Goal: Task Accomplishment & Management: Manage account settings

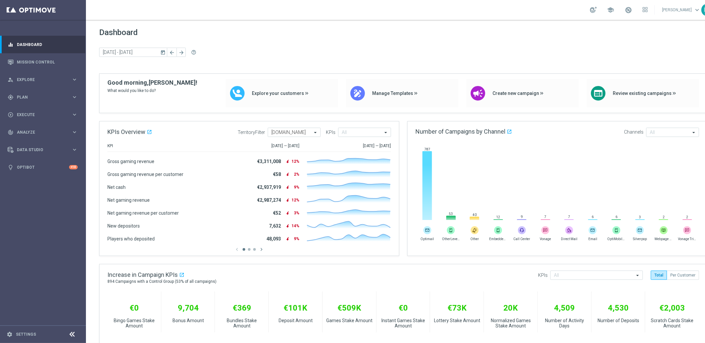
click at [429, 61] on div "Dashboard today 13 Oct 2025 - 15 Oct 2025 arrow_back arrow_forward help_outline" at bounding box center [403, 51] width 608 height 46
click at [415, 50] on div "today 13 Oct 2025 - 15 Oct 2025 arrow_back arrow_forward help_outline" at bounding box center [403, 53] width 608 height 10
click at [73, 76] on icon "keyboard_arrow_right" at bounding box center [74, 79] width 6 height 6
click at [53, 173] on div "gps_fixed Plan keyboard_arrow_right" at bounding box center [42, 177] width 85 height 18
click at [33, 112] on link "Target Groups" at bounding box center [43, 110] width 52 height 5
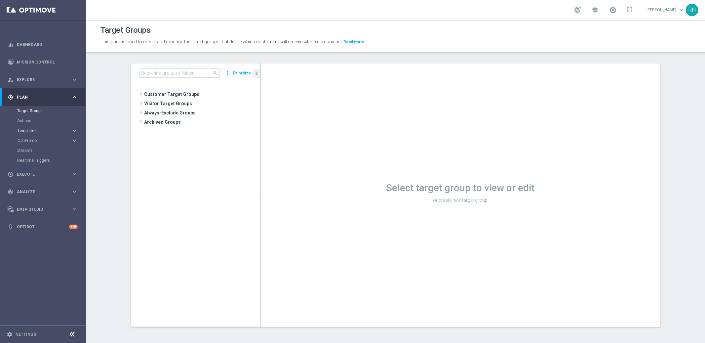
click at [36, 132] on span "Templates" at bounding box center [41, 131] width 47 height 4
click at [54, 178] on link "Web Push Notifications" at bounding box center [44, 179] width 48 height 5
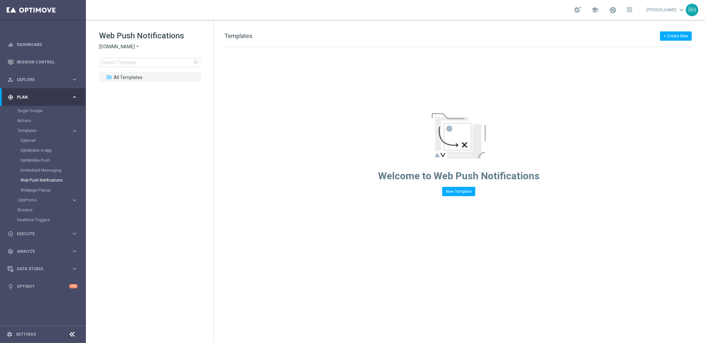
click at [132, 45] on span "Sorteonline.bet.br" at bounding box center [117, 47] width 36 height 6
click at [127, 69] on div "Lottoland" at bounding box center [124, 70] width 50 height 8
click at [667, 38] on button "+ Create New" at bounding box center [676, 35] width 32 height 9
click at [683, 46] on div "New Template" at bounding box center [666, 48] width 45 height 5
click at [53, 187] on link "Webpage Pop-up" at bounding box center [44, 189] width 48 height 5
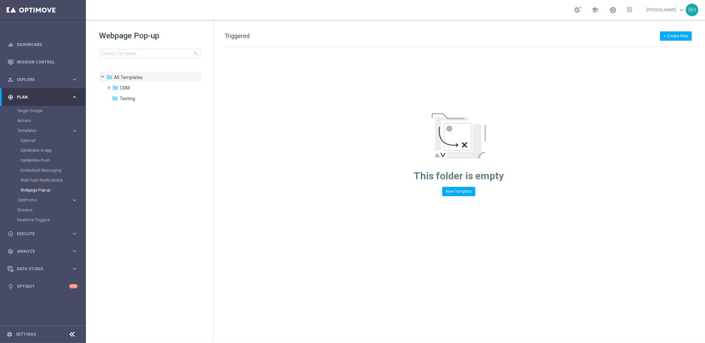
click at [102, 256] on tree-viewport "folder All Templates more_vert folder CRM more_vert" at bounding box center [155, 206] width 114 height 270
click at [47, 163] on div "OptiMobile Push" at bounding box center [52, 160] width 65 height 10
click at [39, 154] on div "OptiMobile In-App" at bounding box center [52, 150] width 65 height 10
click at [39, 159] on link "OptiMobile Push" at bounding box center [44, 160] width 48 height 5
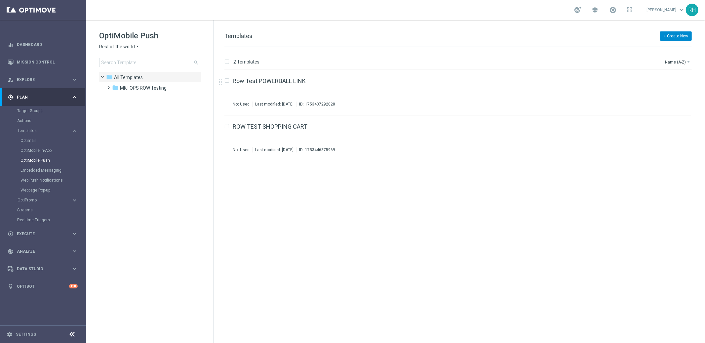
click at [677, 35] on button "+ Create New" at bounding box center [676, 35] width 32 height 9
click at [664, 46] on span "New Template" at bounding box center [657, 48] width 26 height 5
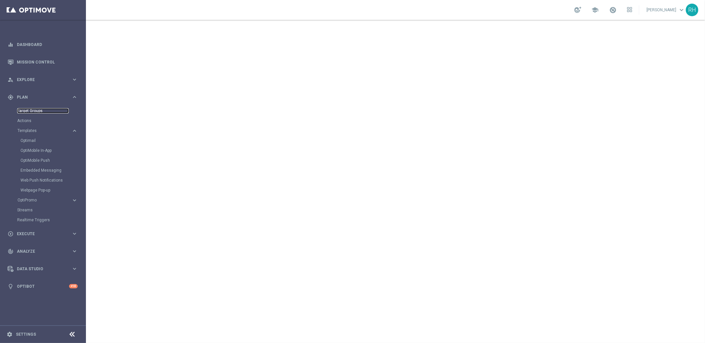
click at [28, 109] on link "Target Groups" at bounding box center [43, 110] width 52 height 5
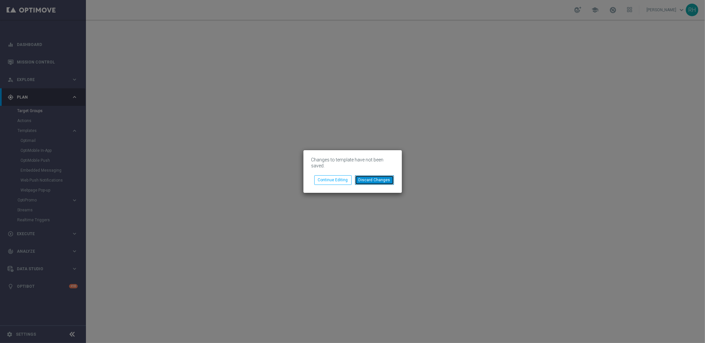
click at [367, 183] on button "Discard Changes" at bounding box center [374, 179] width 39 height 9
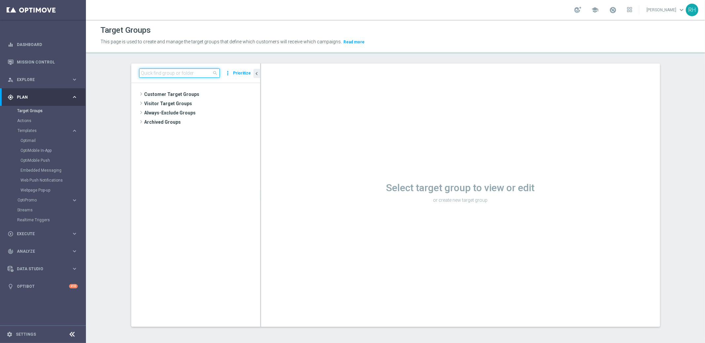
click at [175, 74] on input at bounding box center [179, 72] width 81 height 9
paste input "UK_CASINO_APP"
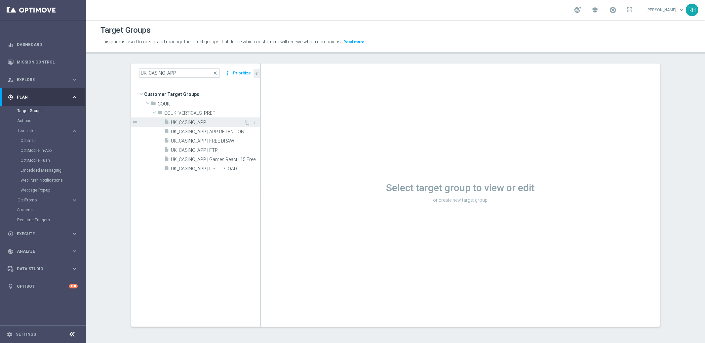
click at [196, 120] on span "UK_CASINO_APP" at bounding box center [207, 123] width 73 height 6
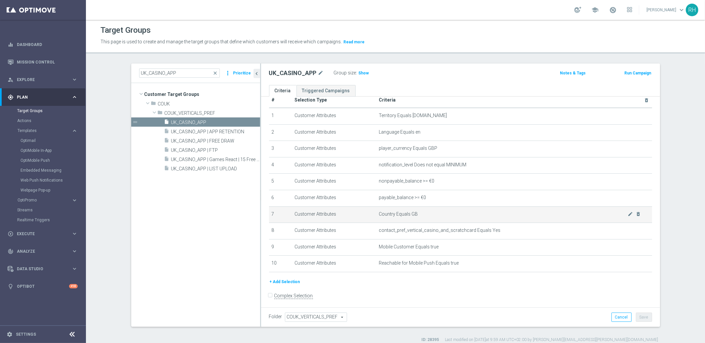
scroll to position [13, 0]
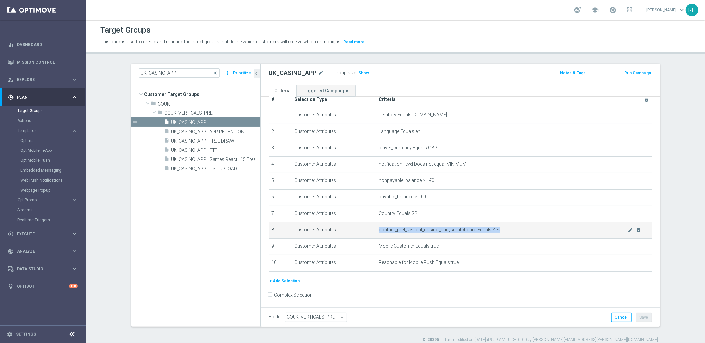
drag, startPoint x: 374, startPoint y: 230, endPoint x: 505, endPoint y: 229, distance: 131.5
click at [505, 229] on span "contact_pref_vertical_casino_and_scratchcard Equals Yes" at bounding box center [503, 230] width 249 height 6
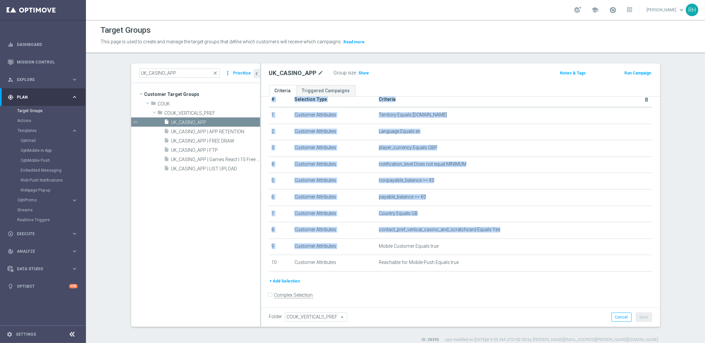
drag, startPoint x: 405, startPoint y: 260, endPoint x: 471, endPoint y: 273, distance: 67.8
click at [471, 274] on div "# Selection Type Criteria delete_forever 1 Customer Attributes Territory Equals…" at bounding box center [460, 184] width 393 height 185
click at [471, 273] on div "# Selection Type Criteria delete_forever 1 Customer Attributes Territory Equals…" at bounding box center [460, 184] width 393 height 185
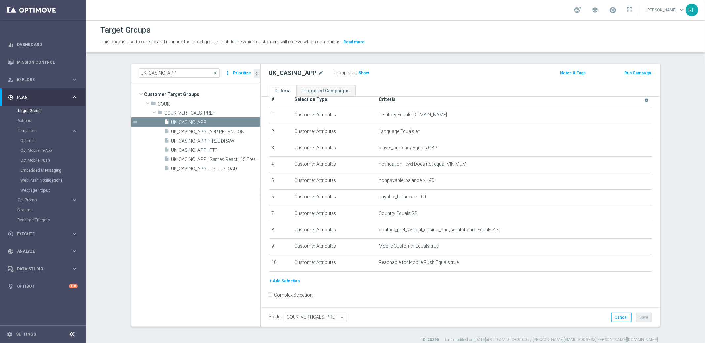
click at [446, 300] on form "Complex Selection Invalid Expression" at bounding box center [460, 302] width 383 height 24
click at [414, 305] on form "Complex Selection Invalid Expression" at bounding box center [460, 302] width 383 height 24
click at [464, 309] on div "Folder COUK_VERTICALS_PREF COUK_VERTICALS_PREF arrow_drop_down search Cancel Sa…" at bounding box center [460, 317] width 399 height 20
drag, startPoint x: 464, startPoint y: 298, endPoint x: 387, endPoint y: 249, distance: 91.8
click at [463, 298] on form "Complex Selection Invalid Expression" at bounding box center [460, 302] width 383 height 24
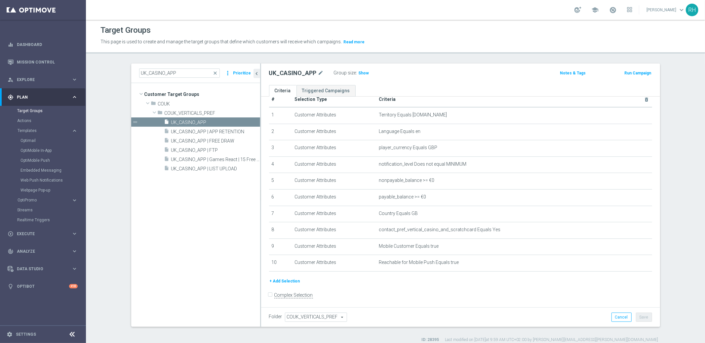
click at [401, 291] on form "Complex Selection Invalid Expression" at bounding box center [460, 302] width 383 height 24
click at [450, 70] on div "UK_CASINO_APP mode_edit Group size : Show" at bounding box center [395, 72] width 262 height 9
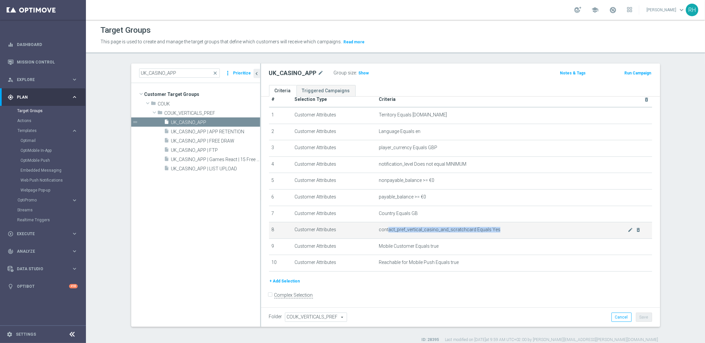
drag, startPoint x: 384, startPoint y: 230, endPoint x: 517, endPoint y: 236, distance: 133.3
click at [496, 234] on td "contact_pref_vertical_casino_and_scratchcard Equals Yes mode_edit delete_forever" at bounding box center [514, 230] width 276 height 17
click at [517, 236] on td "contact_pref_vertical_casino_and_scratchcard Equals Yes mode_edit delete_forever" at bounding box center [514, 230] width 276 height 17
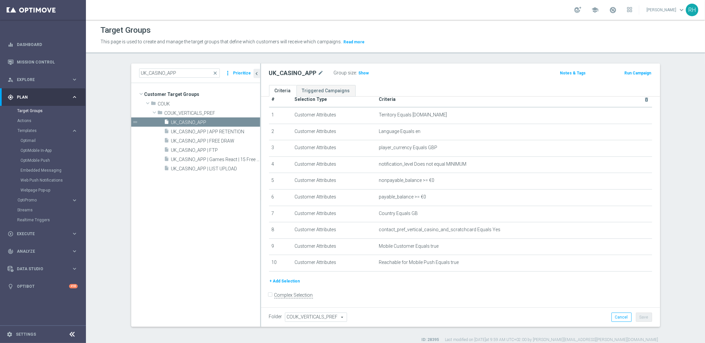
click at [505, 306] on form "Complex Selection Invalid Expression" at bounding box center [460, 302] width 383 height 24
click at [622, 313] on button "Cancel" at bounding box center [621, 316] width 20 height 9
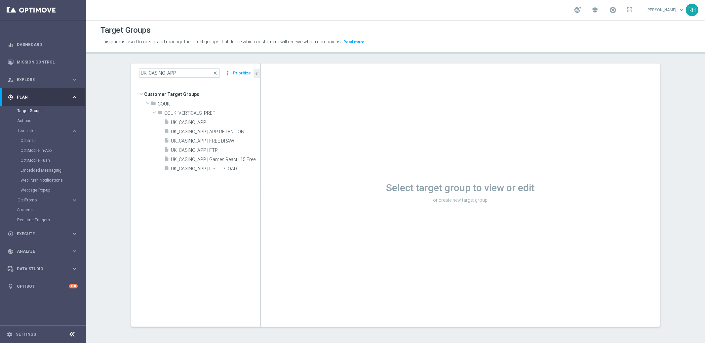
drag, startPoint x: 183, startPoint y: 203, endPoint x: 317, endPoint y: 177, distance: 136.3
click at [183, 203] on tree-viewport "Customer Target Groups library_add create_new_folder folder" at bounding box center [195, 204] width 129 height 243
click at [181, 72] on input "UK_CASINO_APP" at bounding box center [179, 72] width 81 height 9
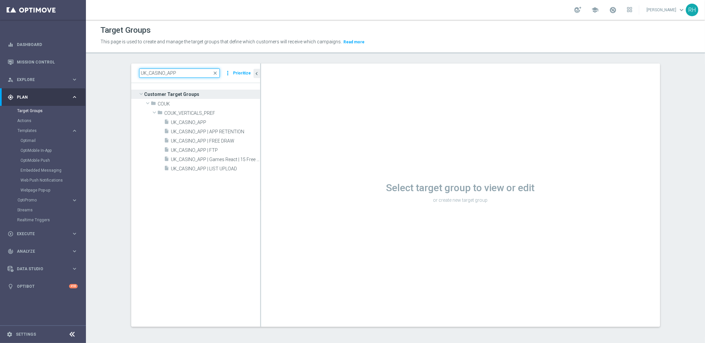
paste input "LOTTO_EMAIL | New, All Actives, Reactivated, Churn - NOT Opened prev. ED mailer"
type input "UK_LOTTO_EMAIL | New, All Actives, Reactivated, Churn - NOT Opened prev. [PERSO…"
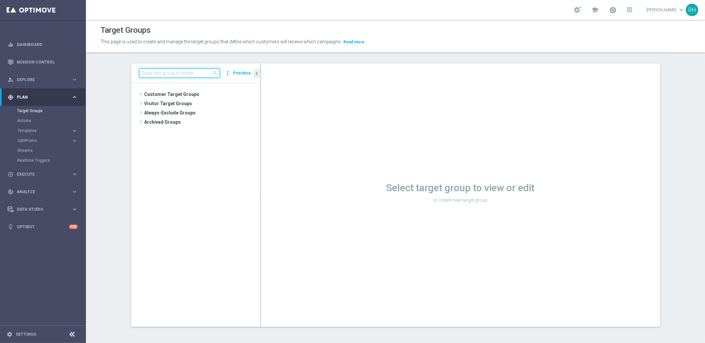
click at [195, 72] on input at bounding box center [179, 72] width 81 height 9
paste input "UK_LOTTO_EMAIL | New, All Actives, Reactivated, Churn - NOT Opened prev. [PERSO…"
click at [198, 120] on span "UK_LOTTO_EMAIL | New, All Actives, Reactivated, Churn - NOT Opened prev. [PERSO…" at bounding box center [208, 123] width 74 height 6
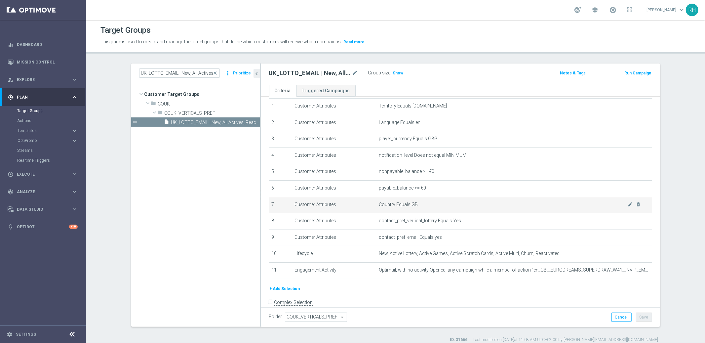
scroll to position [29, 0]
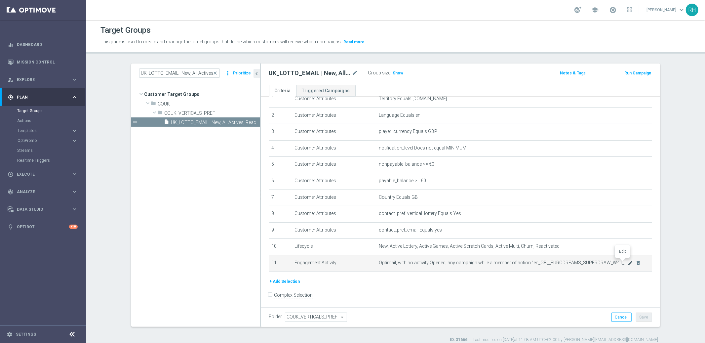
click at [628, 262] on icon "mode_edit" at bounding box center [630, 262] width 5 height 5
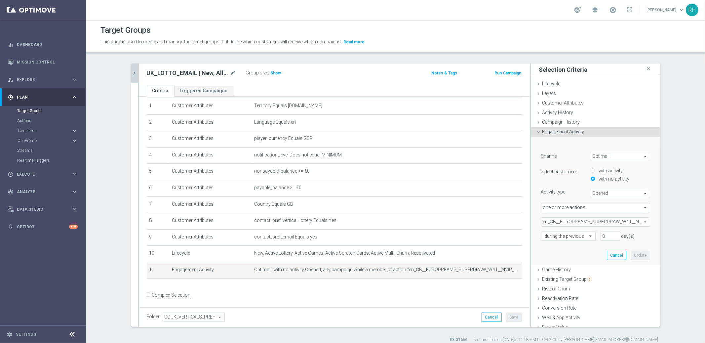
click at [132, 73] on icon "chevron_right" at bounding box center [135, 73] width 6 height 6
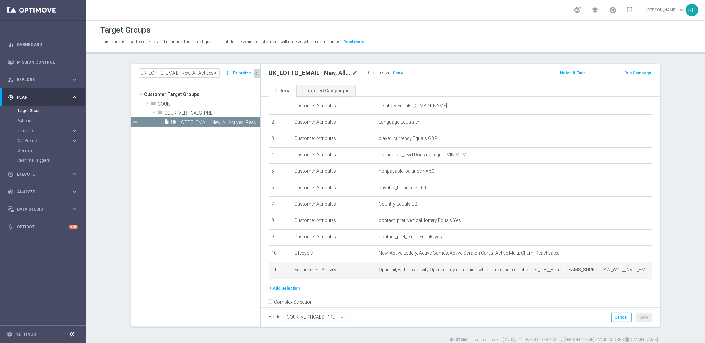
scroll to position [29, 0]
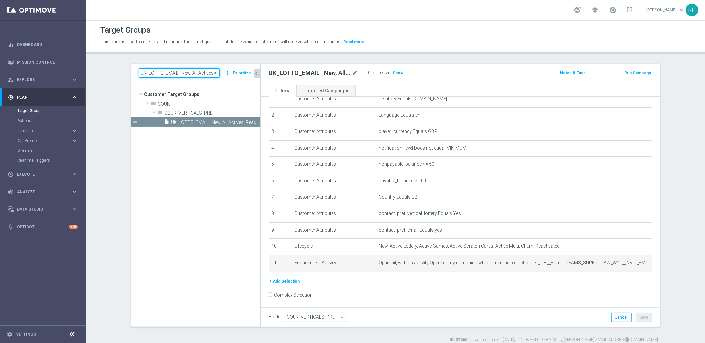
click at [146, 72] on input "UK_LOTTO_EMAIL | New, All Actives, Reactivated, Churn - NOT Opened prev. [PERSO…" at bounding box center [179, 72] width 81 height 9
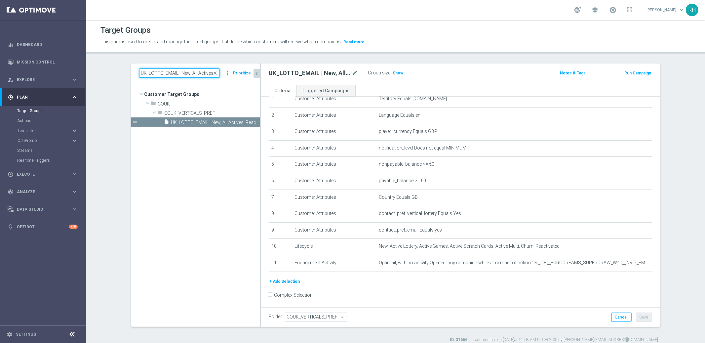
click at [146, 72] on input "UK_LOTTO_EMAIL | New, All Actives, Reactivated, Churn - NOT Opened prev. [PERSO…" at bounding box center [179, 72] width 81 height 9
paste input "HAVE"
type input "UK_LOTTO_EMAIL | New, All Actives, Reactivated, Churn - HAVE Opened prev. [PERS…"
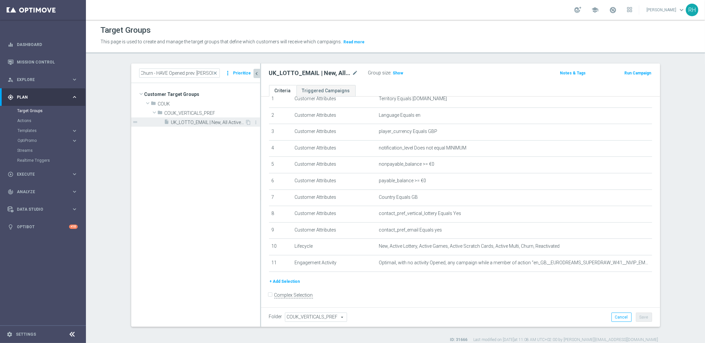
click at [206, 125] on div "insert_drive_file UK_LOTTO_EMAIL | New, All Actives, Reactivated, Churn - HAVE …" at bounding box center [204, 121] width 81 height 9
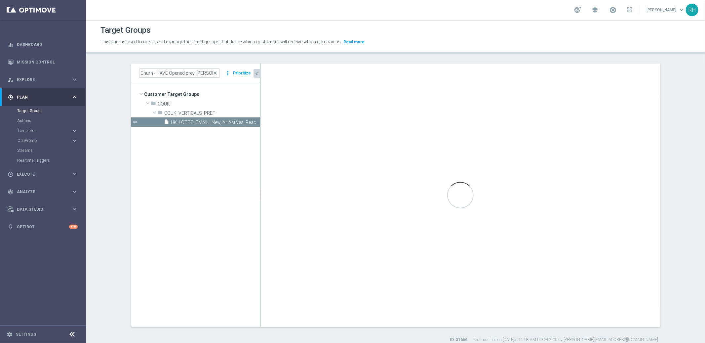
scroll to position [0, 0]
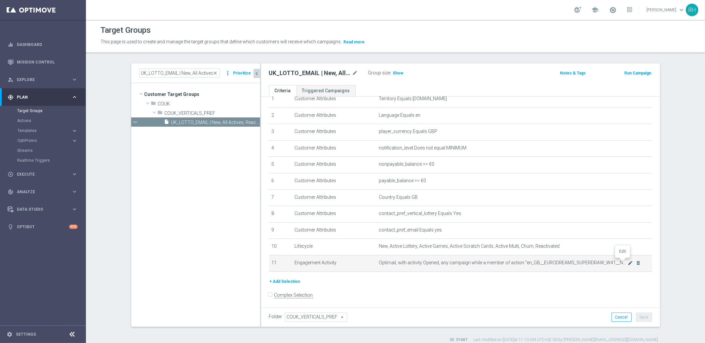
click at [628, 261] on icon "mode_edit" at bounding box center [630, 262] width 5 height 5
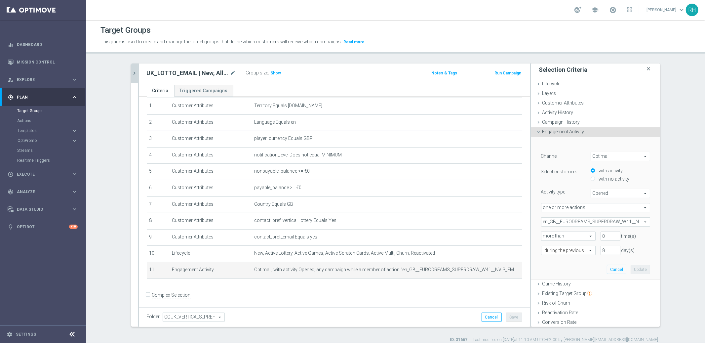
click at [645, 69] on icon "close" at bounding box center [648, 68] width 7 height 9
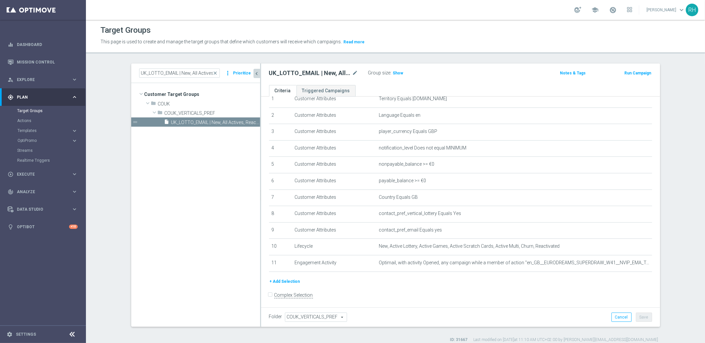
scroll to position [28, 0]
click at [547, 66] on div "UK_LOTTO_EMAIL | New, All Actives, Reactivated, Churn - HAVE Opened prev. [PERS…" at bounding box center [460, 73] width 399 height 21
click at [215, 70] on span "close" at bounding box center [215, 72] width 5 height 5
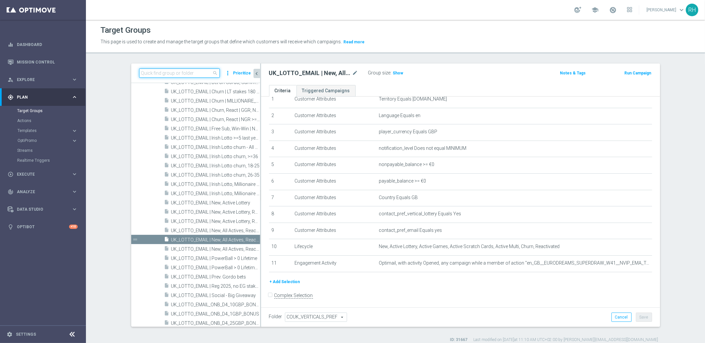
click at [196, 77] on input at bounding box center [179, 72] width 81 height 9
paste input "UK_CASINO_EMAIL"
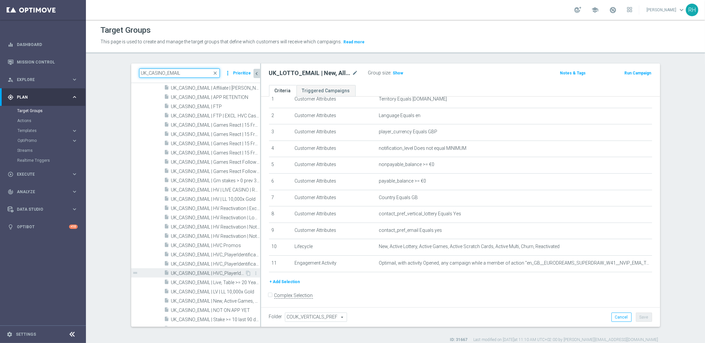
scroll to position [0, 0]
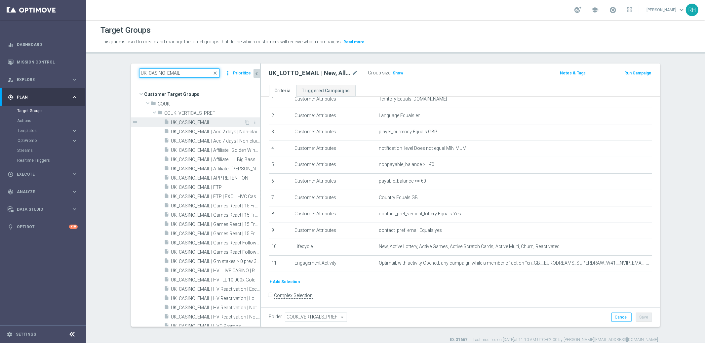
type input "UK_CASINO_EMAIL"
click at [206, 122] on span "UK_CASINO_EMAIL" at bounding box center [207, 123] width 73 height 6
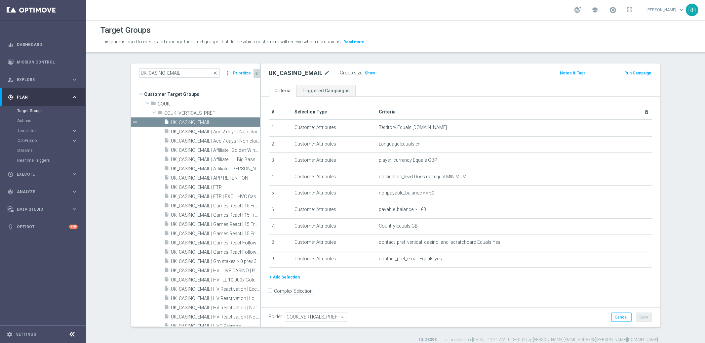
click at [387, 281] on div "+ Add Selection" at bounding box center [460, 279] width 393 height 12
click at [309, 282] on div "+ Add Selection" at bounding box center [460, 279] width 393 height 12
click at [300, 284] on div "+ Add Selection" at bounding box center [460, 279] width 393 height 12
click at [287, 275] on button "+ Add Selection" at bounding box center [285, 276] width 32 height 7
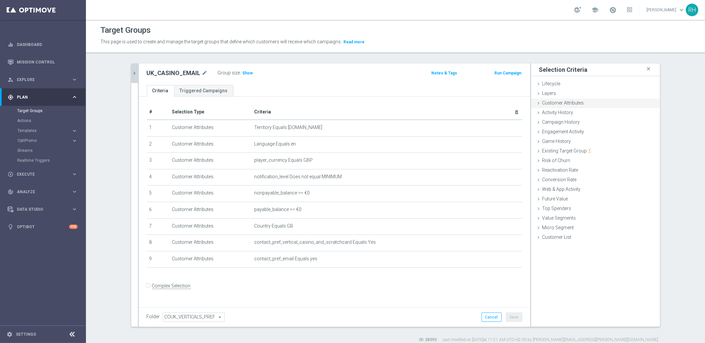
click at [585, 103] on div "Customer Attributes done" at bounding box center [595, 103] width 129 height 10
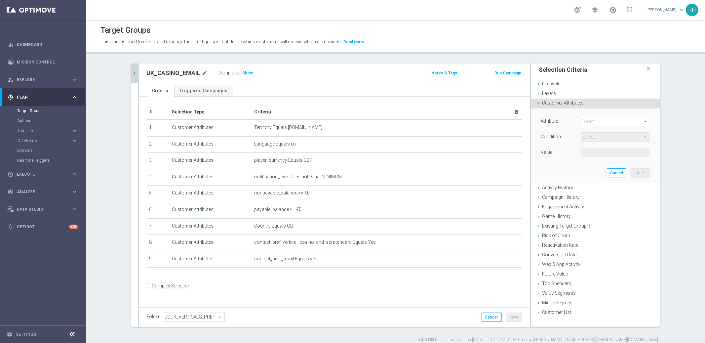
click at [590, 118] on span at bounding box center [615, 121] width 69 height 9
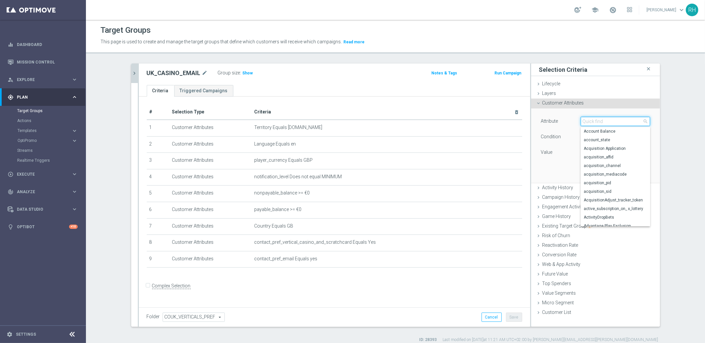
click at [590, 119] on input "search" at bounding box center [615, 121] width 69 height 9
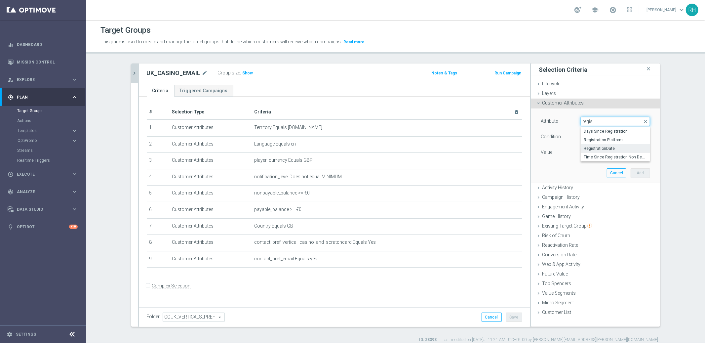
type input "regis"
click at [602, 150] on span "RegistrationDate" at bounding box center [615, 148] width 63 height 5
type input "RegistrationDate"
type input "Equals"
click at [634, 138] on span "Equals" at bounding box center [615, 137] width 69 height 9
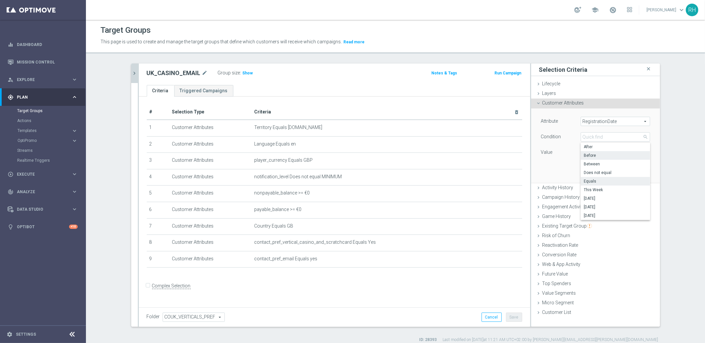
click at [639, 153] on span "Before" at bounding box center [615, 155] width 63 height 5
type input "Before"
click at [639, 152] on input at bounding box center [615, 152] width 69 height 9
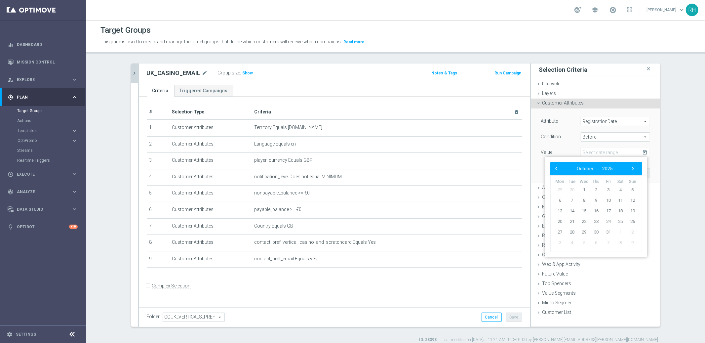
click at [625, 110] on div "Attribute RegistrationDate RegistrationDate arrow_drop_down search Condition Be…" at bounding box center [595, 145] width 119 height 74
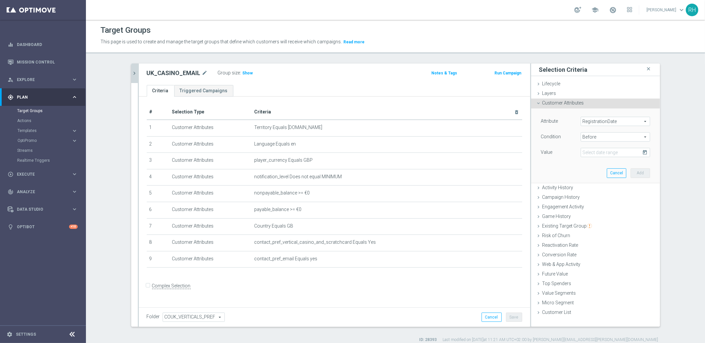
click at [627, 119] on span "RegistrationDate" at bounding box center [615, 121] width 69 height 9
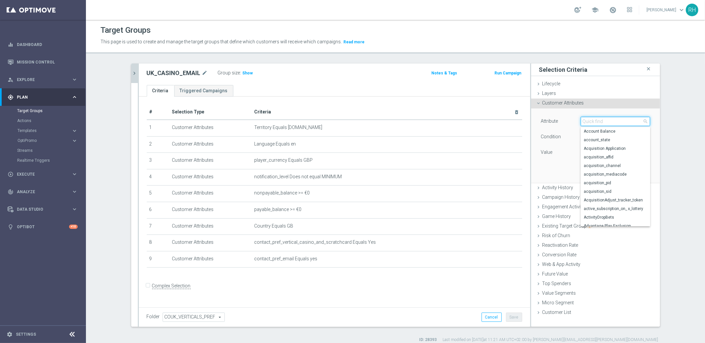
click at [627, 119] on input "search" at bounding box center [615, 121] width 69 height 9
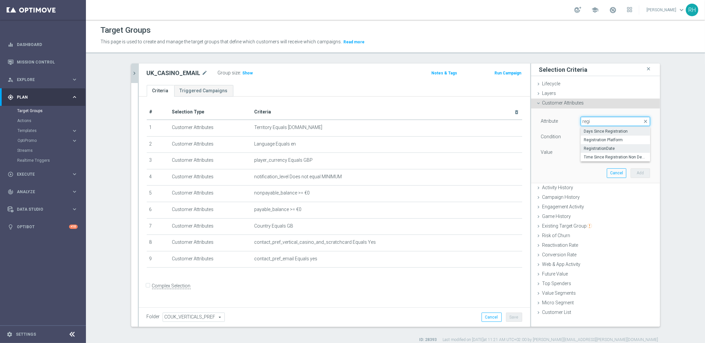
type input "regi"
click at [625, 130] on span "Days Since Registration" at bounding box center [615, 131] width 63 height 5
type input "Days Since Registration"
click at [626, 139] on span "=" at bounding box center [615, 137] width 69 height 9
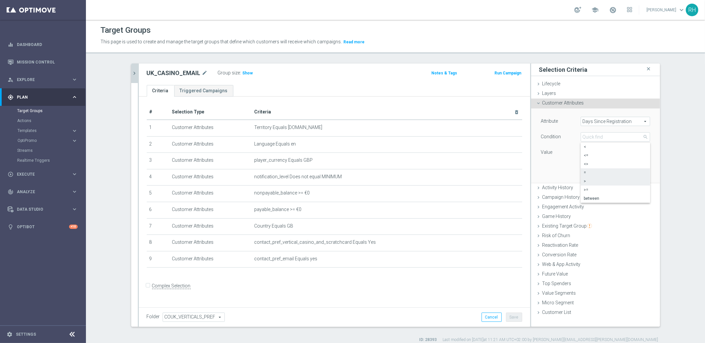
click at [614, 178] on label ">" at bounding box center [615, 181] width 69 height 9
type input ">"
click at [581, 152] on input "number" at bounding box center [596, 152] width 30 height 9
type input "8"
type input "7"
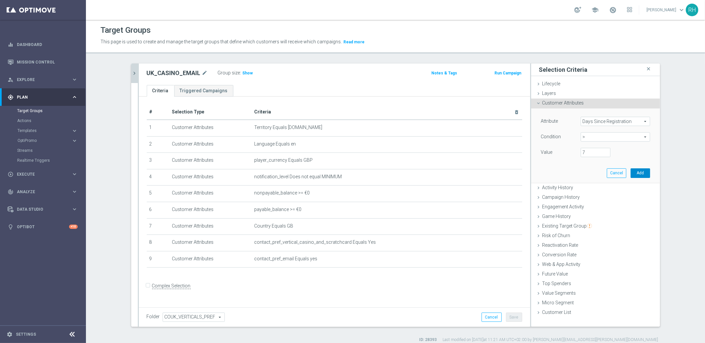
click at [640, 176] on button "Add" at bounding box center [641, 172] width 20 height 9
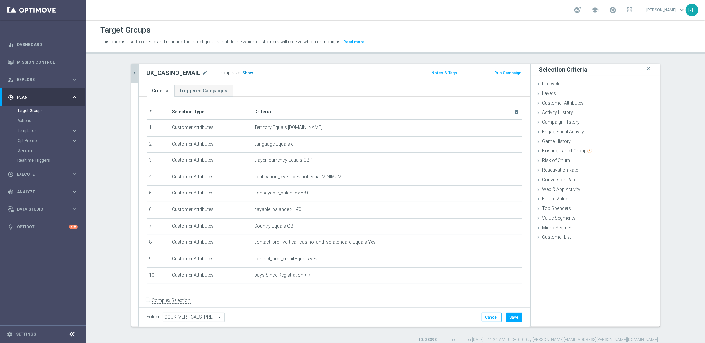
click at [243, 73] on span "Show" at bounding box center [248, 73] width 11 height 5
click at [498, 275] on icon "mode_edit" at bounding box center [500, 274] width 5 height 5
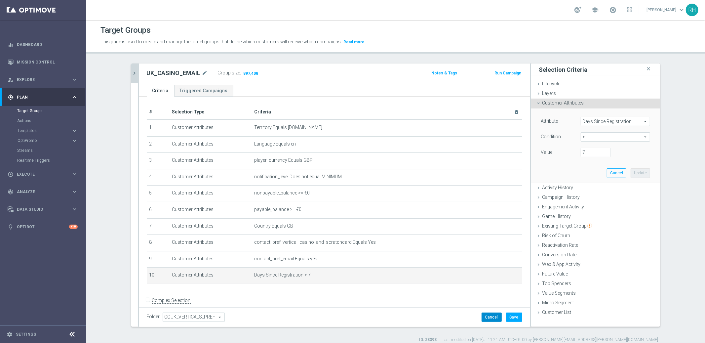
click at [485, 313] on button "Cancel" at bounding box center [492, 316] width 20 height 9
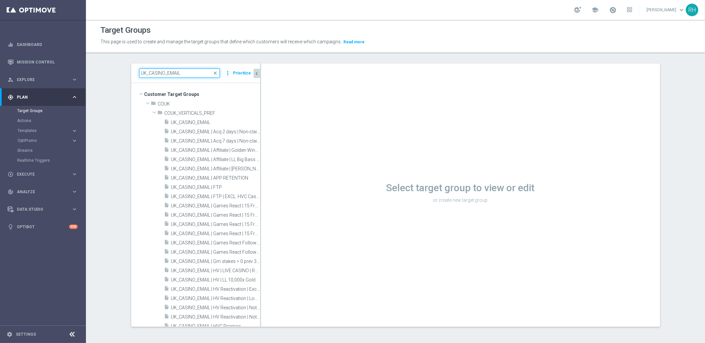
drag, startPoint x: 145, startPoint y: 72, endPoint x: 161, endPoint y: 72, distance: 15.5
click at [161, 72] on input "UK_CASINO_EMAIL" at bounding box center [179, 72] width 81 height 9
click at [195, 75] on input "UK_CASINO_EMAIL" at bounding box center [179, 72] width 81 height 9
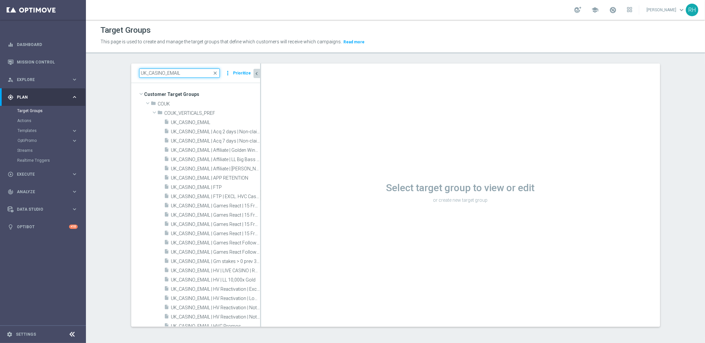
click at [195, 75] on input "UK_CASINO_EMAIL" at bounding box center [179, 72] width 81 height 9
click at [165, 74] on input "UK_CASINO_EMAIL" at bounding box center [179, 72] width 81 height 9
drag, startPoint x: 165, startPoint y: 73, endPoint x: 184, endPoint y: 71, distance: 19.0
click at [184, 71] on input "UK_CASINO_EMAIL" at bounding box center [179, 72] width 81 height 9
type input "UK_CASINO_"
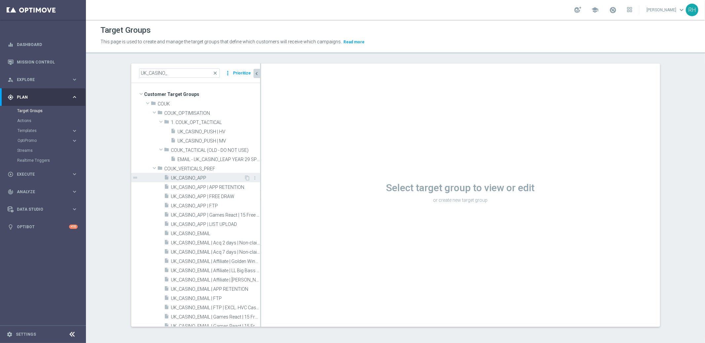
click at [211, 174] on div "insert_drive_file UK_CASINO_APP" at bounding box center [204, 177] width 80 height 9
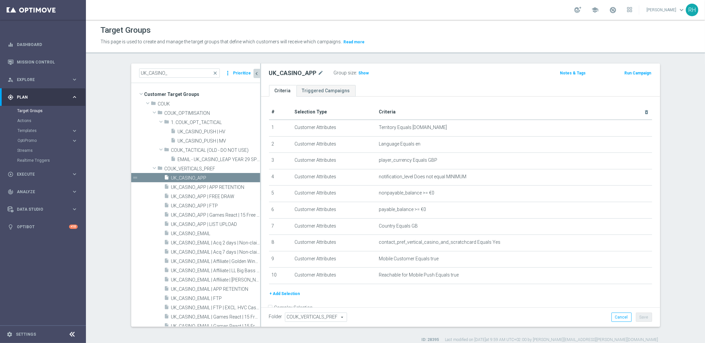
click at [292, 292] on button "+ Add Selection" at bounding box center [285, 293] width 32 height 7
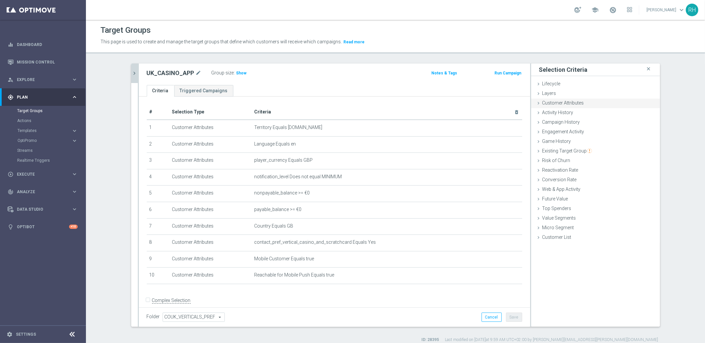
click at [568, 104] on span "Customer Attributes" at bounding box center [563, 102] width 42 height 5
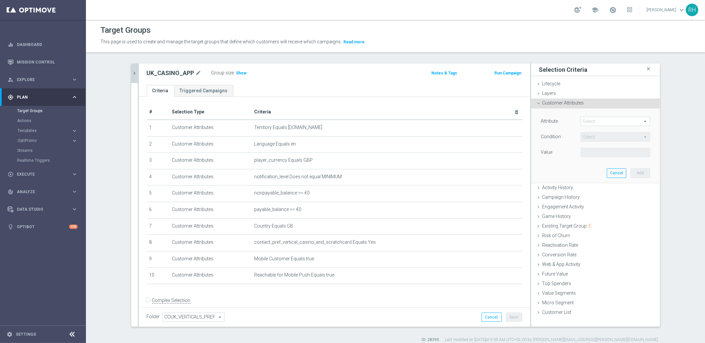
click at [587, 124] on span at bounding box center [615, 121] width 69 height 9
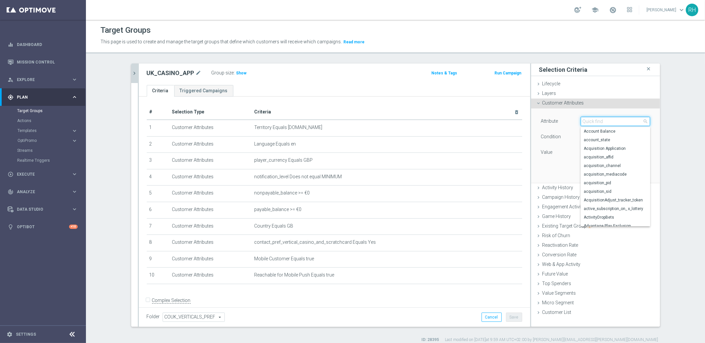
click at [587, 123] on input "search" at bounding box center [615, 121] width 69 height 9
type input "days since re"
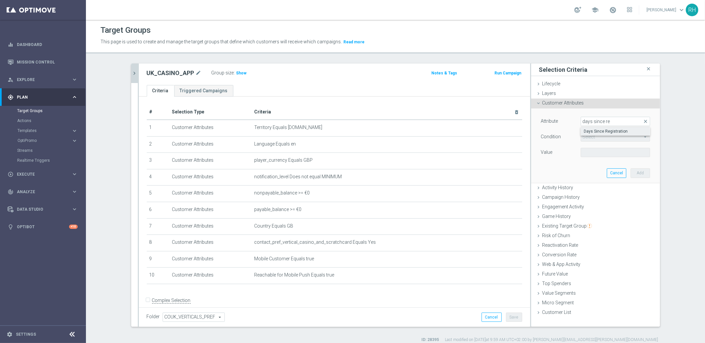
click at [619, 132] on span "Days Since Registration" at bounding box center [615, 131] width 63 height 5
type input "Days Since Registration"
click at [616, 131] on div "Attribute Days Since Registration Days Since Registration arrow_drop_down searc…" at bounding box center [595, 138] width 109 height 42
click at [616, 135] on span "=" at bounding box center [615, 137] width 69 height 9
click at [610, 181] on span ">" at bounding box center [615, 180] width 63 height 5
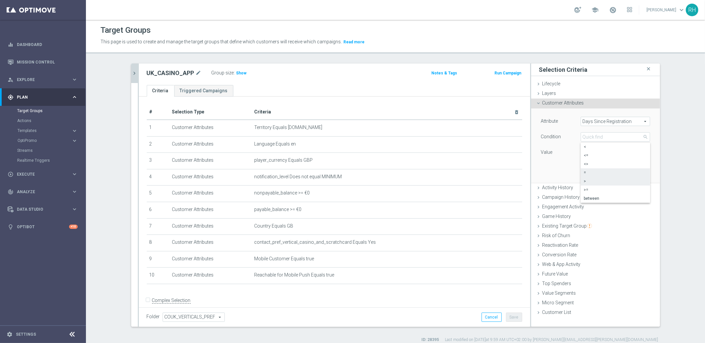
type input ">"
click at [594, 152] on input "number" at bounding box center [596, 152] width 30 height 9
type input "7"
click at [635, 170] on button "Add" at bounding box center [641, 172] width 20 height 9
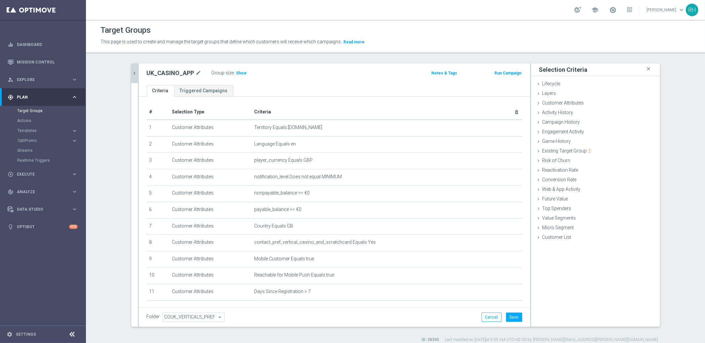
click at [508, 322] on div "Folder COUK_VERTICALS_PREF COUK_VERTICALS_PREF arrow_drop_down search Cancel Sa…" at bounding box center [334, 317] width 391 height 20
click at [512, 310] on div "Folder COUK_VERTICALS_PREF COUK_VERTICALS_PREF arrow_drop_down search Cancel Sa…" at bounding box center [334, 317] width 391 height 20
click at [512, 318] on button "Save" at bounding box center [514, 316] width 16 height 9
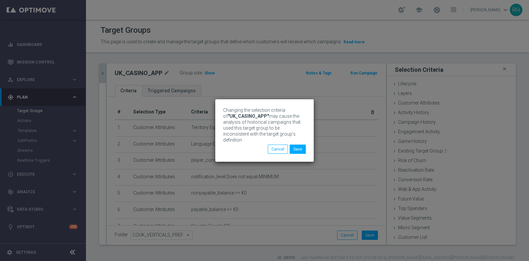
click at [269, 132] on span "Changing the selection criteria of "UK_CASINO_APP" may cause the analysis of hi…" at bounding box center [261, 124] width 77 height 35
click at [295, 144] on button "Save" at bounding box center [298, 148] width 16 height 9
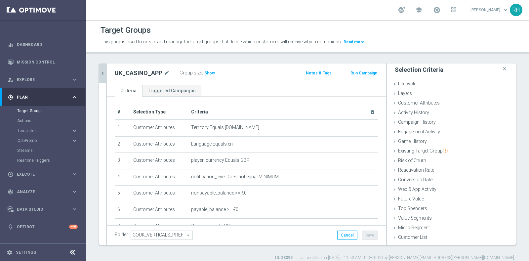
click at [105, 74] on icon "chevron_right" at bounding box center [102, 73] width 6 height 6
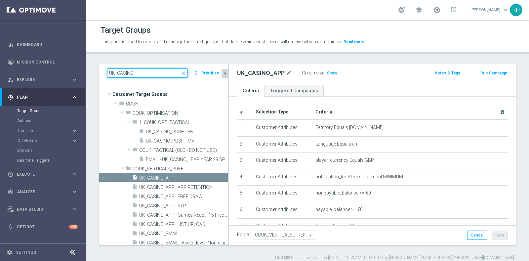
click at [113, 74] on input "UK_CASINO_" at bounding box center [147, 72] width 81 height 9
paste input "SMS"
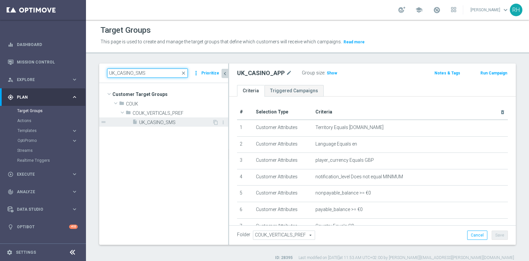
type input "UK_CASINO_SMS"
click at [158, 121] on span "UK_CASINO_SMS" at bounding box center [175, 123] width 73 height 6
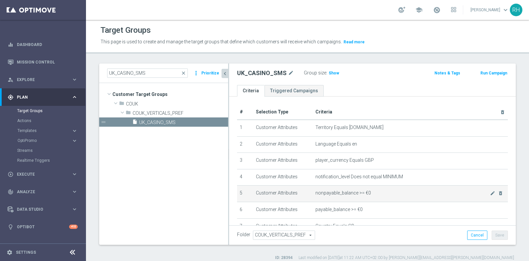
scroll to position [111, 0]
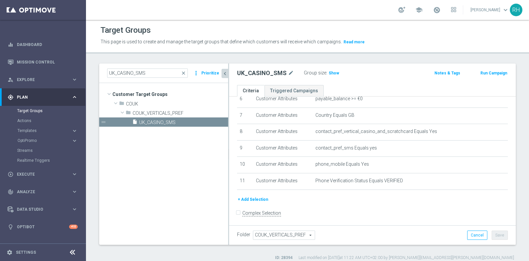
click at [260, 197] on button "+ Add Selection" at bounding box center [253, 199] width 32 height 7
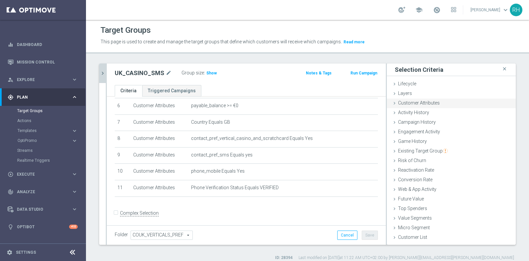
click at [397, 99] on div "Customer Attributes done selection saved" at bounding box center [451, 103] width 129 height 10
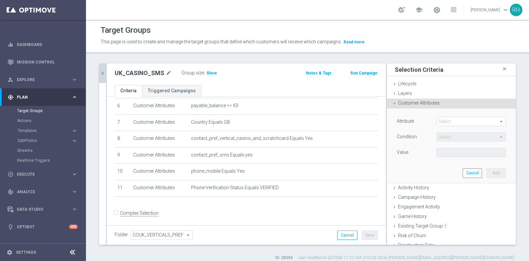
click at [437, 120] on span at bounding box center [471, 121] width 69 height 9
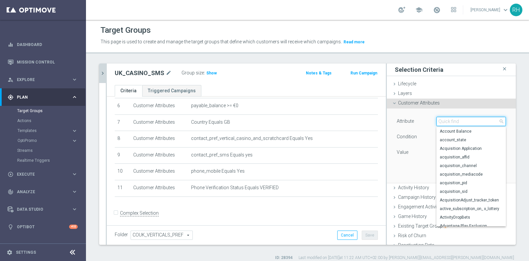
click at [437, 120] on input "search" at bounding box center [470, 121] width 69 height 9
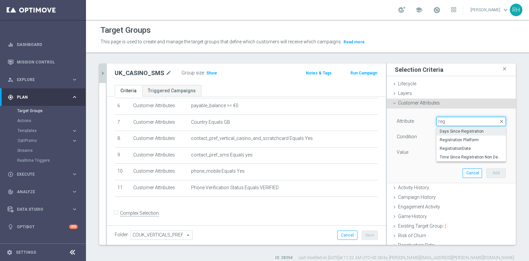
type input "reg"
click at [441, 130] on span "Days Since Registration" at bounding box center [471, 131] width 63 height 5
type input "Days Since Registration"
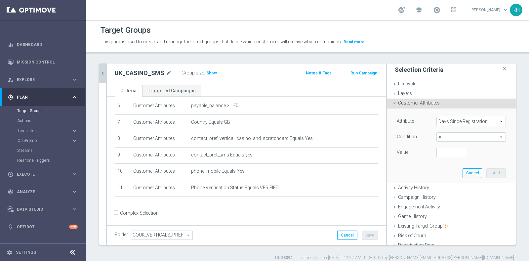
click at [447, 137] on span "=" at bounding box center [471, 137] width 69 height 9
click at [444, 179] on span ">" at bounding box center [471, 180] width 63 height 5
type input ">"
click at [438, 150] on input "number" at bounding box center [451, 152] width 30 height 9
type input "7"
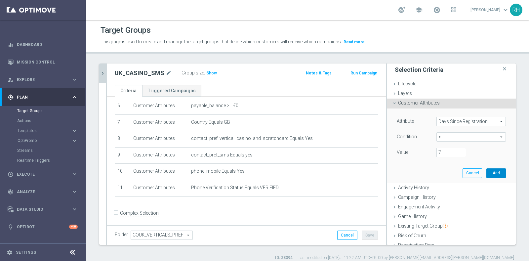
click at [486, 175] on button "Add" at bounding box center [496, 172] width 20 height 9
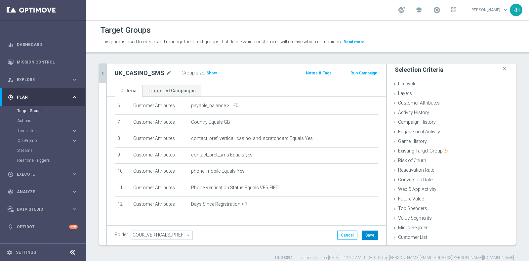
click at [367, 234] on button "Save" at bounding box center [370, 234] width 16 height 9
click at [97, 77] on div "UK_CASINO_SMS close more_vert Prioritize Customer Target Groups library_add cre…" at bounding box center [307, 161] width 443 height 197
click at [101, 74] on icon "chevron_right" at bounding box center [102, 73] width 6 height 6
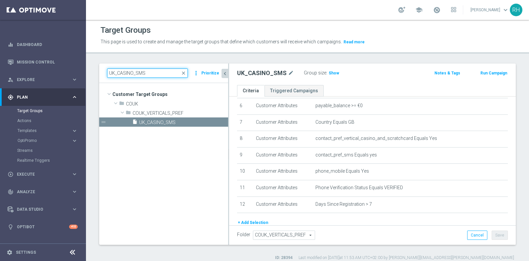
click at [135, 74] on input "UK_CASINO_SMS" at bounding box center [147, 72] width 81 height 9
paste input "RICHINBOX"
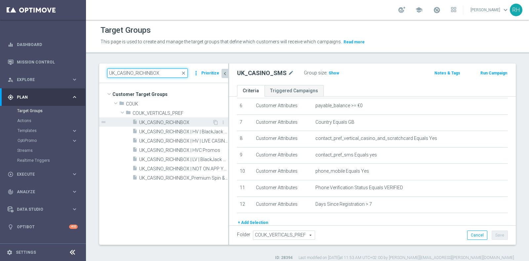
type input "UK_CASINO_RICHINBOX"
click at [179, 125] on div "insert_drive_file UK_CASINO_RICHINBOX" at bounding box center [172, 121] width 80 height 9
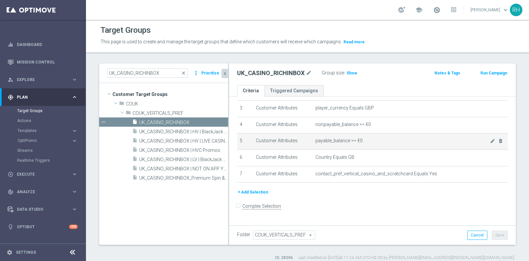
scroll to position [45, 0]
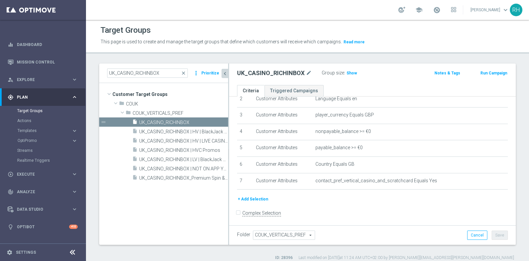
click at [253, 195] on button "+ Add Selection" at bounding box center [253, 198] width 32 height 7
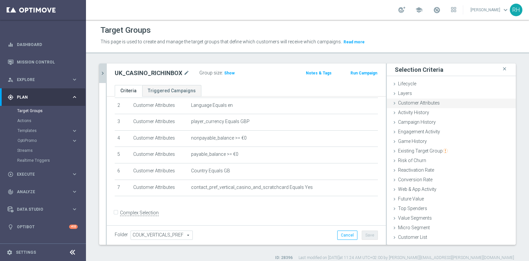
click at [421, 104] on span "Customer Attributes" at bounding box center [419, 102] width 42 height 5
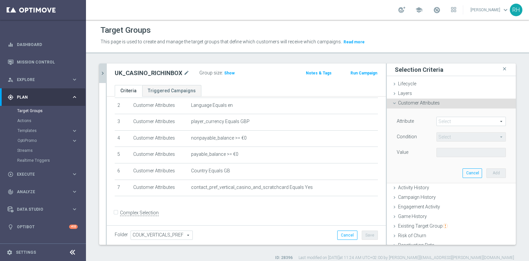
click at [437, 118] on span at bounding box center [471, 121] width 69 height 9
click at [0, 0] on input "search" at bounding box center [0, 0] width 0 height 0
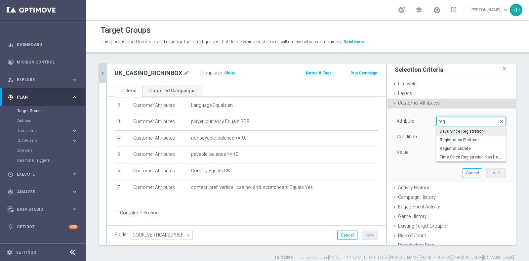
type input "reg"
click at [440, 129] on span "Days Since Registration" at bounding box center [471, 131] width 63 height 5
type input "Days Since Registration"
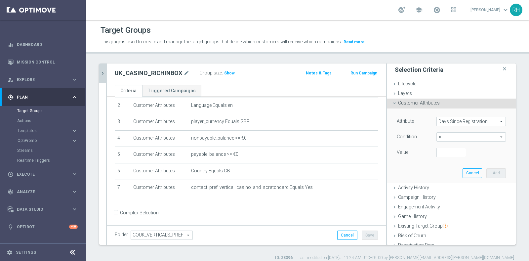
click at [437, 140] on span "=" at bounding box center [471, 137] width 69 height 9
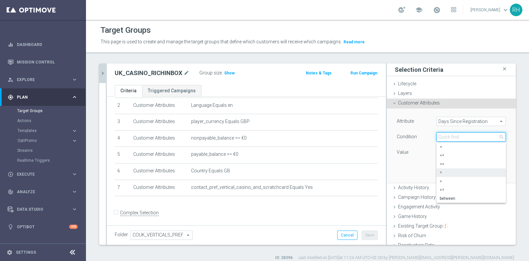
click at [437, 137] on input "search" at bounding box center [470, 136] width 69 height 9
click at [440, 180] on span ">" at bounding box center [471, 180] width 63 height 5
type input ">"
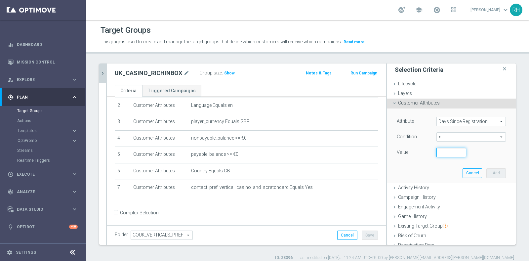
click at [441, 154] on input "number" at bounding box center [451, 152] width 30 height 9
type input "7"
click at [491, 175] on button "Add" at bounding box center [496, 172] width 20 height 9
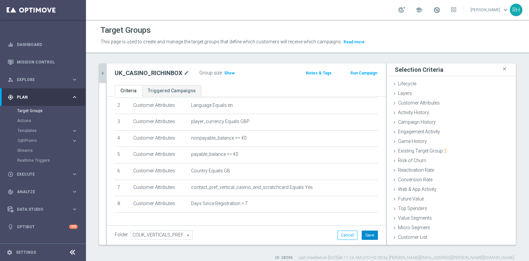
click at [370, 232] on button "Save" at bounding box center [370, 234] width 16 height 9
click at [260, 68] on div "Group size : Show" at bounding box center [232, 72] width 66 height 8
click at [412, 98] on div "Customer Attributes done selection saved" at bounding box center [451, 103] width 129 height 10
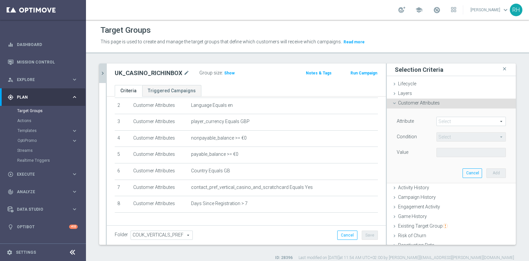
click at [449, 123] on span at bounding box center [471, 121] width 69 height 9
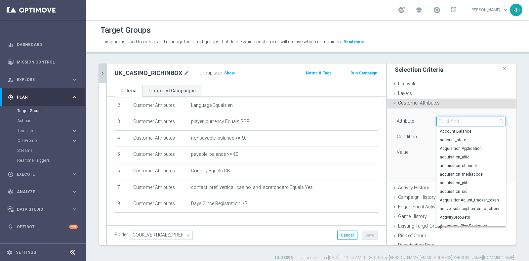
click at [448, 120] on input "search" at bounding box center [470, 121] width 69 height 9
click at [482, 99] on div "done selection saved" at bounding box center [495, 102] width 32 height 7
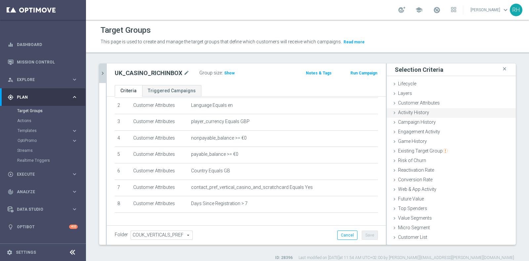
click at [430, 114] on div "Activity History done" at bounding box center [451, 113] width 129 height 10
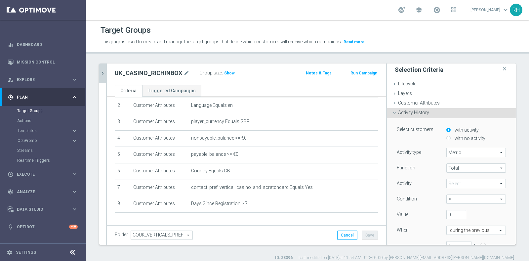
click at [447, 148] on span "Metric" at bounding box center [476, 152] width 59 height 9
click at [441, 149] on div "Metric Metric arrow_drop_down search Metric Days with activity" at bounding box center [475, 152] width 69 height 9
click at [466, 182] on span at bounding box center [476, 183] width 59 height 9
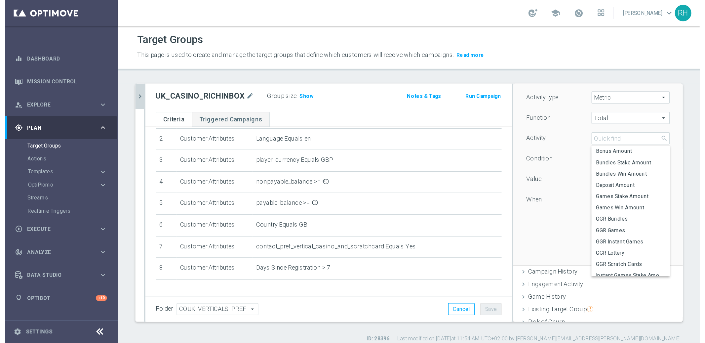
scroll to position [69, 0]
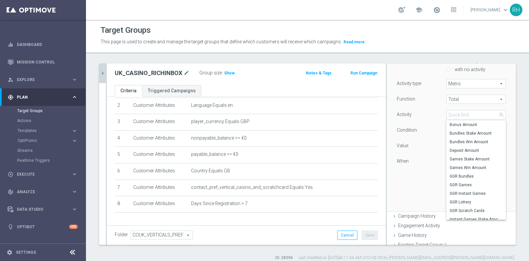
click at [483, 99] on span "Total" at bounding box center [476, 99] width 59 height 9
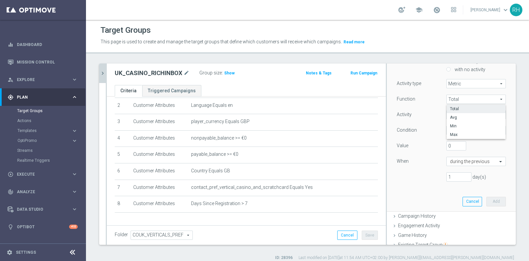
click at [482, 97] on span "Total" at bounding box center [476, 99] width 59 height 9
click at [481, 99] on span "Total" at bounding box center [476, 99] width 59 height 9
click at [478, 116] on span "Avg" at bounding box center [476, 117] width 52 height 5
click at [478, 116] on span at bounding box center [476, 114] width 59 height 9
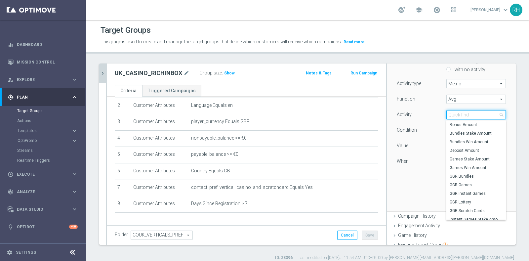
click at [479, 116] on input "search" at bounding box center [475, 114] width 59 height 9
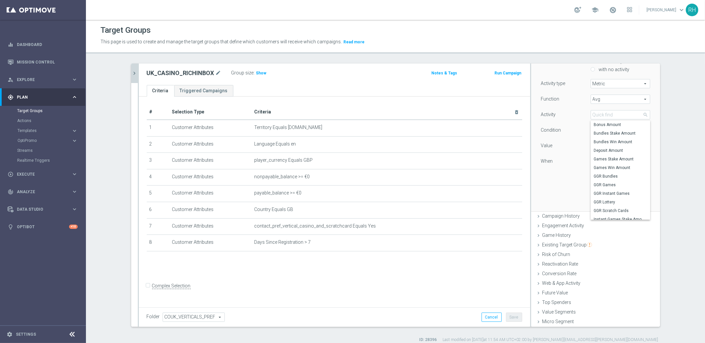
click at [573, 147] on div "Value" at bounding box center [561, 146] width 50 height 11
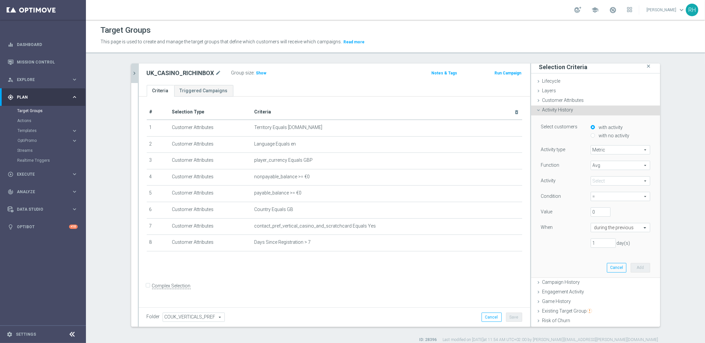
scroll to position [0, 0]
click at [614, 155] on span "Metric" at bounding box center [620, 152] width 59 height 9
click at [568, 164] on div "Function" at bounding box center [561, 168] width 50 height 11
click at [600, 152] on span "Metric" at bounding box center [620, 152] width 59 height 9
click at [571, 163] on div "Function" at bounding box center [561, 168] width 50 height 11
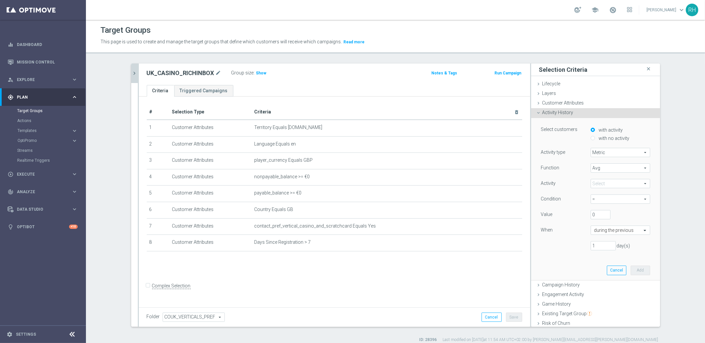
click at [591, 170] on span "Avg" at bounding box center [620, 168] width 59 height 9
click at [600, 176] on span "Total" at bounding box center [620, 177] width 52 height 5
click at [594, 169] on span "Total" at bounding box center [620, 168] width 59 height 9
click at [597, 183] on span "Avg" at bounding box center [620, 185] width 52 height 5
type input "Avg"
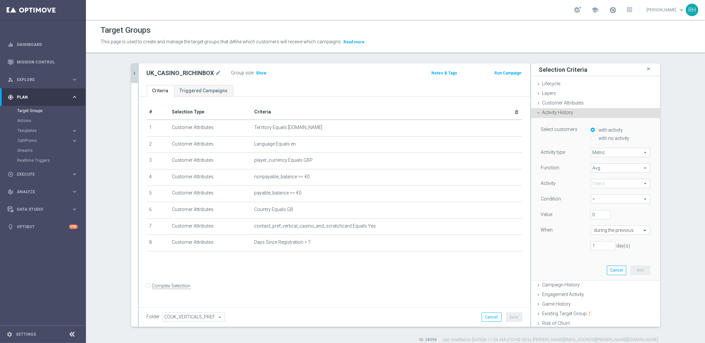
click at [594, 186] on span at bounding box center [620, 183] width 59 height 9
click at [601, 219] on span "Deposit Amount" at bounding box center [620, 218] width 53 height 5
type input "Deposit Amount"
click at [611, 187] on span "Deposit Amount" at bounding box center [620, 183] width 59 height 9
click at [562, 227] on div "When" at bounding box center [561, 230] width 50 height 11
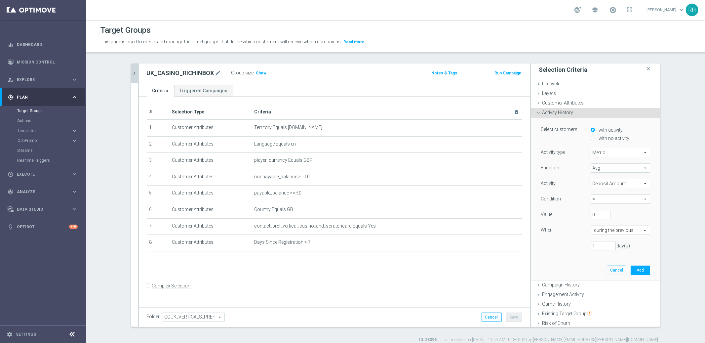
click at [616, 186] on span "Deposit Amount" at bounding box center [620, 183] width 59 height 9
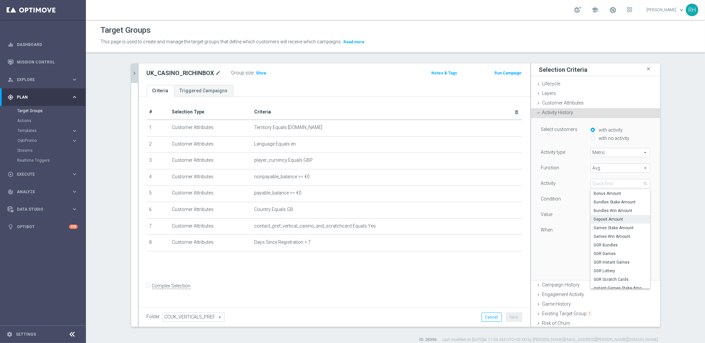
click at [601, 221] on span "Deposit Amount" at bounding box center [620, 218] width 53 height 5
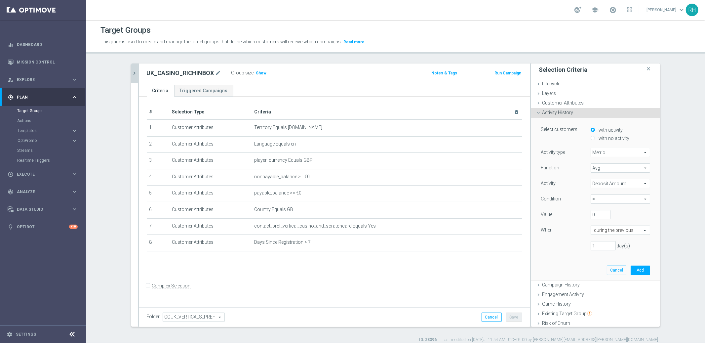
click at [571, 227] on div "When" at bounding box center [561, 230] width 50 height 11
click at [613, 184] on span "Deposit Amount" at bounding box center [620, 183] width 59 height 9
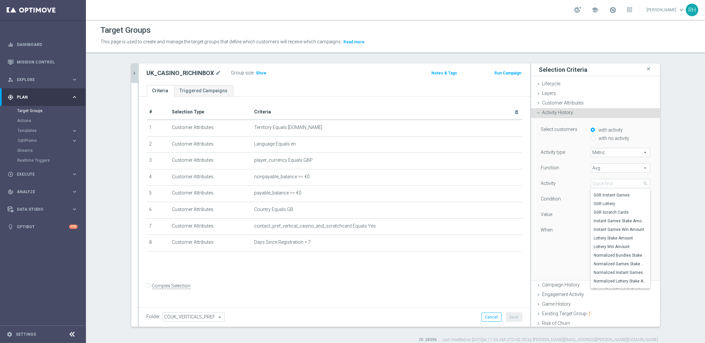
scroll to position [67, 0]
click at [554, 113] on span "Activity History" at bounding box center [557, 112] width 31 height 5
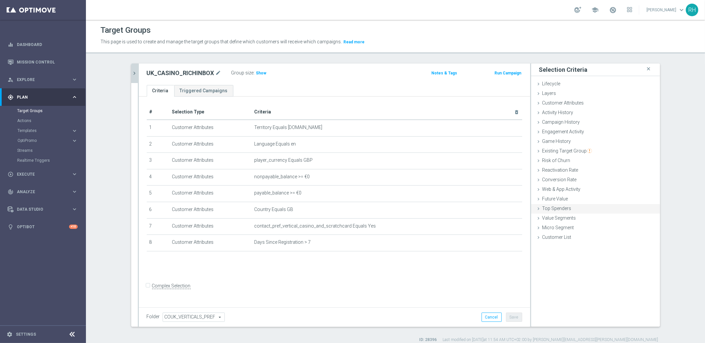
click at [557, 206] on span "Top Spenders" at bounding box center [556, 208] width 29 height 5
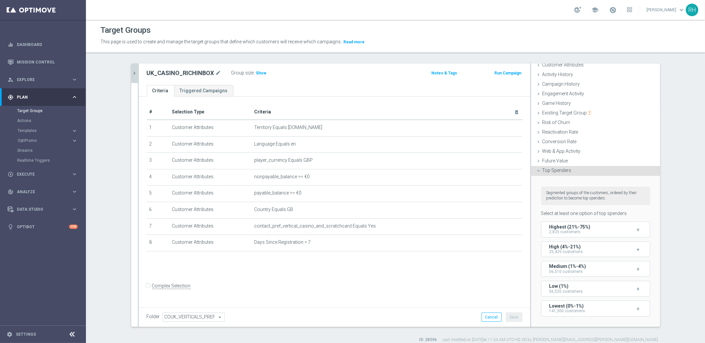
scroll to position [40, 0]
click at [559, 171] on span "Top Spenders" at bounding box center [556, 168] width 29 height 5
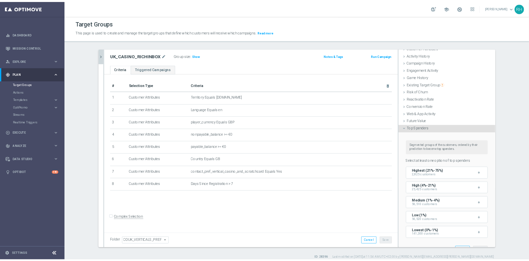
scroll to position [0, 0]
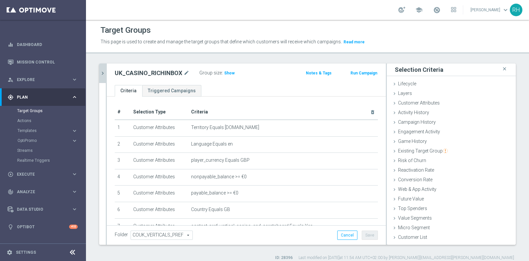
click at [102, 74] on icon "chevron_right" at bounding box center [102, 73] width 6 height 6
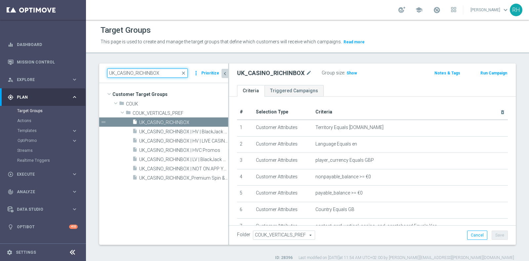
click at [123, 74] on input "UK_CASINO_RICHINBOX" at bounding box center [147, 72] width 81 height 9
paste input "LOTTO_EMAIL"
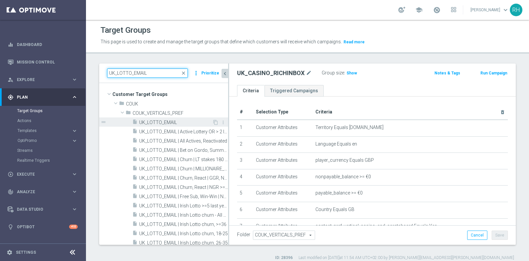
type input "UK_LOTTO_EMAIL"
click at [157, 122] on span "UK_LOTTO_EMAIL" at bounding box center [175, 123] width 73 height 6
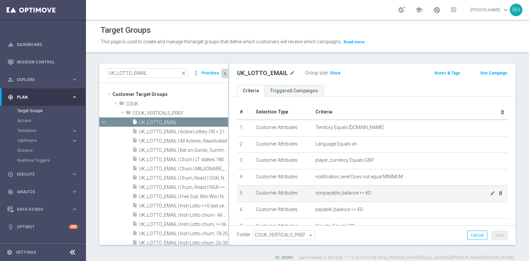
scroll to position [78, 0]
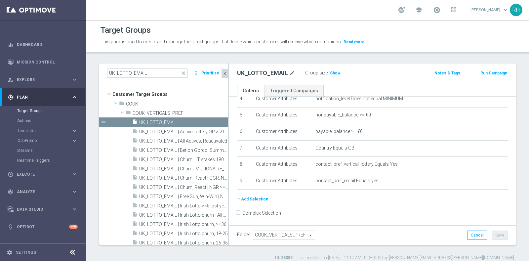
click at [262, 197] on button "+ Add Selection" at bounding box center [253, 198] width 32 height 7
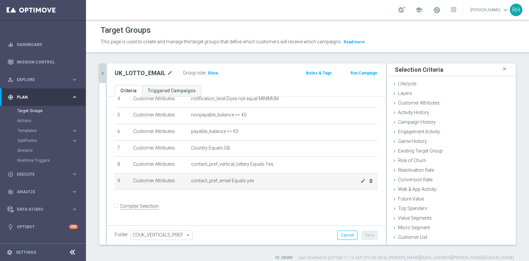
scroll to position [71, 0]
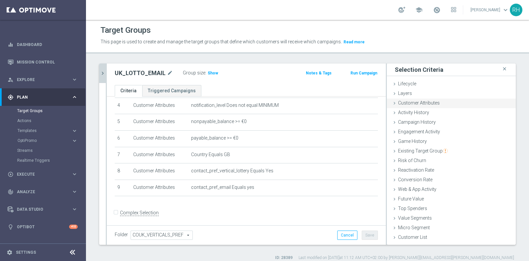
click at [419, 101] on span "Customer Attributes" at bounding box center [419, 102] width 42 height 5
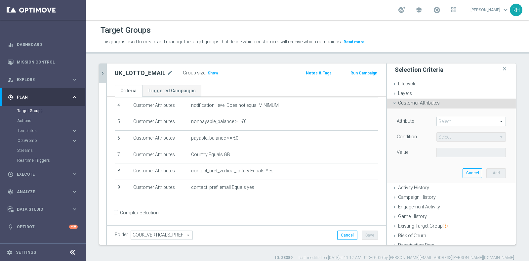
click at [452, 120] on span at bounding box center [471, 121] width 69 height 9
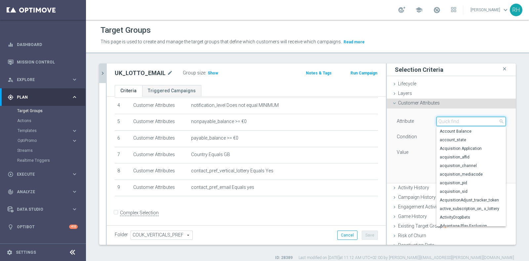
click at [452, 120] on input "search" at bounding box center [470, 121] width 69 height 9
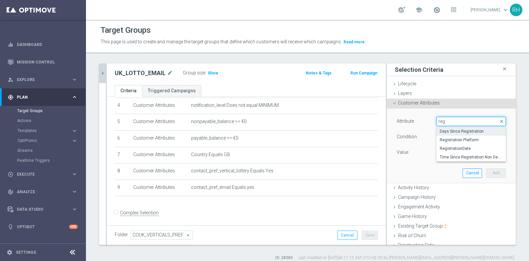
type input "reg"
click at [450, 131] on span "Days Since Registration" at bounding box center [471, 131] width 63 height 5
type input "Days Since Registration"
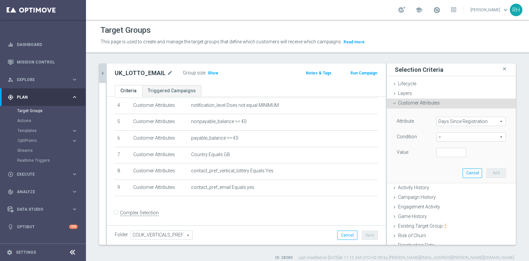
click at [462, 141] on div "Condition = = arrow_drop_down search" at bounding box center [451, 137] width 119 height 11
click at [462, 139] on span "=" at bounding box center [471, 137] width 69 height 9
click at [459, 179] on span ">" at bounding box center [471, 180] width 63 height 5
type input ">"
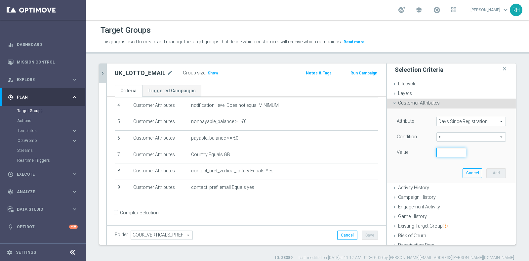
click at [442, 153] on input "number" at bounding box center [451, 152] width 30 height 9
type input "0"
click at [486, 172] on button "Add" at bounding box center [496, 172] width 20 height 9
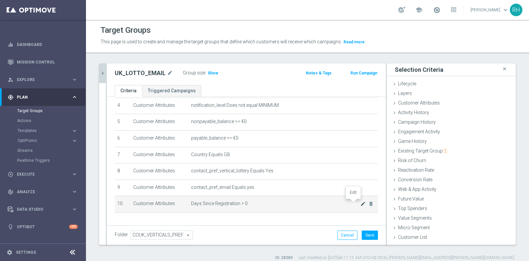
click at [360, 203] on icon "mode_edit" at bounding box center [362, 203] width 5 height 5
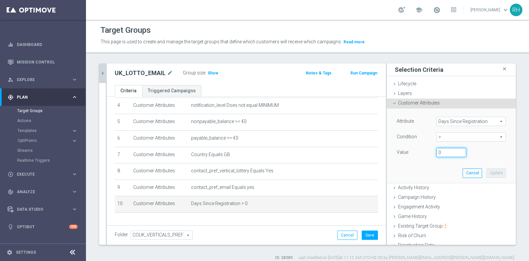
click at [442, 155] on input "0" at bounding box center [451, 152] width 30 height 9
type input "7"
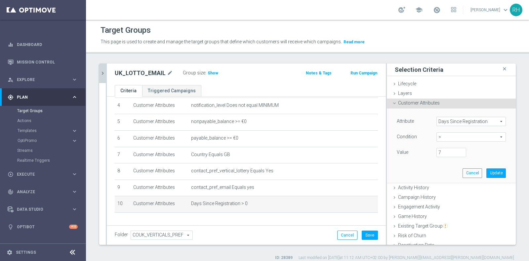
click at [498, 175] on div "Attribute Days Since Registration Days Since Registration arrow_drop_down searc…" at bounding box center [451, 145] width 119 height 74
click at [493, 174] on button "Update" at bounding box center [496, 172] width 20 height 9
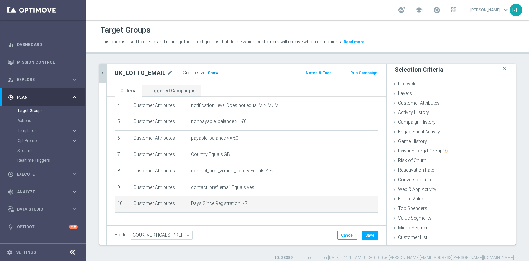
click at [208, 71] on span "Show" at bounding box center [213, 73] width 11 height 5
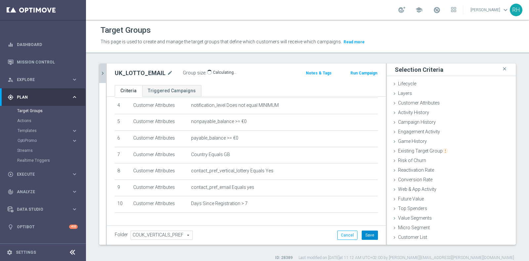
click at [364, 237] on button "Save" at bounding box center [370, 234] width 16 height 9
click at [98, 72] on div "UK_LOTTO_EMAIL close more_vert Prioritize Customer Target Groups library_add cr…" at bounding box center [307, 161] width 443 height 197
click at [99, 72] on button "chevron_right" at bounding box center [102, 73] width 7 height 20
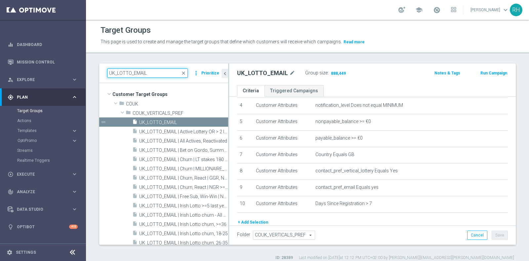
click at [134, 75] on input "UK_LOTTO_EMAIL" at bounding box center [147, 72] width 81 height 9
paste input "SMS"
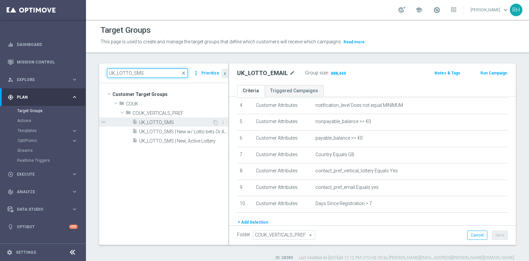
type input "UK_LOTTO_SMS"
click at [171, 122] on span "UK_LOTTO_SMS" at bounding box center [175, 123] width 73 height 6
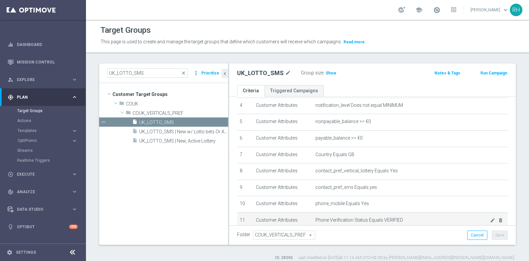
scroll to position [111, 0]
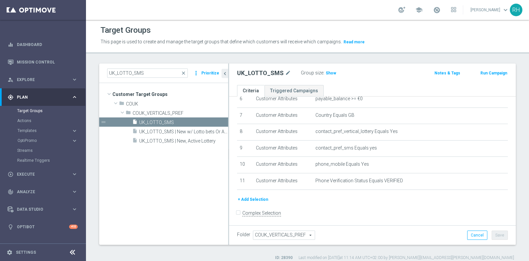
click at [258, 200] on button "+ Add Selection" at bounding box center [253, 199] width 32 height 7
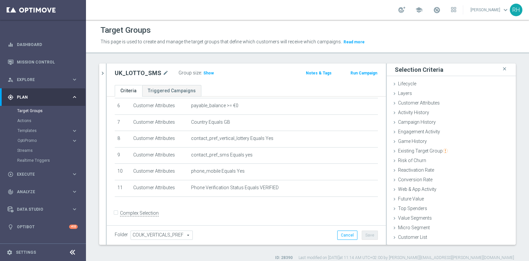
click at [400, 55] on div "Target Groups This page is used to create and manage the target groups that def…" at bounding box center [307, 140] width 443 height 241
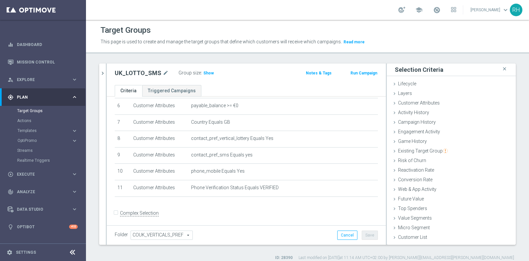
click at [400, 55] on div "Target Groups This page is used to create and manage the target groups that def…" at bounding box center [307, 140] width 443 height 241
click at [399, 56] on div "Target Groups This page is used to create and manage the target groups that def…" at bounding box center [307, 140] width 443 height 241
click at [419, 100] on span "Customer Attributes" at bounding box center [419, 102] width 42 height 5
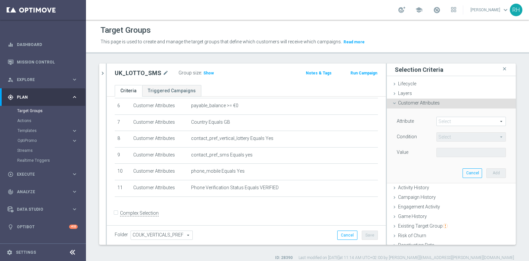
click at [439, 120] on span at bounding box center [471, 121] width 69 height 9
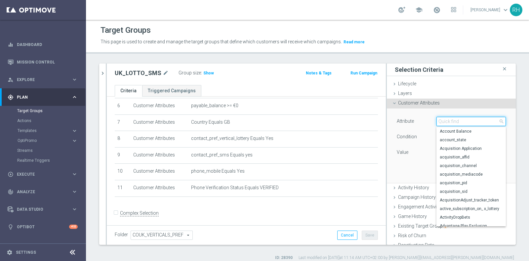
click at [439, 120] on input "search" at bounding box center [470, 121] width 69 height 9
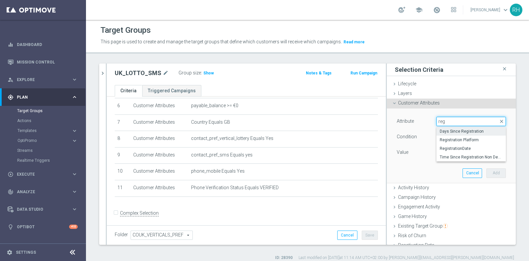
type input "reg"
click at [464, 131] on span "Days Since Registration" at bounding box center [471, 131] width 63 height 5
type input "Days Since Registration"
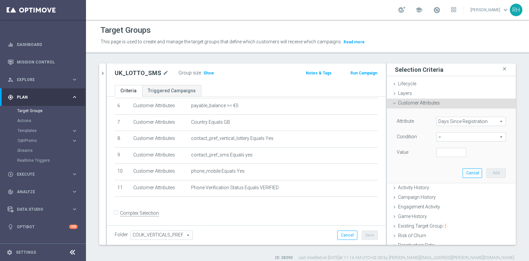
click at [452, 137] on span "=" at bounding box center [471, 137] width 69 height 9
click at [441, 177] on label ">" at bounding box center [470, 181] width 69 height 9
type input ">"
click at [439, 152] on input "number" at bounding box center [451, 152] width 30 height 9
type input "7"
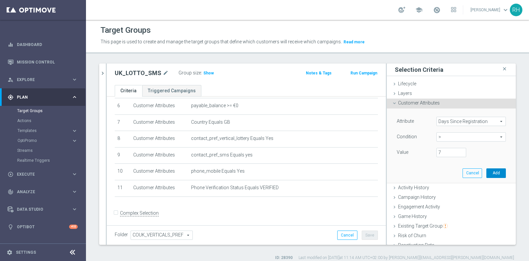
click at [486, 175] on button "Add" at bounding box center [496, 172] width 20 height 9
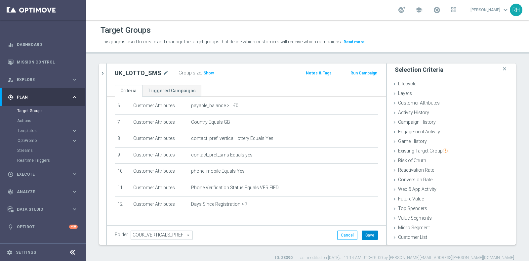
click at [370, 236] on button "Save" at bounding box center [370, 234] width 16 height 9
click at [103, 71] on icon "chevron_right" at bounding box center [102, 73] width 6 height 6
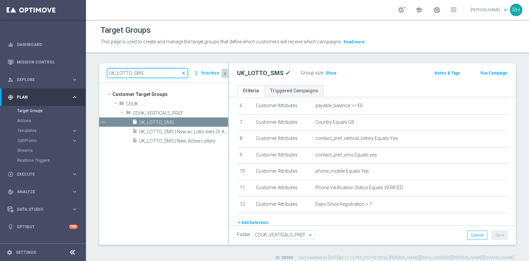
click at [130, 73] on input "UK_LOTTO_SMS" at bounding box center [147, 72] width 81 height 9
paste input "APP"
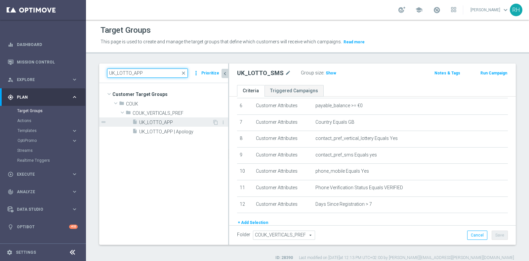
type input "UK_LOTTO_APP"
click at [185, 121] on span "UK_LOTTO_APP" at bounding box center [175, 123] width 73 height 6
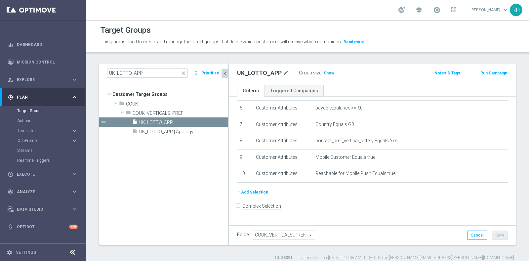
scroll to position [95, 0]
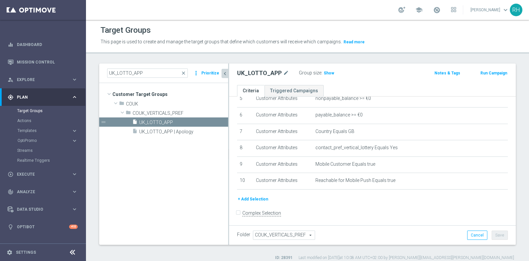
click at [225, 73] on icon "chevron_left" at bounding box center [225, 73] width 6 height 6
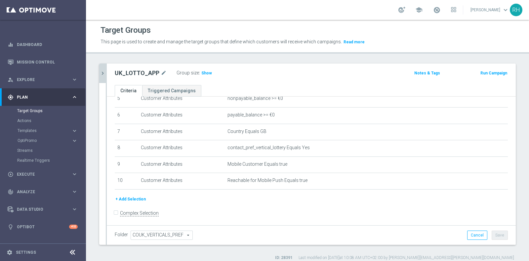
click at [138, 198] on button "+ Add Selection" at bounding box center [131, 198] width 32 height 7
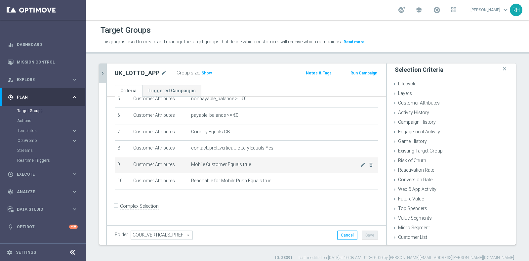
scroll to position [88, 0]
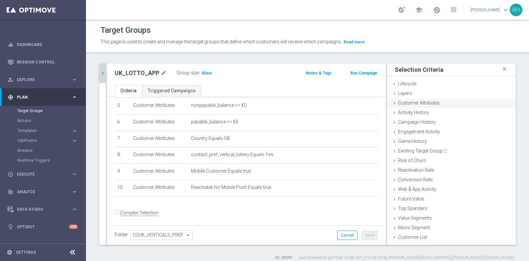
click at [410, 100] on span "Customer Attributes" at bounding box center [419, 102] width 42 height 5
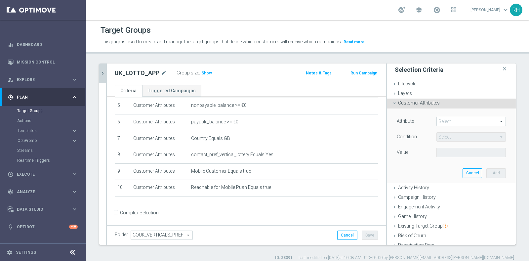
click at [454, 122] on span at bounding box center [471, 121] width 69 height 9
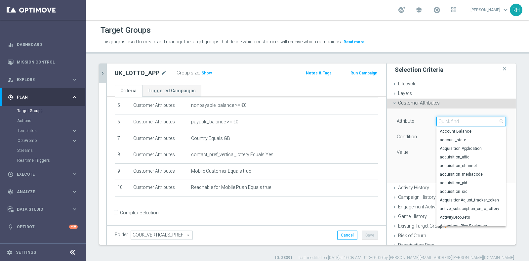
click at [454, 122] on input "search" at bounding box center [470, 121] width 69 height 9
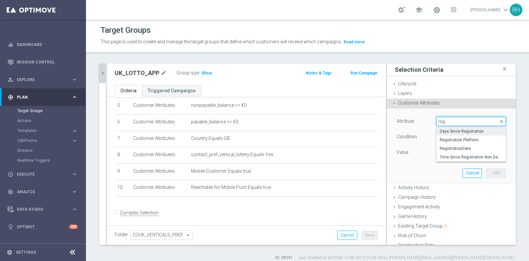
type input "reg"
click at [454, 129] on span "Days Since Registration" at bounding box center [471, 131] width 63 height 5
type input "Days Since Registration"
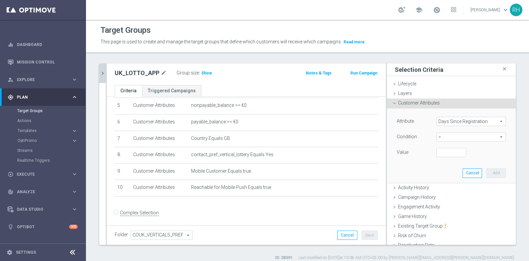
click at [443, 137] on span "=" at bounding box center [471, 137] width 69 height 9
click at [448, 182] on span ">" at bounding box center [471, 180] width 63 height 5
type input ">"
click at [436, 152] on input "number" at bounding box center [451, 152] width 30 height 9
type input "7"
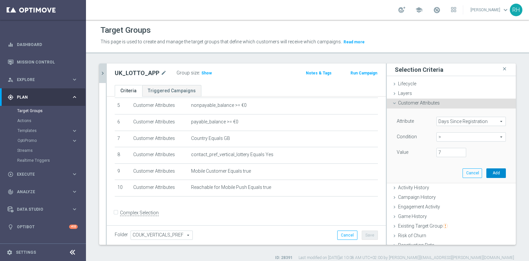
click at [486, 174] on button "Add" at bounding box center [496, 172] width 20 height 9
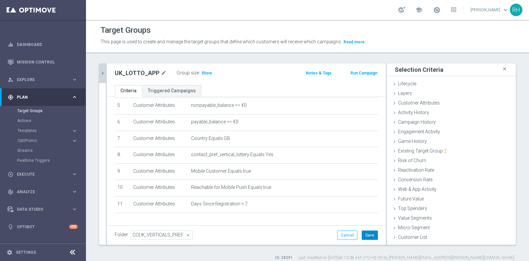
click at [367, 237] on button "Save" at bounding box center [370, 234] width 16 height 9
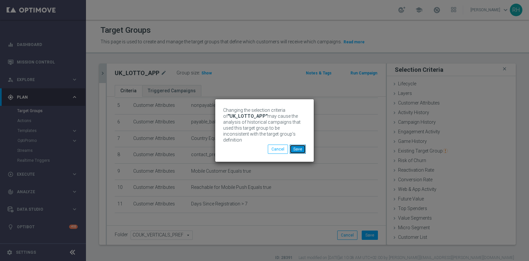
click at [302, 145] on button "Save" at bounding box center [298, 148] width 16 height 9
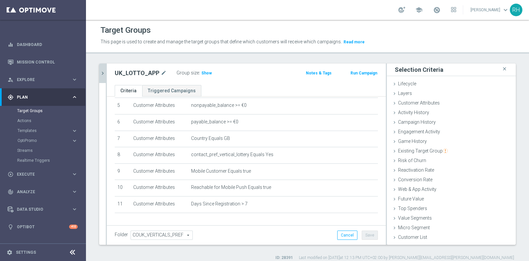
click at [102, 72] on icon "chevron_right" at bounding box center [102, 73] width 6 height 6
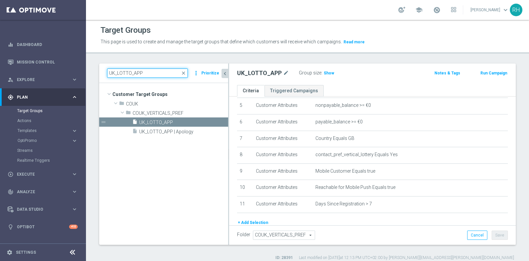
click at [139, 72] on input "UK_LOTTO_APP" at bounding box center [147, 72] width 81 height 9
paste input "RICHINBOX"
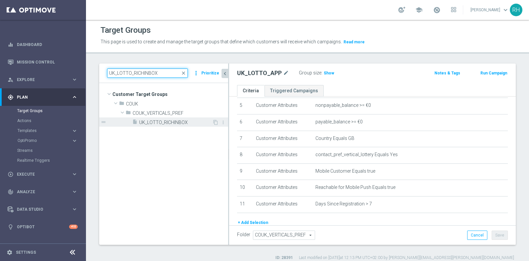
type input "UK_LOTTO_RICHINBOX"
click at [169, 123] on span "UK_LOTTO_RICHINBOX" at bounding box center [175, 123] width 73 height 6
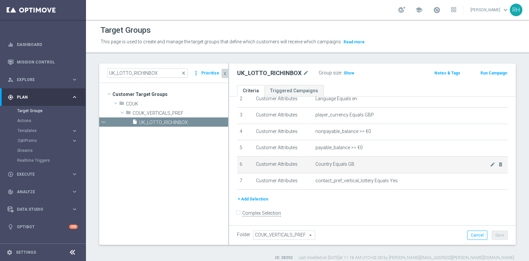
scroll to position [6, 0]
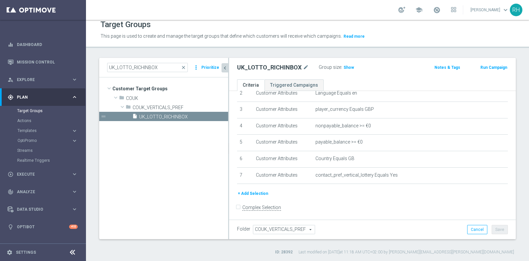
click at [259, 190] on button "+ Add Selection" at bounding box center [253, 193] width 32 height 7
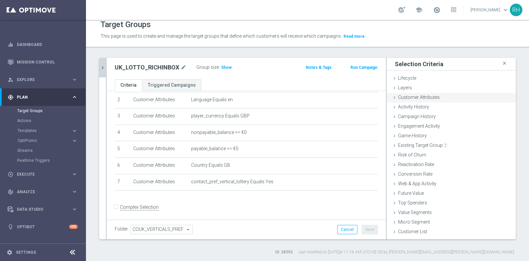
click at [419, 98] on span "Customer Attributes" at bounding box center [419, 97] width 42 height 5
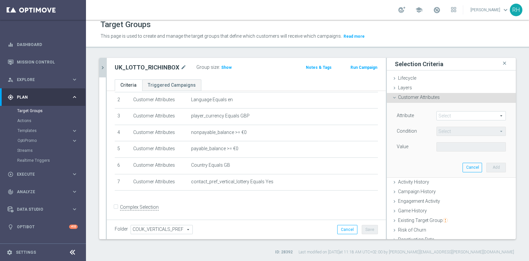
click at [446, 114] on span at bounding box center [471, 115] width 69 height 9
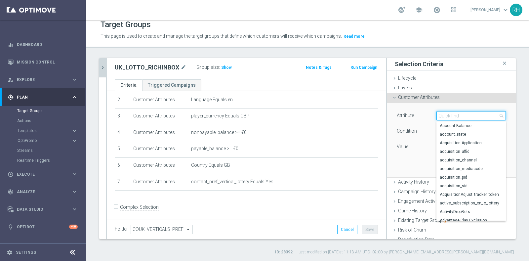
click at [446, 114] on input "search" at bounding box center [470, 115] width 69 height 9
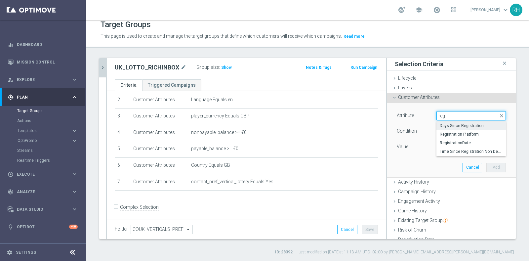
type input "reg"
click at [447, 123] on span "Days Since Registration" at bounding box center [471, 125] width 63 height 5
type input "Days Since Registration"
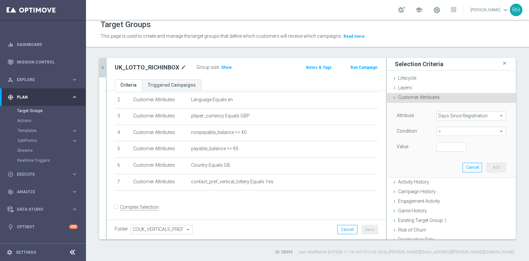
click at [452, 127] on span "=" at bounding box center [471, 131] width 69 height 9
click at [449, 173] on span ">" at bounding box center [471, 175] width 63 height 5
type input ">"
click at [441, 147] on input "number" at bounding box center [451, 146] width 30 height 9
type input "7"
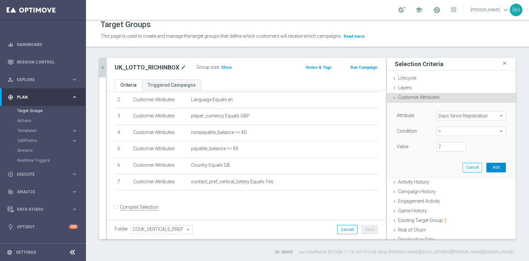
click at [486, 168] on button "Add" at bounding box center [496, 167] width 20 height 9
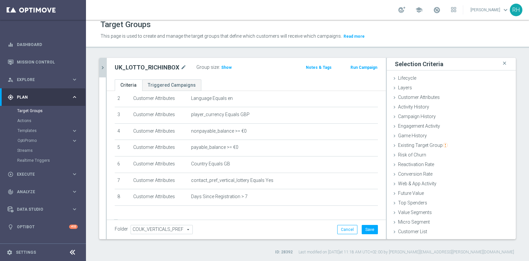
scroll to position [40, 0]
click at [223, 66] on span "Show" at bounding box center [226, 67] width 11 height 5
click at [371, 230] on button "Save" at bounding box center [370, 229] width 16 height 9
click at [110, 66] on div "UK_LOTTO_RICHINBOX mode_edit Group size : 1,112,977" at bounding box center [201, 67] width 182 height 9
click at [99, 67] on icon "chevron_right" at bounding box center [102, 67] width 6 height 6
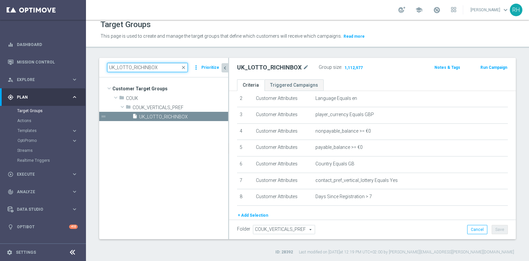
click at [138, 65] on input "UK_LOTTO_RICHINBOX" at bounding box center [147, 67] width 81 height 9
paste input "SPORTSBOOK_EMAIL"
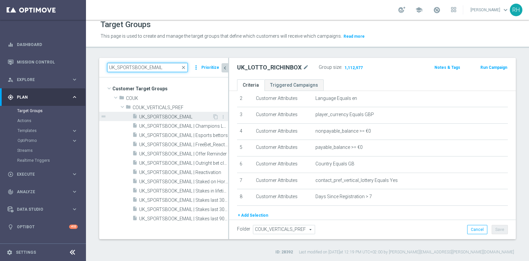
type input "UK_SPORTSBOOK_EMAIL"
click at [173, 112] on div "insert_drive_file UK_SPORTSBOOK_EMAIL" at bounding box center [172, 116] width 80 height 9
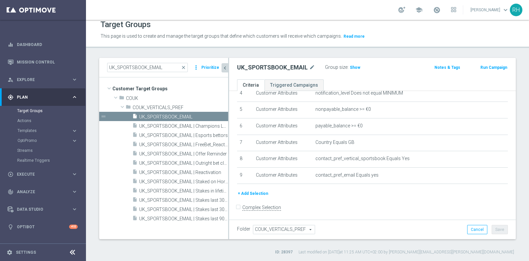
click at [247, 192] on button "+ Add Selection" at bounding box center [253, 193] width 32 height 7
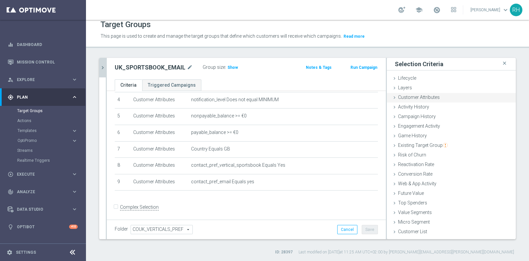
click at [417, 100] on div "Customer Attributes done selection saved" at bounding box center [451, 98] width 129 height 10
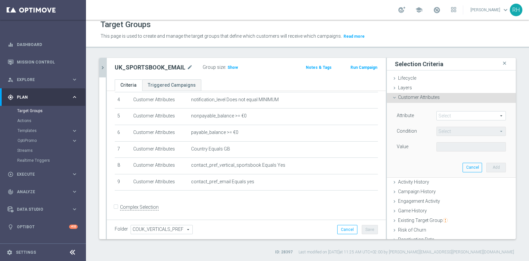
click at [445, 117] on span at bounding box center [471, 115] width 69 height 9
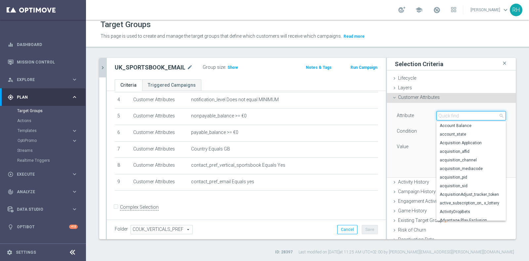
click at [445, 117] on input "search" at bounding box center [470, 115] width 69 height 9
type input "days s"
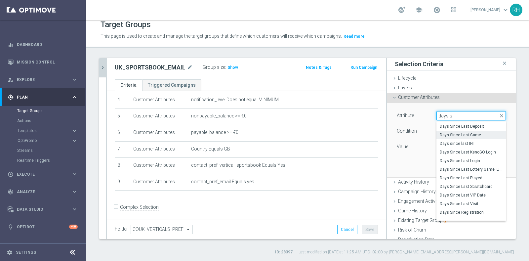
scroll to position [78, 0]
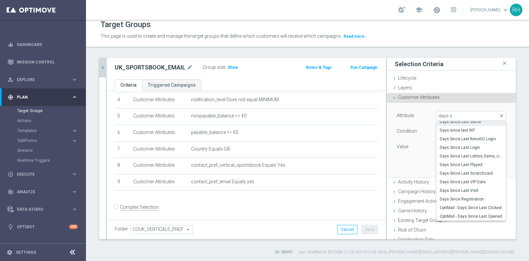
click at [470, 201] on label "Days Since Registration" at bounding box center [470, 199] width 69 height 9
type input "Days Since Registration"
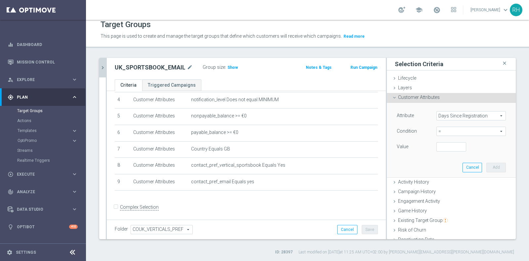
click at [454, 129] on span "=" at bounding box center [471, 131] width 69 height 9
click at [454, 174] on span ">" at bounding box center [471, 175] width 63 height 5
type input ">"
click at [443, 148] on input "number" at bounding box center [451, 146] width 30 height 9
type input "7"
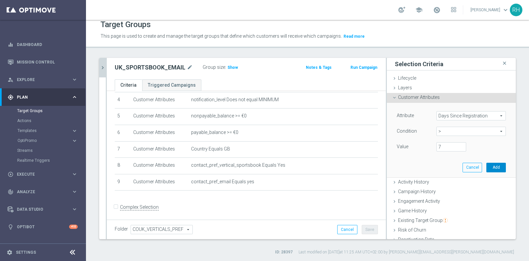
click at [493, 169] on button "Add" at bounding box center [496, 167] width 20 height 9
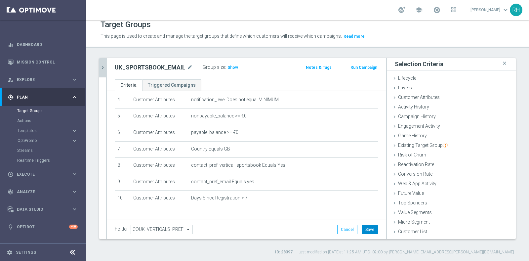
click at [362, 227] on button "Save" at bounding box center [370, 229] width 16 height 9
click at [102, 69] on icon "chevron_right" at bounding box center [102, 67] width 6 height 6
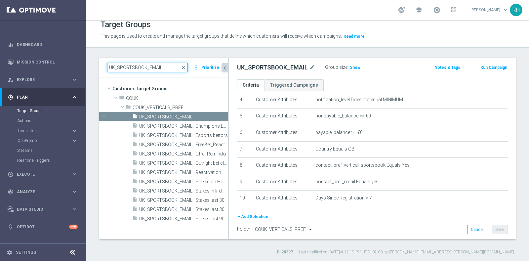
click at [122, 66] on input "UK_SPORTSBOOK_EMAIL" at bounding box center [147, 67] width 81 height 9
paste input "SMS"
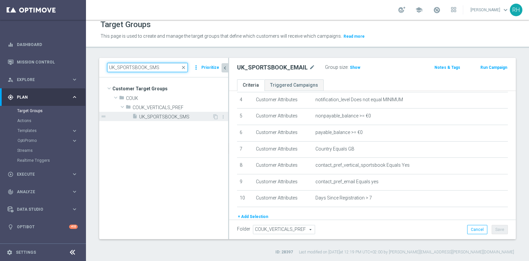
type input "UK_SPORTSBOOK_SMS"
click at [176, 115] on span "UK_SPORTSBOOK_SMS" at bounding box center [175, 117] width 73 height 6
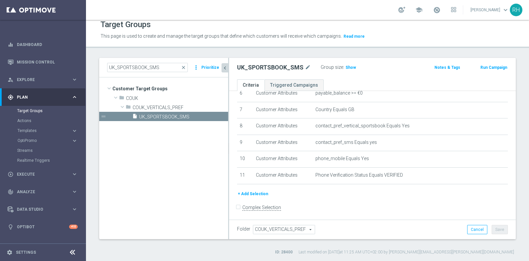
click at [261, 193] on button "+ Add Selection" at bounding box center [253, 193] width 32 height 7
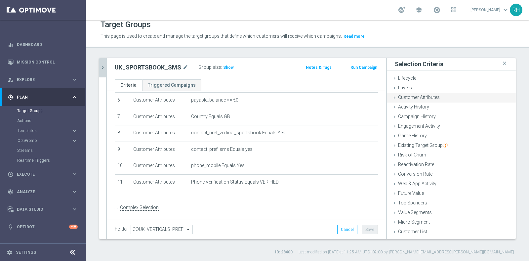
click at [429, 99] on div "Customer Attributes done selection saved" at bounding box center [451, 98] width 129 height 10
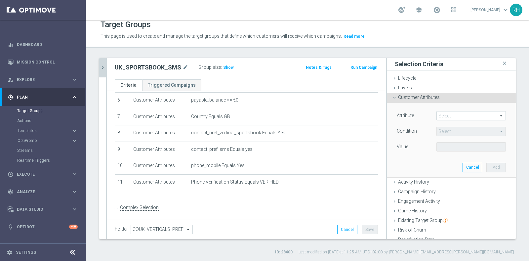
click at [450, 113] on span at bounding box center [471, 115] width 69 height 9
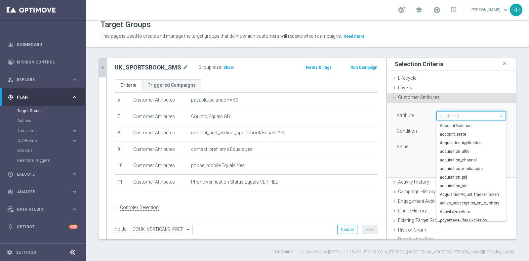
click at [450, 113] on input "search" at bounding box center [470, 115] width 69 height 9
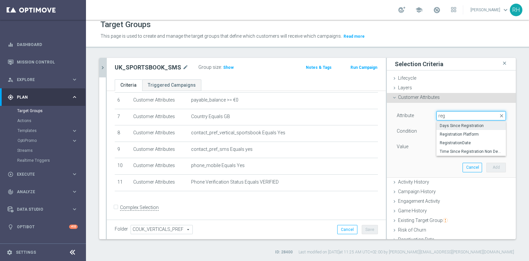
type input "reg"
click at [450, 125] on span "Days Since Registration" at bounding box center [471, 125] width 63 height 5
type input "Days Since Registration"
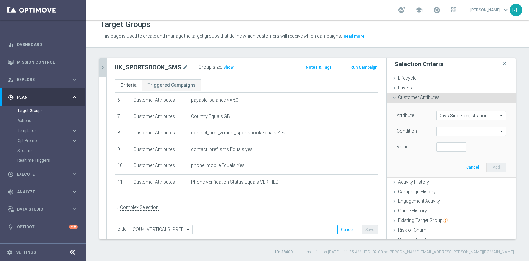
click at [450, 132] on span "=" at bounding box center [471, 131] width 69 height 9
click at [451, 175] on span ">" at bounding box center [471, 175] width 63 height 5
type input ">"
click at [437, 146] on input "number" at bounding box center [451, 146] width 30 height 9
type input "7"
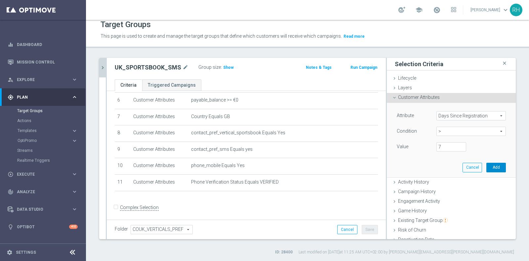
click at [486, 163] on button "Add" at bounding box center [496, 167] width 20 height 9
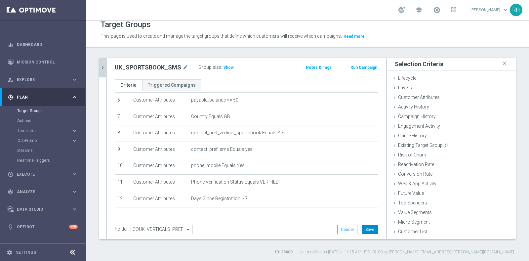
click at [368, 228] on button "Save" at bounding box center [370, 229] width 16 height 9
click at [104, 63] on button "chevron_right" at bounding box center [102, 68] width 7 height 20
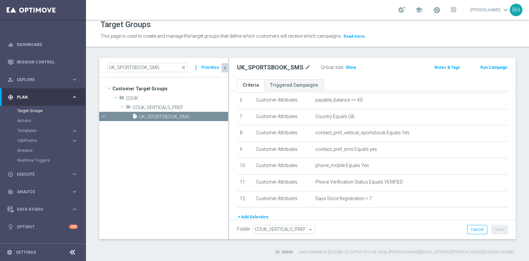
click at [104, 63] on div "UK_SPORTSBOOK_SMS close more_vert Prioritize Customer Target Groups library_add…" at bounding box center [163, 148] width 129 height 181
click at [121, 63] on input "UK_SPORTSBOOK_SMS" at bounding box center [147, 67] width 81 height 9
paste input "APP"
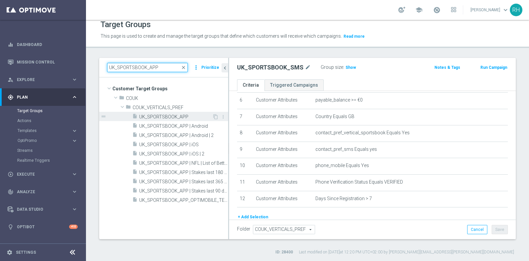
type input "UK_SPORTSBOOK_APP"
click at [175, 114] on span "UK_SPORTSBOOK_APP" at bounding box center [175, 117] width 73 height 6
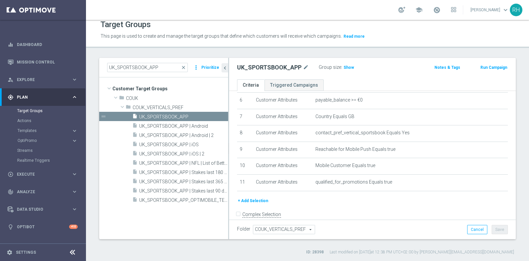
click at [260, 200] on button "+ Add Selection" at bounding box center [253, 200] width 32 height 7
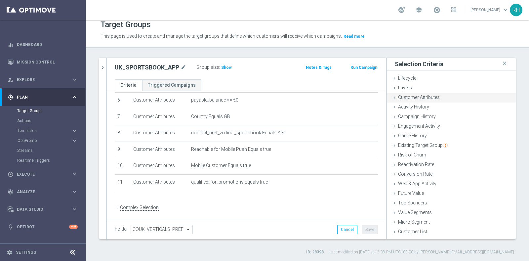
click at [416, 99] on div "Customer Attributes done selection saved" at bounding box center [451, 98] width 129 height 10
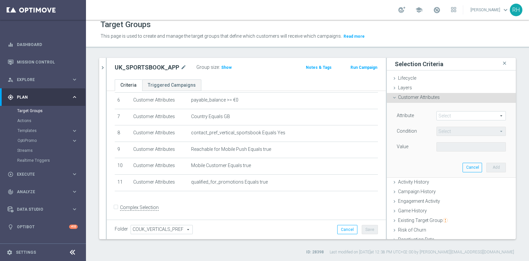
click at [410, 97] on span "Customer Attributes" at bounding box center [419, 97] width 42 height 5
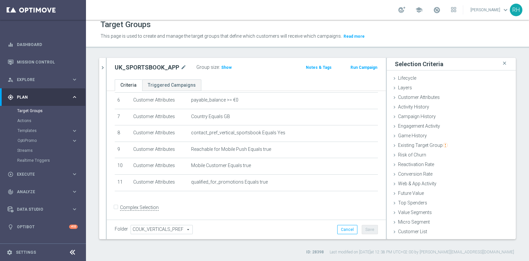
click at [286, 73] on div "UK_SPORTSBOOK_APP mode_edit Group size : Show Notes & Tags Run Campaign" at bounding box center [246, 68] width 279 height 21
click at [398, 95] on span "Customer Attributes" at bounding box center [419, 97] width 42 height 5
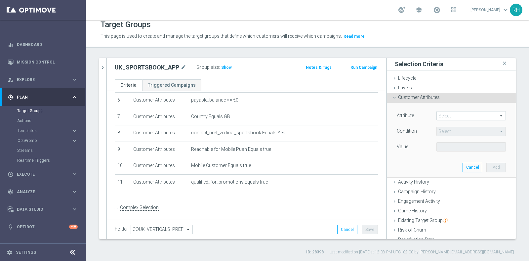
click at [446, 115] on span at bounding box center [471, 115] width 69 height 9
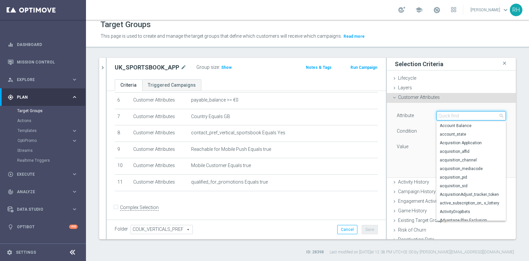
click at [446, 115] on input "search" at bounding box center [470, 115] width 69 height 9
paste input "UK_SPORTSBOOK_APP"
type input "UK_SPORTSBOOK_APP"
click at [501, 106] on div "Attribute Select arrow_drop_down search Account Balance account_state Acquisiti…" at bounding box center [451, 140] width 129 height 75
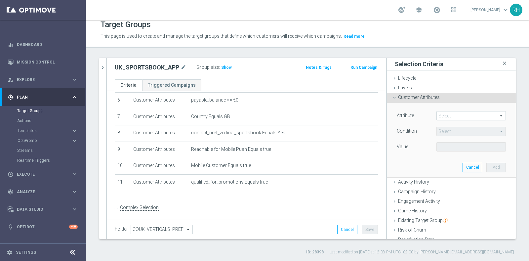
click at [501, 63] on icon "close" at bounding box center [504, 63] width 7 height 9
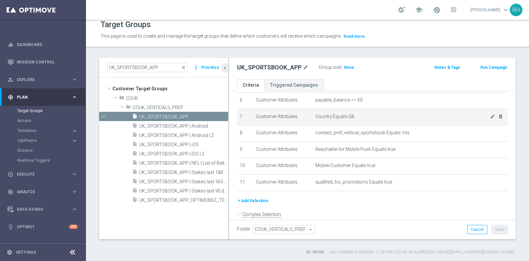
click at [262, 119] on td "Customer Attributes" at bounding box center [282, 117] width 59 height 17
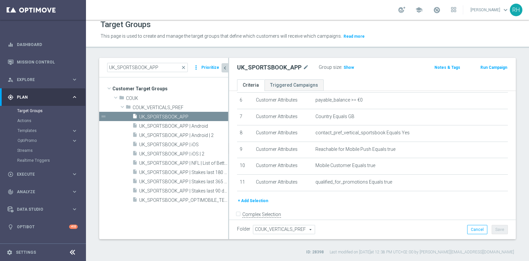
click at [224, 65] on icon "chevron_left" at bounding box center [225, 68] width 6 height 6
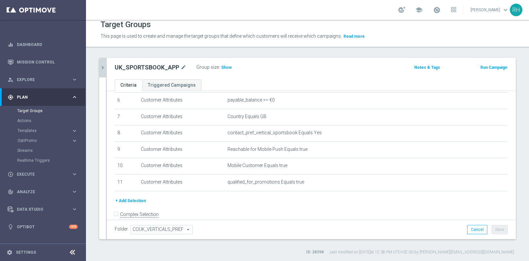
click at [151, 199] on div "+ Add Selection" at bounding box center [311, 200] width 403 height 7
click at [135, 197] on button "+ Add Selection" at bounding box center [131, 200] width 32 height 7
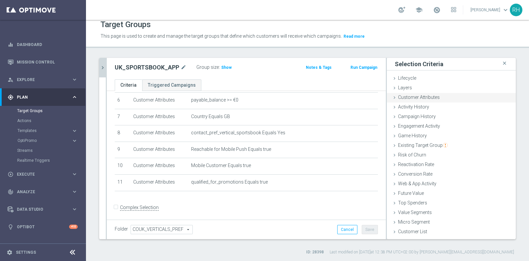
click at [403, 95] on span "Customer Attributes" at bounding box center [419, 97] width 42 height 5
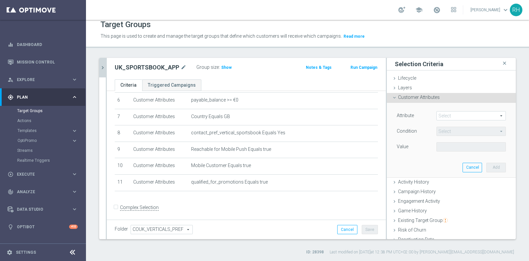
click at [437, 116] on span at bounding box center [471, 115] width 69 height 9
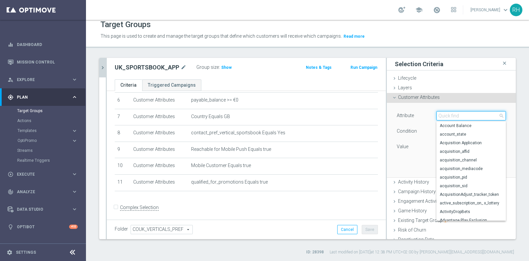
click at [436, 116] on input "search" at bounding box center [470, 115] width 69 height 9
paste input "UK_SPORTSBOOK_APP"
type input "UK_SPORTSBOOK_APP"
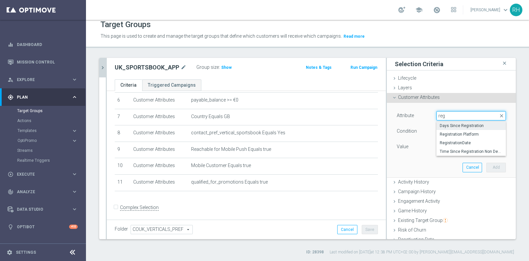
type input "reg"
click at [436, 121] on label "Days Since Registration" at bounding box center [470, 125] width 69 height 9
type input "Days Since Registration"
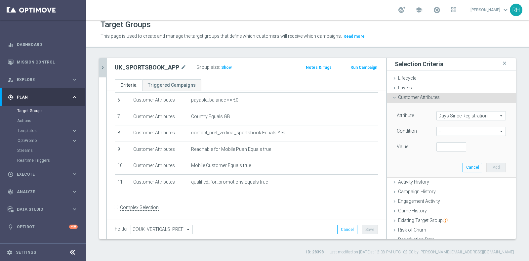
click at [437, 130] on span "=" at bounding box center [471, 131] width 69 height 9
click at [441, 173] on span ">" at bounding box center [471, 175] width 63 height 5
type input ">"
click at [442, 148] on input "number" at bounding box center [451, 146] width 30 height 9
type input "7"
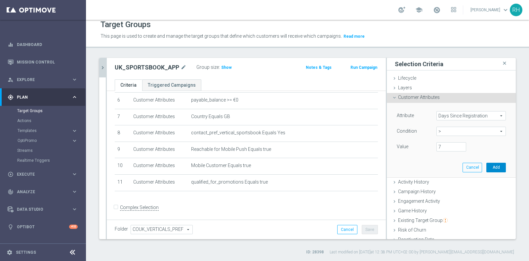
click at [486, 165] on button "Add" at bounding box center [496, 167] width 20 height 9
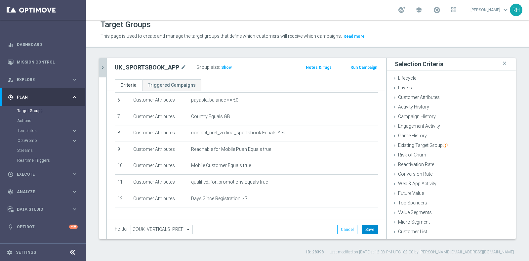
click at [369, 231] on button "Save" at bounding box center [370, 229] width 16 height 9
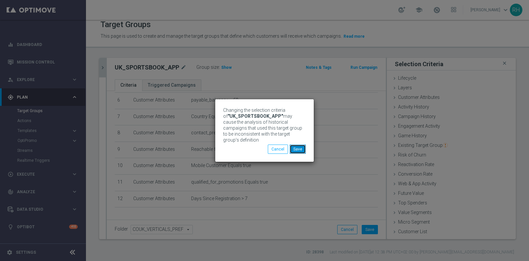
click at [301, 151] on button "Save" at bounding box center [298, 148] width 16 height 9
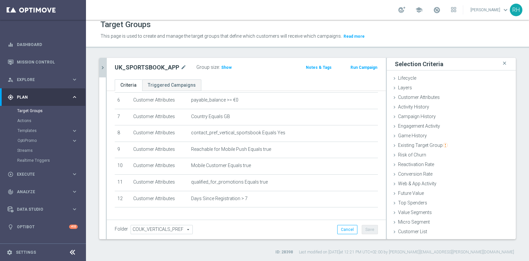
click at [105, 66] on icon "chevron_right" at bounding box center [102, 67] width 6 height 6
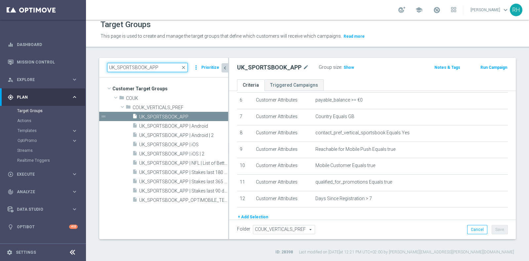
click at [129, 70] on input "UK_SPORTSBOOK_APP" at bounding box center [147, 67] width 81 height 9
paste input "RICHINBOX"
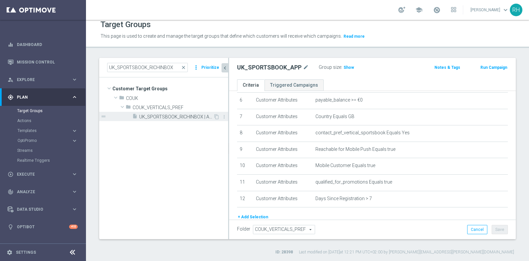
click at [153, 114] on span "UK_SPORTSBOOK_RICHINBOX | Active - played multiple verticals" at bounding box center [176, 117] width 74 height 6
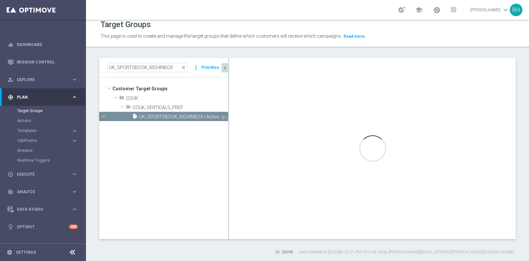
scroll to position [62, 0]
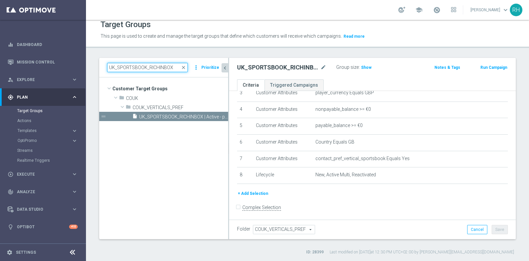
click at [155, 66] on input "UK_SPORTSBOOK_RICHINBOX" at bounding box center [147, 67] width 81 height 9
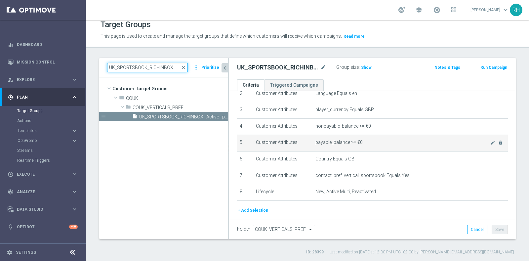
scroll to position [47, 0]
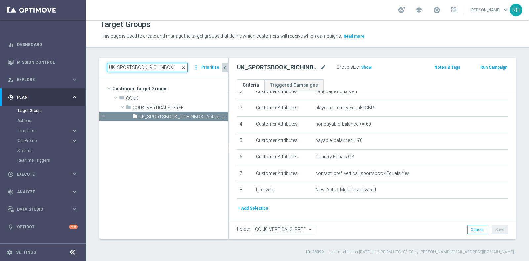
drag, startPoint x: 148, startPoint y: 65, endPoint x: 183, endPoint y: 65, distance: 35.4
click at [183, 65] on div "UK_SPORTSBOOK_RICHINBOX close" at bounding box center [147, 67] width 81 height 9
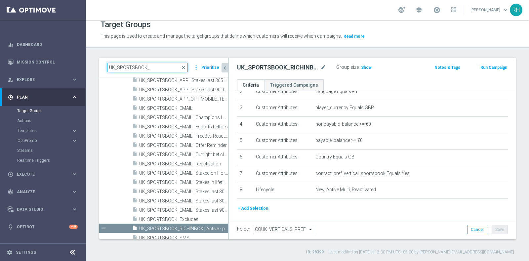
scroll to position [106, 0]
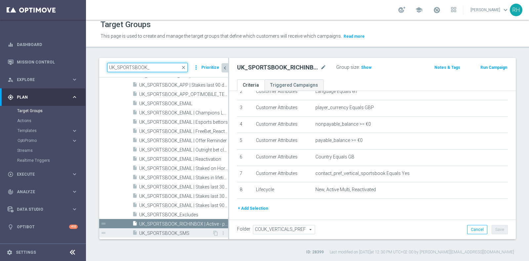
type input "UK_SPORTSBOOK_"
click at [199, 231] on span "UK_SPORTSBOOK_SMS" at bounding box center [175, 233] width 73 height 6
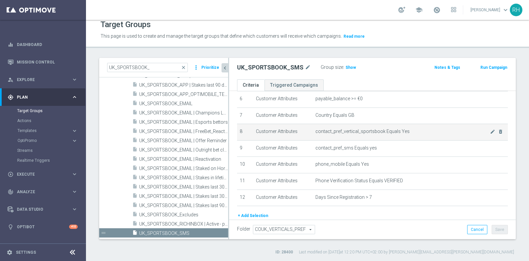
scroll to position [109, 0]
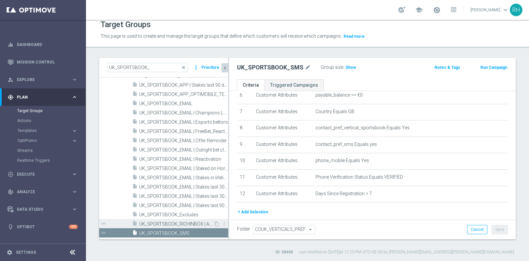
click at [201, 224] on span "UK_SPORTSBOOK_RICHINBOX | Active - played multiple verticals" at bounding box center [176, 224] width 74 height 6
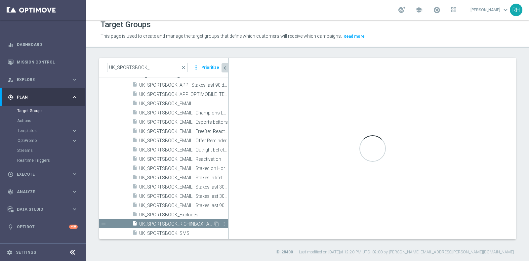
scroll to position [62, 0]
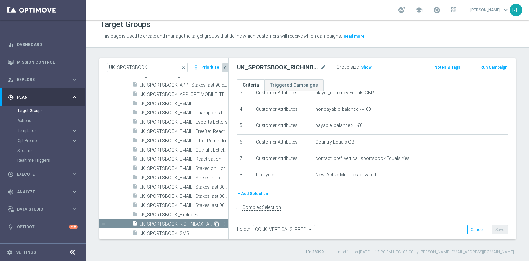
click at [214, 223] on icon "content_copy" at bounding box center [216, 223] width 5 height 5
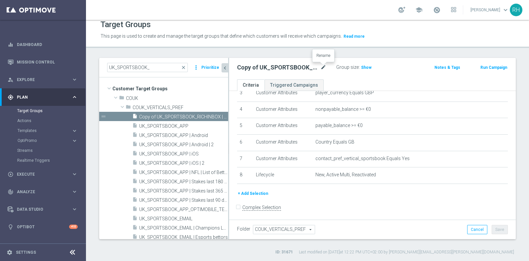
click at [321, 65] on icon "mode_edit" at bounding box center [323, 67] width 6 height 8
paste input "UK_SPORTSBOOK_RICHINBOX"
type input "UK_SPORTSBOOK_RICHINBOX"
click at [373, 52] on div "Target Groups This page is used to create and manage the target groups that def…" at bounding box center [307, 140] width 443 height 241
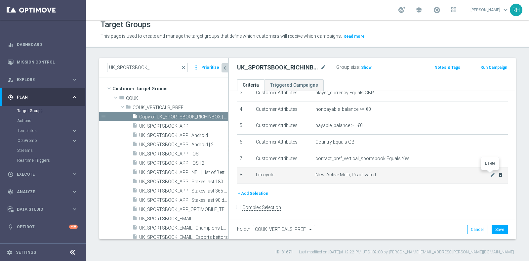
click at [498, 172] on icon "delete_forever" at bounding box center [500, 174] width 5 height 5
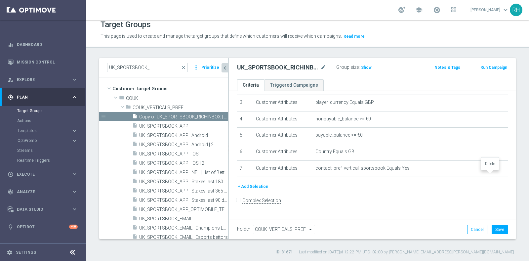
scroll to position [45, 0]
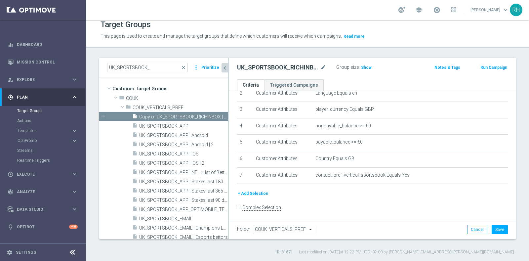
click at [411, 206] on form "Complex Selection Invalid Expression" at bounding box center [372, 214] width 271 height 24
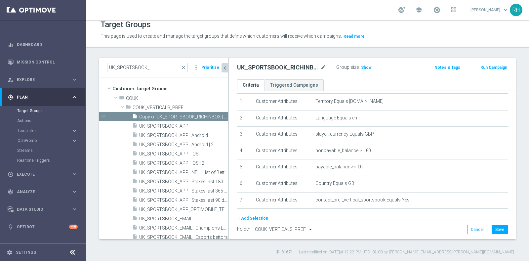
scroll to position [20, 0]
click at [491, 225] on button "Save" at bounding box center [499, 229] width 16 height 9
click at [176, 124] on span "UK_SPORTSBOOK_APP" at bounding box center [175, 126] width 73 height 6
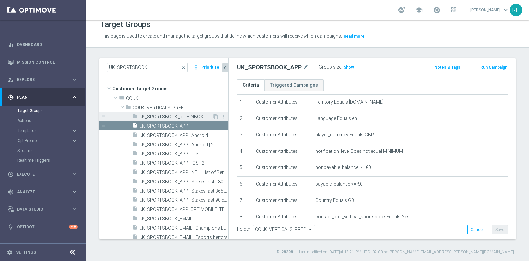
click at [177, 112] on div "insert_drive_file UK_SPORTSBOOK_RICHINBOX" at bounding box center [172, 116] width 80 height 9
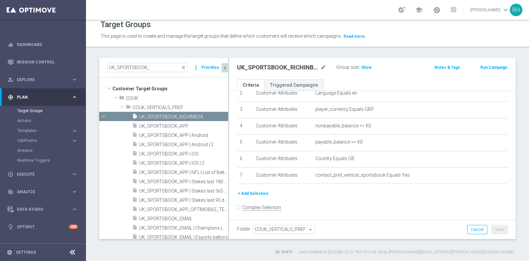
click at [258, 193] on button "+ Add Selection" at bounding box center [253, 193] width 32 height 7
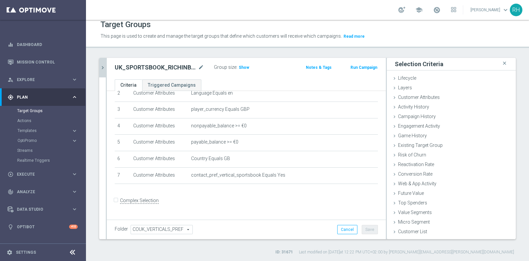
scroll to position [39, 0]
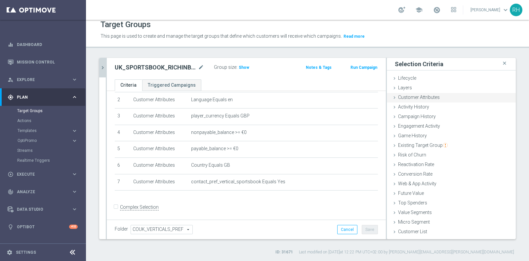
click at [422, 96] on span "Customer Attributes" at bounding box center [419, 97] width 42 height 5
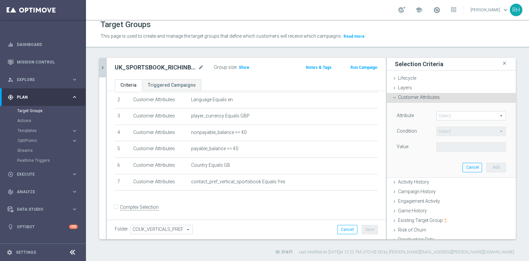
click at [439, 119] on span at bounding box center [471, 115] width 69 height 9
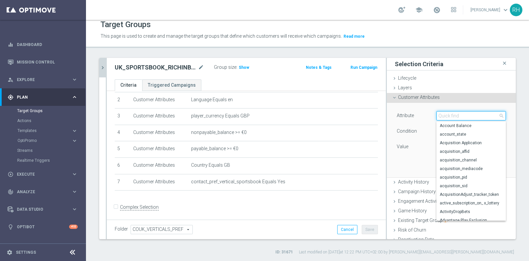
click at [439, 117] on input "search" at bounding box center [470, 115] width 69 height 9
type input "reg"
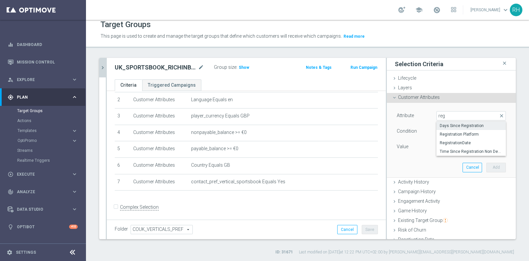
click at [443, 124] on span "Days Since Registration" at bounding box center [471, 125] width 63 height 5
type input "Days Since Registration"
click at [446, 132] on span "=" at bounding box center [471, 131] width 69 height 9
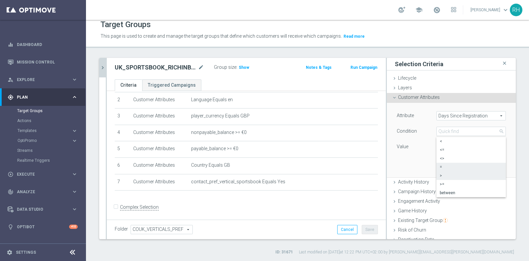
click at [449, 176] on span ">" at bounding box center [471, 175] width 63 height 5
type input ">"
click at [445, 145] on input "number" at bounding box center [451, 146] width 30 height 9
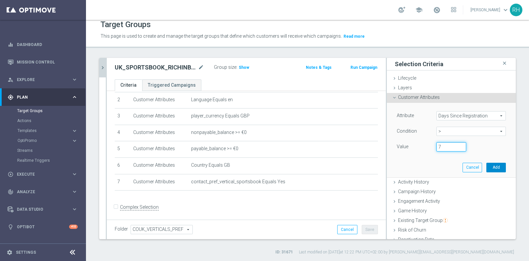
type input "7"
click at [486, 163] on button "Add" at bounding box center [496, 167] width 20 height 9
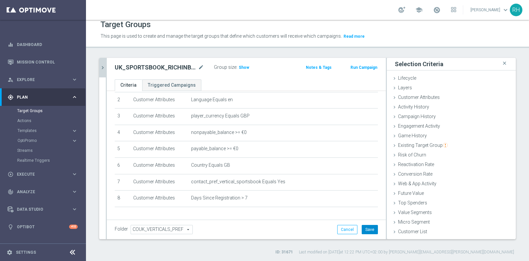
click at [365, 230] on button "Save" at bounding box center [370, 229] width 16 height 9
click at [309, 208] on div "# Selection Type Criteria delete_forever 1 Customer Attributes Territory Equals…" at bounding box center [246, 136] width 273 height 153
click at [279, 42] on header "Target Groups This page is used to create and manage the target groups that def…" at bounding box center [307, 31] width 443 height 34
click at [278, 47] on header "Target Groups This page is used to create and manage the target groups that def…" at bounding box center [307, 31] width 443 height 34
click at [102, 61] on button "chevron_right" at bounding box center [102, 68] width 7 height 20
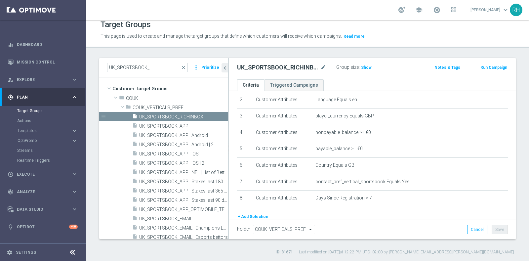
click at [118, 72] on div "UK_SPORTSBOOK_ close more_vert Prioritize" at bounding box center [163, 68] width 129 height 20
click at [118, 68] on input "UK_SPORTSBOOK_" at bounding box center [147, 67] width 81 height 9
paste input "CRATCHCARDS"
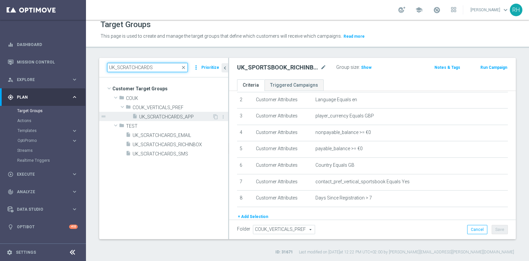
type input "UK_SCRATCHCARDS"
click at [151, 114] on span "UK_SCRATCHCARDS_APP" at bounding box center [175, 117] width 73 height 6
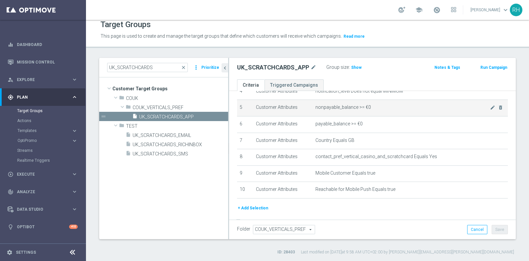
scroll to position [95, 0]
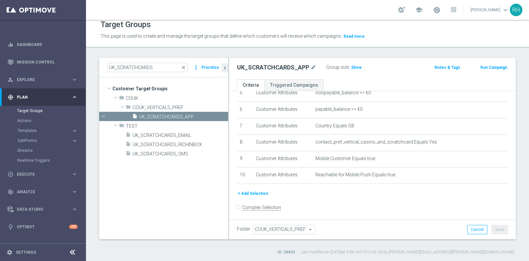
click at [262, 192] on button "+ Add Selection" at bounding box center [253, 193] width 32 height 7
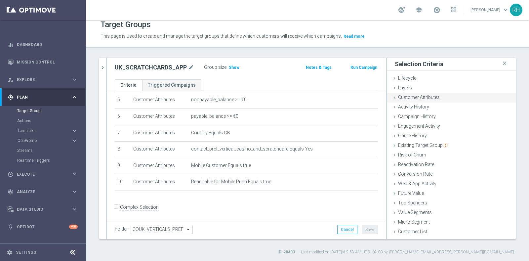
click at [435, 100] on div "Customer Attributes done selection saved" at bounding box center [451, 98] width 129 height 10
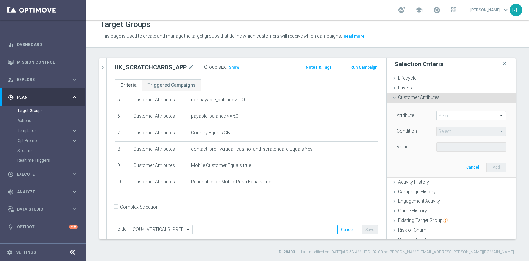
click at [442, 112] on span at bounding box center [471, 115] width 69 height 9
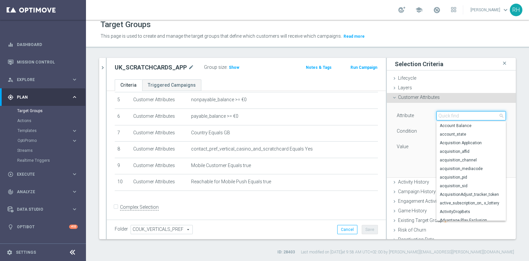
click at [442, 112] on input "search" at bounding box center [470, 115] width 69 height 9
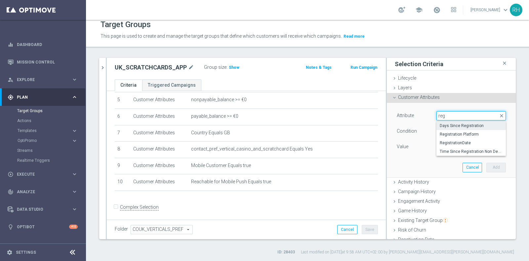
type input "reg"
click at [442, 123] on span "Days Since Registration" at bounding box center [471, 125] width 63 height 5
type input "Days Since Registration"
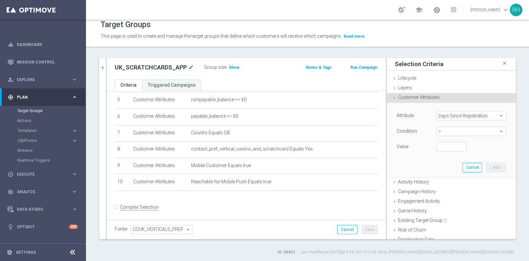
click at [446, 132] on span "=" at bounding box center [471, 131] width 69 height 9
click at [446, 175] on span ">" at bounding box center [471, 175] width 63 height 5
type input ">"
click at [442, 145] on input "number" at bounding box center [451, 146] width 30 height 9
type input "7"
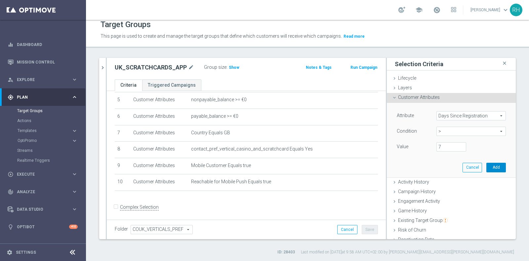
click at [486, 165] on button "Add" at bounding box center [496, 167] width 20 height 9
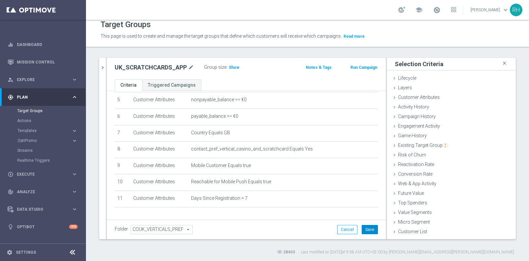
click at [362, 226] on button "Save" at bounding box center [370, 229] width 16 height 9
click at [104, 65] on icon "chevron_right" at bounding box center [102, 67] width 6 height 6
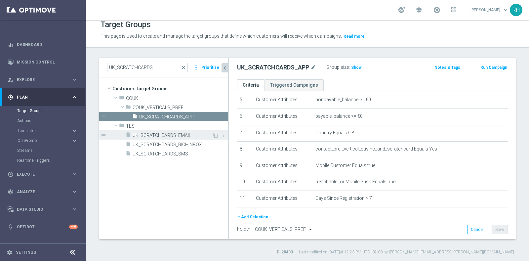
click at [174, 133] on span "UK_SCRATCHCARDS_EMAIL" at bounding box center [173, 136] width 80 height 6
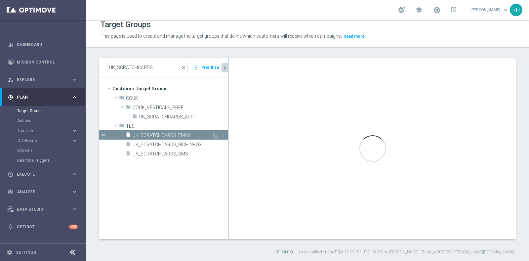
type input "TEST"
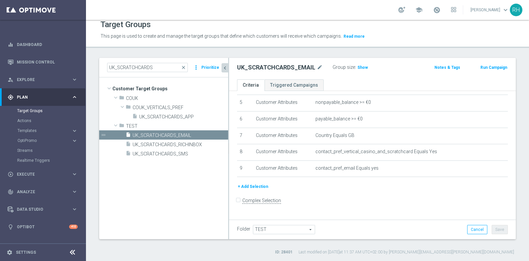
scroll to position [78, 0]
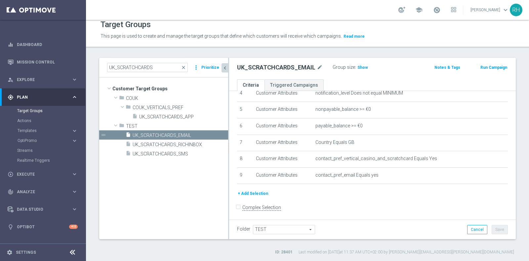
click at [295, 230] on span "TEST" at bounding box center [283, 229] width 61 height 9
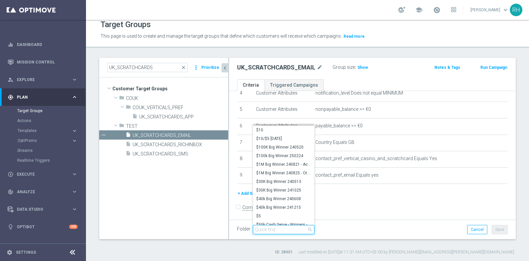
click at [289, 227] on input "search" at bounding box center [283, 229] width 61 height 9
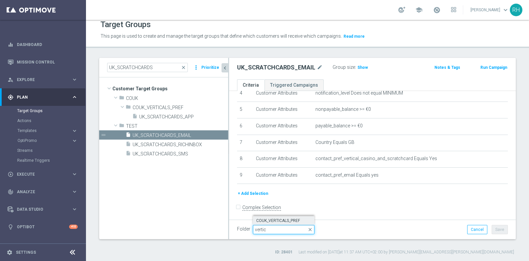
type input "vertic"
click at [288, 219] on span "COUK_VERTICALS_PREF" at bounding box center [283, 220] width 55 height 5
type input "COUK_VERTICALS_PREF"
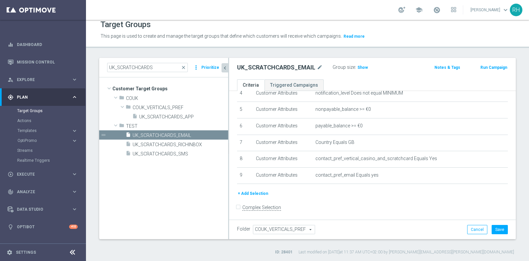
click at [254, 190] on button "+ Add Selection" at bounding box center [253, 193] width 32 height 7
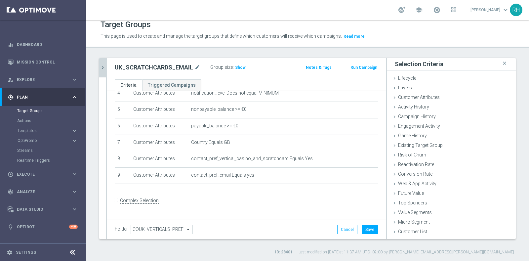
scroll to position [71, 0]
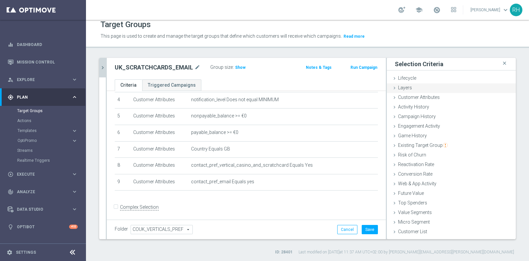
click at [423, 89] on div "Layers done" at bounding box center [451, 88] width 129 height 10
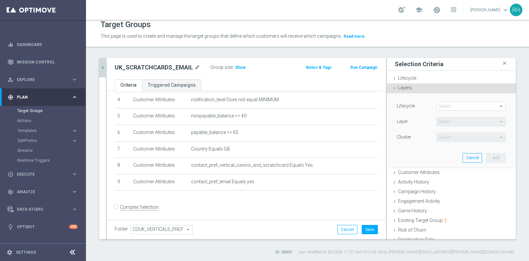
click at [423, 90] on div "Layers done" at bounding box center [451, 88] width 129 height 10
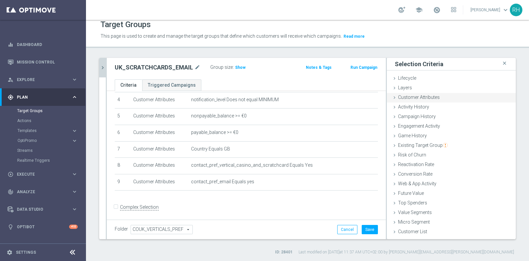
click at [422, 98] on span "Customer Attributes" at bounding box center [419, 97] width 42 height 5
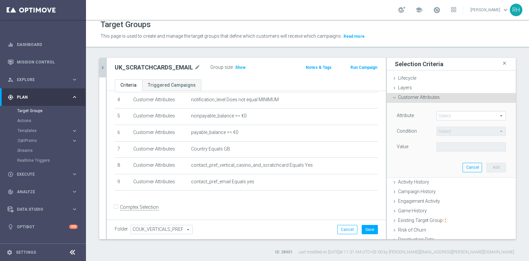
click at [453, 114] on span at bounding box center [471, 115] width 69 height 9
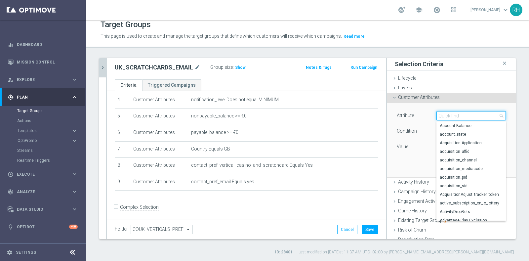
click at [453, 114] on input "search" at bounding box center [470, 115] width 69 height 9
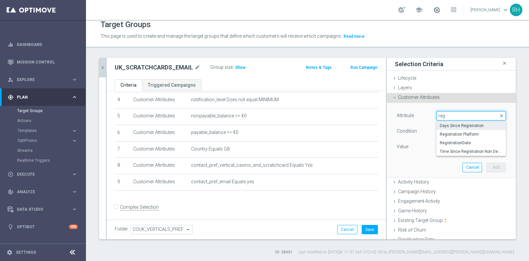
type input "reg"
click at [452, 121] on label "Days Since Registration" at bounding box center [470, 125] width 69 height 9
type input "Days Since Registration"
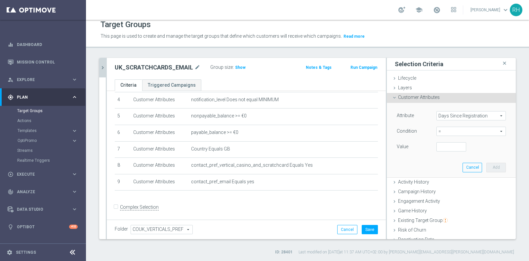
click at [450, 129] on span "=" at bounding box center [471, 131] width 69 height 9
click at [443, 176] on span ">" at bounding box center [471, 175] width 63 height 5
type input ">"
click at [441, 148] on input "number" at bounding box center [451, 146] width 30 height 9
type input "7"
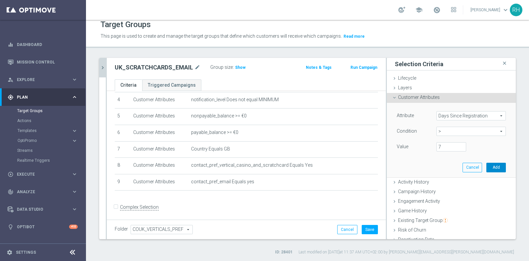
click at [486, 165] on button "Add" at bounding box center [496, 167] width 20 height 9
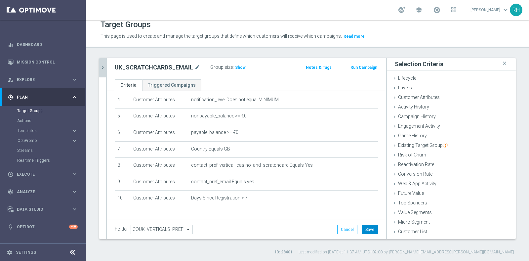
click at [368, 228] on button "Save" at bounding box center [370, 229] width 16 height 9
click at [102, 65] on icon "chevron_right" at bounding box center [102, 67] width 6 height 6
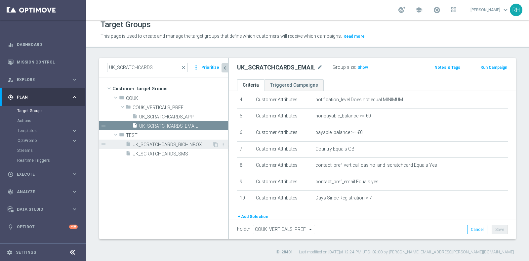
click at [153, 143] on span "UK_SCRATCHCARDS_RICHINBOX" at bounding box center [173, 145] width 80 height 6
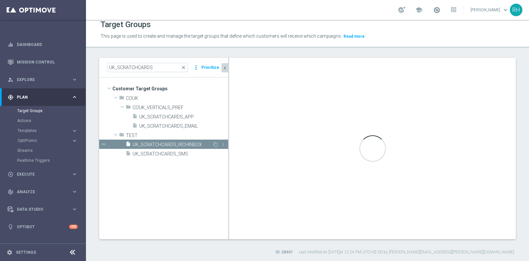
type input "TEST"
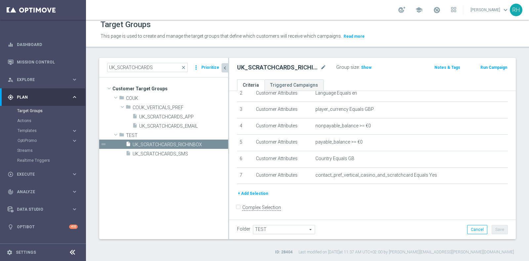
click at [242, 190] on button "+ Add Selection" at bounding box center [253, 193] width 32 height 7
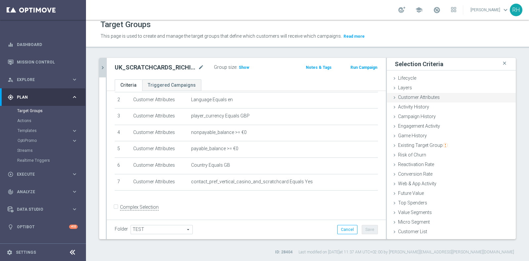
click at [432, 97] on span "Customer Attributes" at bounding box center [419, 97] width 42 height 5
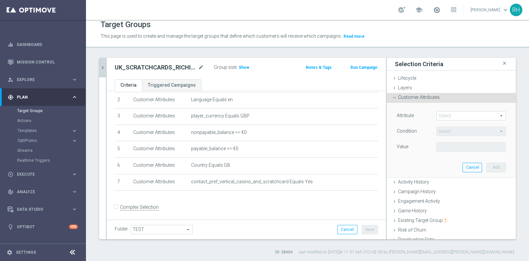
click at [452, 114] on span at bounding box center [471, 115] width 69 height 9
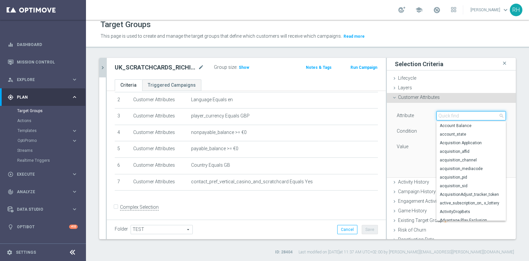
click at [452, 114] on input "search" at bounding box center [470, 115] width 69 height 9
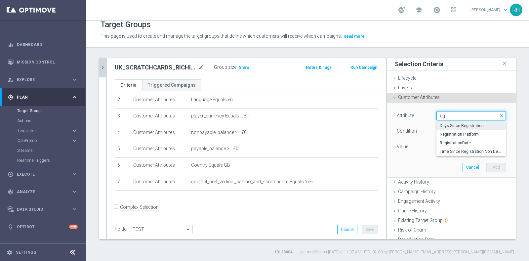
type input "reg"
click at [452, 123] on span "Days Since Registration" at bounding box center [471, 125] width 63 height 5
type input "Days Since Registration"
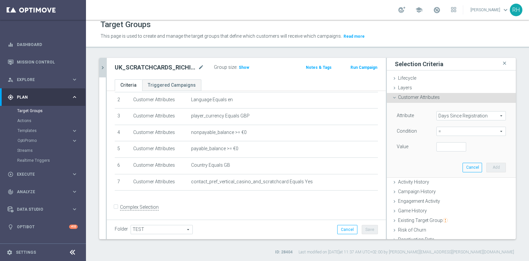
click at [451, 130] on span "=" at bounding box center [471, 131] width 69 height 9
click at [445, 173] on span ">" at bounding box center [471, 175] width 63 height 5
type input ">"
click at [444, 148] on input "number" at bounding box center [451, 146] width 30 height 9
type input "7"
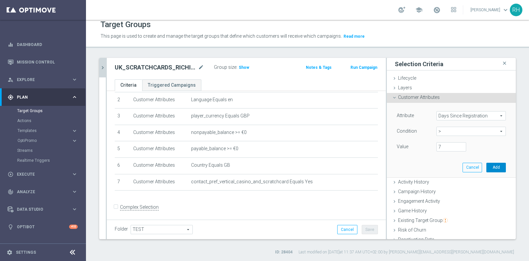
click at [486, 170] on button "Add" at bounding box center [496, 167] width 20 height 9
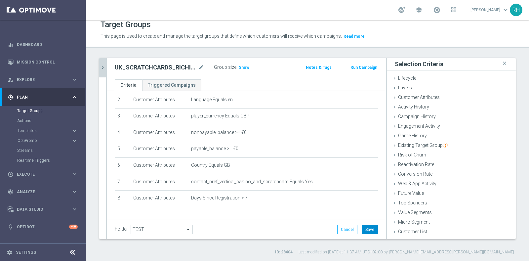
click at [366, 225] on button "Save" at bounding box center [370, 229] width 16 height 9
click at [151, 229] on span "TEST" at bounding box center [161, 229] width 61 height 9
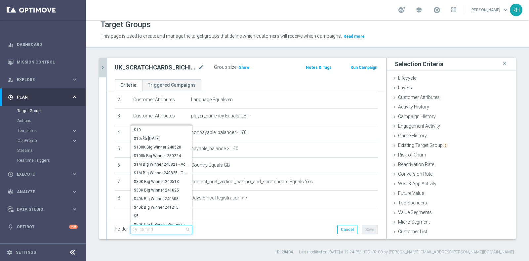
click at [151, 229] on input "search" at bounding box center [161, 229] width 61 height 9
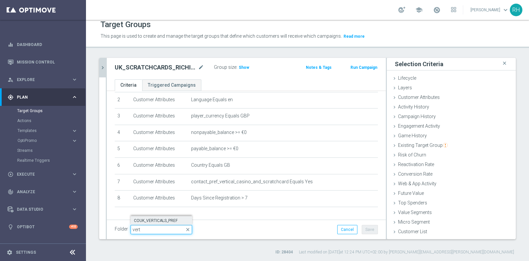
type input "vert"
click at [156, 221] on span "COUK_VERTICALS_PREF" at bounding box center [161, 220] width 55 height 5
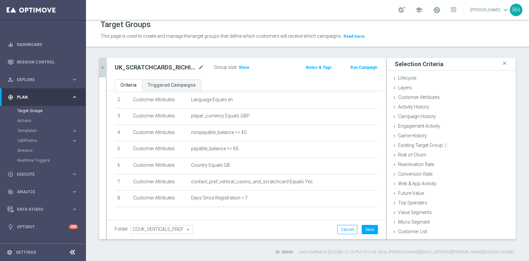
click at [363, 223] on div "Folder COUK_VERTICALS_PREF COUK_VERTICALS_PREF arrow_drop_down search Cancel Sa…" at bounding box center [246, 229] width 279 height 20
click at [364, 229] on button "Save" at bounding box center [370, 229] width 16 height 9
click at [104, 67] on icon "chevron_right" at bounding box center [102, 67] width 6 height 6
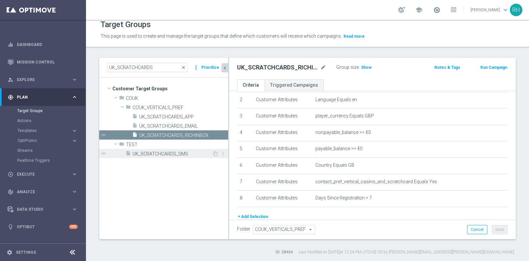
click at [180, 153] on span "UK_SCRATCHCARDS_SMS" at bounding box center [173, 154] width 80 height 6
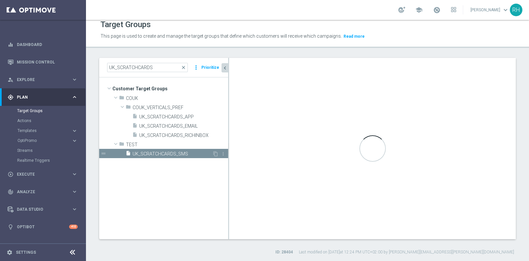
type input "TEST"
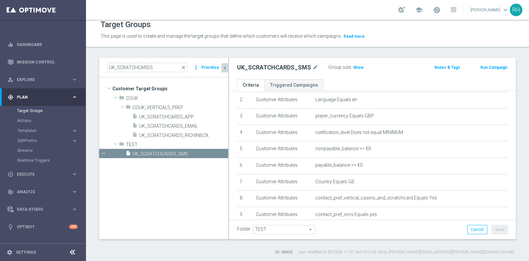
click at [291, 227] on span "TEST" at bounding box center [283, 229] width 61 height 9
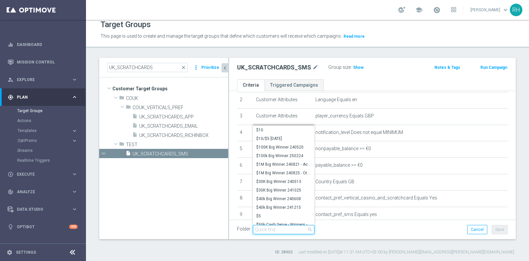
click at [291, 227] on input "search" at bounding box center [283, 229] width 61 height 9
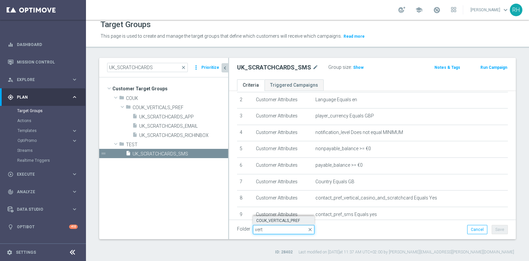
type input "vert"
click at [289, 219] on span "COUK_VERTICALS_PREF" at bounding box center [283, 220] width 55 height 5
type input "COUK_VERTICALS_PREF"
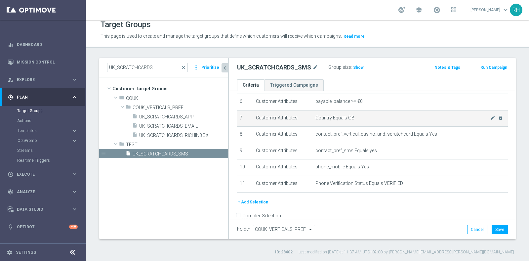
scroll to position [103, 0]
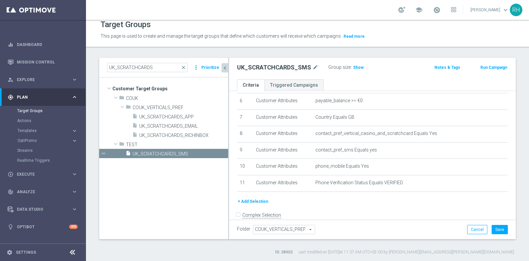
click at [341, 200] on div "+ Add Selection" at bounding box center [372, 201] width 281 height 7
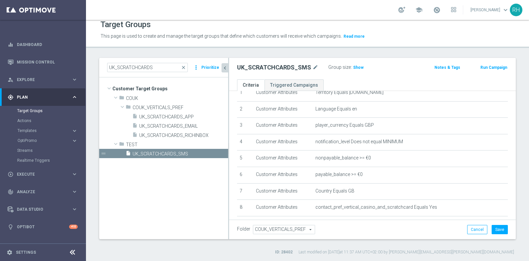
scroll to position [86, 0]
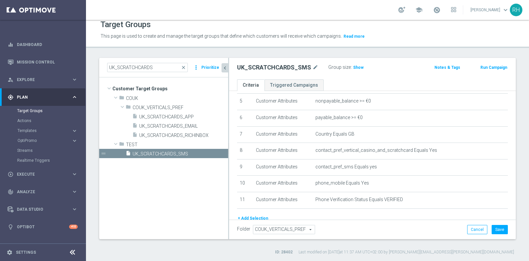
click at [260, 215] on button "+ Add Selection" at bounding box center [253, 218] width 32 height 7
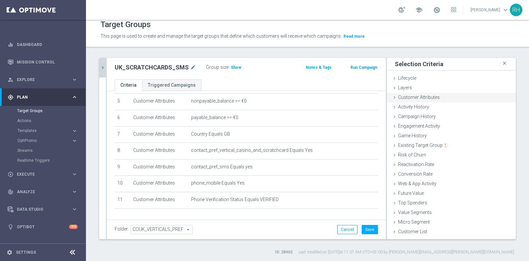
click at [417, 100] on div "Customer Attributes done selection saved" at bounding box center [451, 98] width 129 height 10
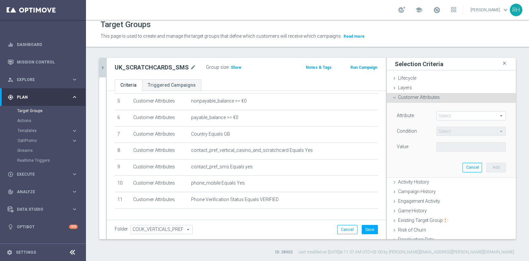
click at [438, 114] on span at bounding box center [471, 115] width 69 height 9
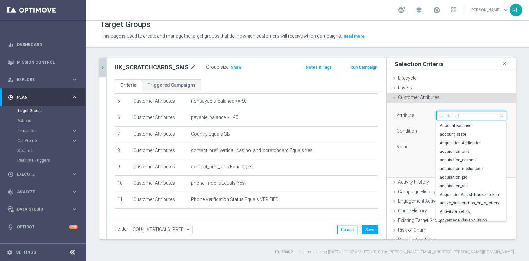
click at [438, 114] on input "search" at bounding box center [470, 115] width 69 height 9
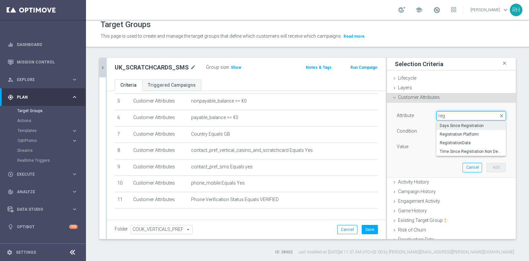
type input "reg"
click at [440, 122] on label "Days Since Registration" at bounding box center [470, 125] width 69 height 9
type input "Days Since Registration"
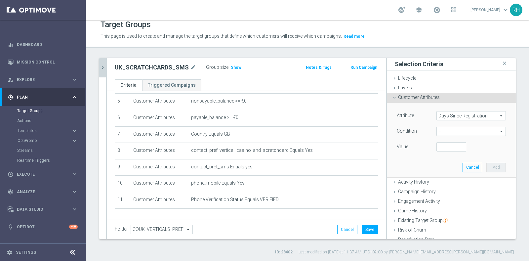
click at [441, 129] on span "=" at bounding box center [471, 131] width 69 height 9
click at [447, 177] on label ">" at bounding box center [470, 175] width 69 height 9
type input ">"
click at [445, 147] on input "number" at bounding box center [451, 146] width 30 height 9
type input "7"
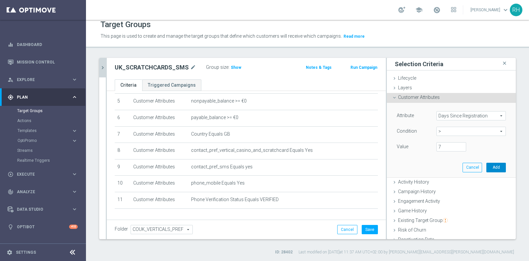
click at [486, 168] on button "Add" at bounding box center [496, 167] width 20 height 9
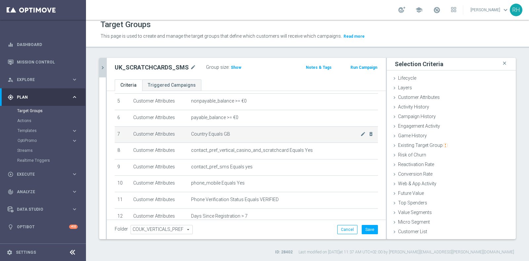
scroll to position [120, 0]
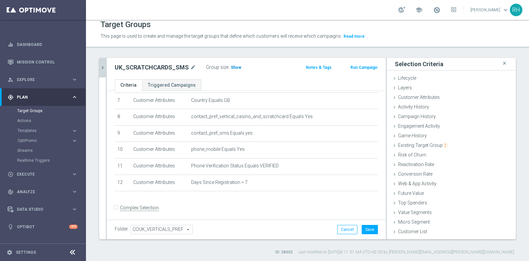
click at [231, 65] on span "Show" at bounding box center [236, 67] width 11 height 5
click at [258, 59] on div "UK_SCRATCHCARDS_SMS mode_edit Group size : Show Calculating… Notes & Tags Run C…" at bounding box center [246, 68] width 279 height 21
click at [272, 60] on div "UK_SCRATCHCARDS_SMS mode_edit Group size : Show Calculating… Notes & Tags Run C…" at bounding box center [246, 68] width 279 height 21
click at [276, 60] on div "UK_SCRATCHCARDS_SMS mode_edit Group size : Show Calculating… Notes & Tags Run C…" at bounding box center [246, 68] width 279 height 21
click at [278, 61] on div "UK_SCRATCHCARDS_SMS mode_edit Group size : Show Calculating… Notes & Tags Run C…" at bounding box center [246, 68] width 279 height 21
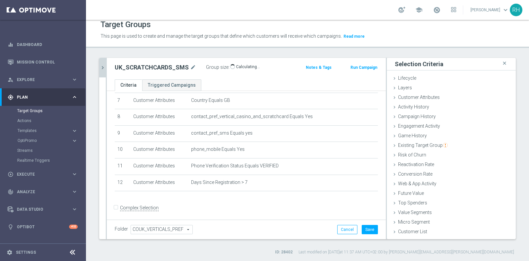
click at [278, 61] on div "UK_SCRATCHCARDS_SMS mode_edit Group size : Show Calculating… Notes & Tags Run C…" at bounding box center [246, 68] width 279 height 21
click at [278, 59] on div "UK_SCRATCHCARDS_SMS mode_edit Group size : Show Calculating… Notes & Tags Run C…" at bounding box center [246, 68] width 279 height 21
click at [361, 238] on div "UK_SCRATCHCARDS close more_vert Prioritize Customer Target Groups library_add c…" at bounding box center [307, 156] width 443 height 197
click at [363, 236] on div "Folder COUK_VERTICALS_PREF COUK_VERTICALS_PREF arrow_drop_down search Cancel Sa…" at bounding box center [246, 229] width 279 height 20
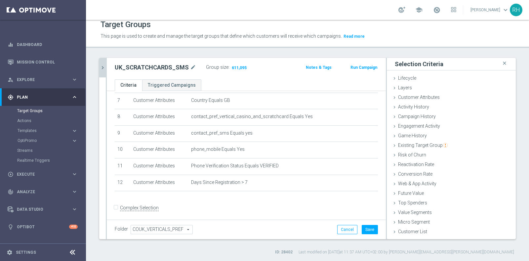
click at [364, 234] on div "Folder COUK_VERTICALS_PREF COUK_VERTICALS_PREF arrow_drop_down search Cancel Sa…" at bounding box center [246, 229] width 279 height 20
click at [366, 230] on button "Save" at bounding box center [370, 229] width 16 height 9
click at [102, 64] on icon "chevron_right" at bounding box center [102, 67] width 6 height 6
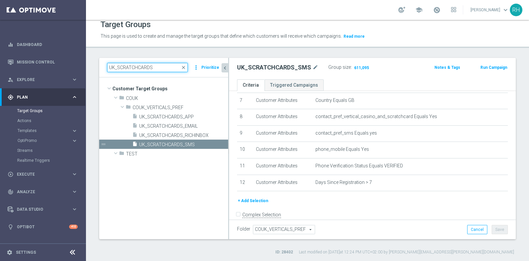
click at [117, 66] on input "UK_SCRATCHCARDS" at bounding box center [147, 67] width 81 height 9
paste input "BINGO"
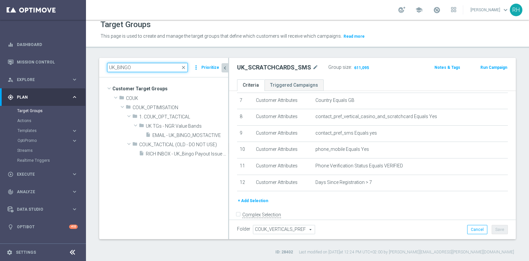
click at [117, 66] on input "UK_BINGO" at bounding box center [147, 67] width 81 height 9
click at [164, 67] on input "UK_BINGO" at bounding box center [147, 67] width 81 height 9
paste input "ALL_VERTICALS_EMAIL"
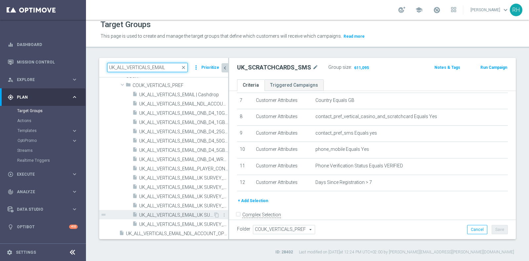
scroll to position [0, 0]
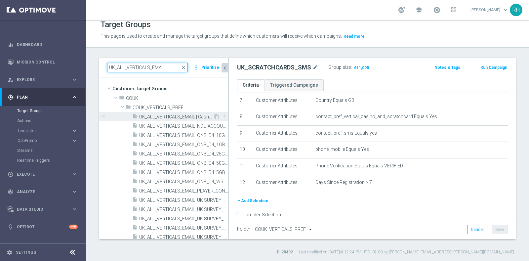
type input "UK_ALL_VERTICALS_EMAIL"
click at [183, 119] on span "UK_ALL_VERTICALS_EMAIL | Cashdrop" at bounding box center [176, 117] width 74 height 6
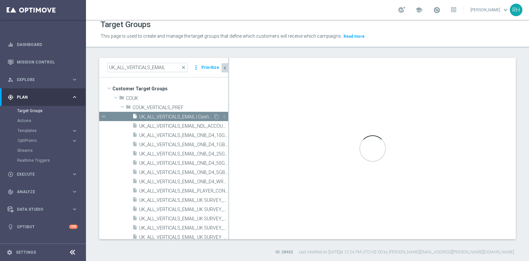
checkbox input "true"
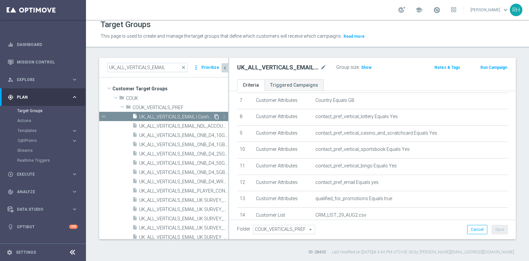
click at [214, 114] on icon "content_copy" at bounding box center [216, 116] width 5 height 5
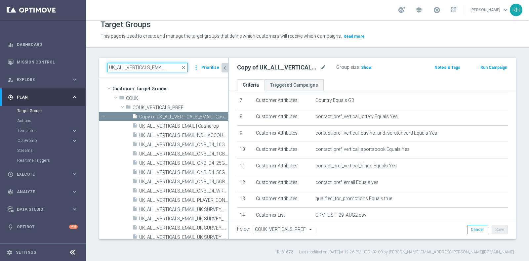
click at [160, 68] on input "UK_ALL_VERTICALS_EMAIL" at bounding box center [147, 67] width 81 height 9
click at [323, 65] on icon "mode_edit" at bounding box center [323, 67] width 6 height 8
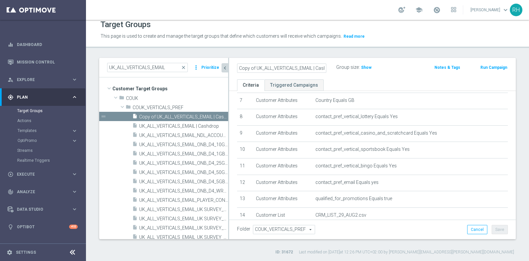
scroll to position [0, 10]
click at [314, 65] on input "Copy of UK_ALL_VERTICALS_EMAIL | Cashdrop" at bounding box center [281, 67] width 89 height 9
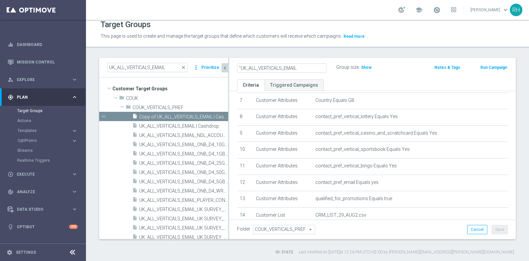
click at [241, 68] on input ""UK_ALL_VERTICALS_EMAIL" at bounding box center [281, 67] width 89 height 9
click at [254, 63] on input "UK_ALL_VERTICALS_EMAIL" at bounding box center [281, 67] width 89 height 9
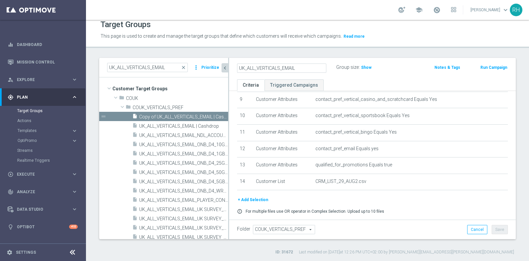
scroll to position [144, 0]
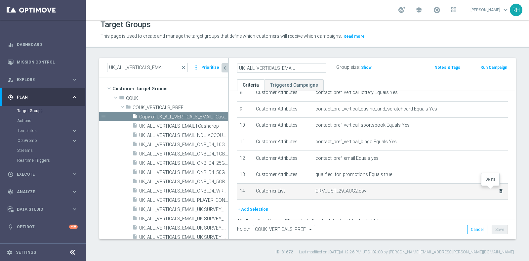
type input "UK_ALL_VERTICALS_EMAIL"
click at [498, 188] on icon "delete_forever" at bounding box center [500, 190] width 5 height 5
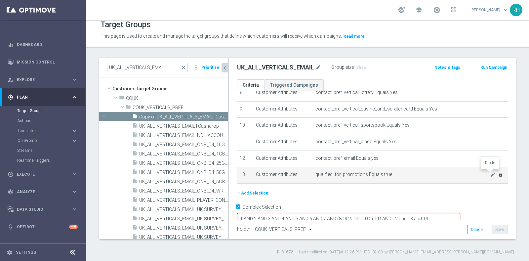
click at [498, 173] on icon "delete_forever" at bounding box center [500, 174] width 5 height 5
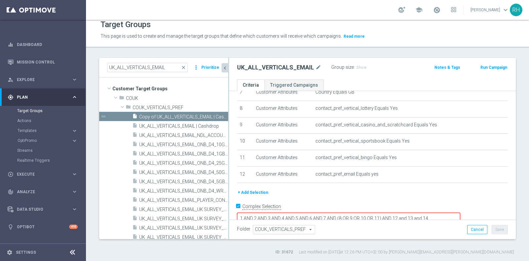
drag, startPoint x: 460, startPoint y: 205, endPoint x: 483, endPoint y: 206, distance: 22.5
click at [460, 213] on textarea "1 AND 2 AND 3 AND 4 AND 5 AND 6 AND 7 AND (8 OR 9 OR 10 OR 11) AND 12 and 13 an…" at bounding box center [348, 219] width 223 height 12
type textarea "1 AND 2 AND 3 AND 4 AND 5 AND 6 AND 7 AND (8 OR 9 OR 10 OR 11) AND 12 and 13"
click at [263, 191] on button "+ Add Selection" at bounding box center [253, 192] width 32 height 7
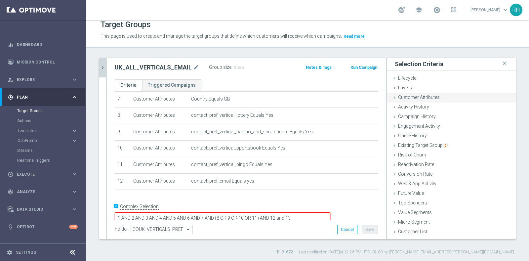
click at [423, 99] on div "Customer Attributes done selection saved" at bounding box center [451, 98] width 129 height 10
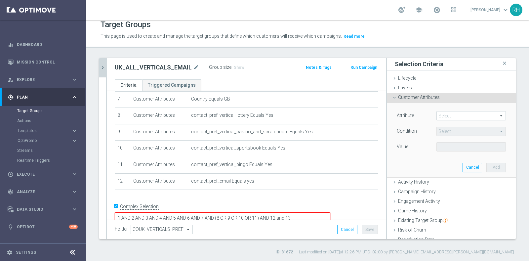
click at [437, 113] on span at bounding box center [471, 115] width 69 height 9
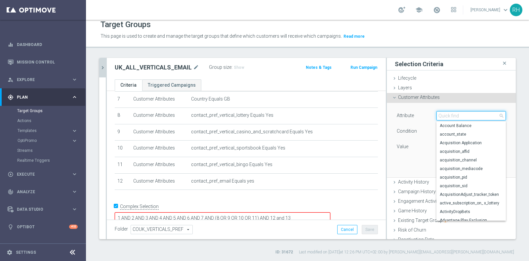
click at [437, 113] on input "search" at bounding box center [470, 115] width 69 height 9
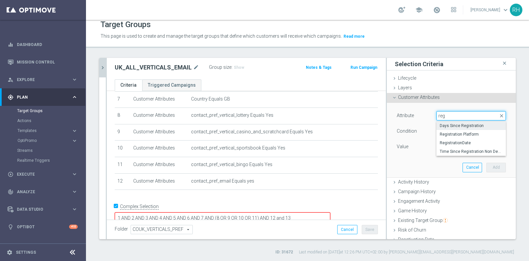
type input "reg"
click at [437, 122] on label "Days Since Registration" at bounding box center [470, 125] width 69 height 9
type input "Days Since Registration"
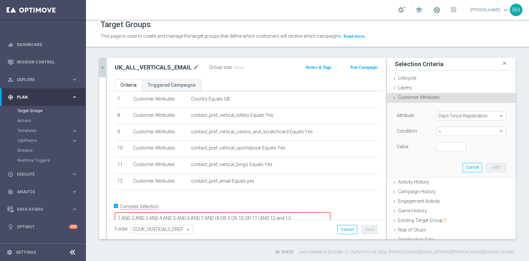
click at [438, 133] on span "=" at bounding box center [471, 131] width 69 height 9
click at [441, 174] on span ">" at bounding box center [471, 175] width 63 height 5
type input ">"
click at [442, 146] on input "number" at bounding box center [451, 146] width 30 height 9
type input "7"
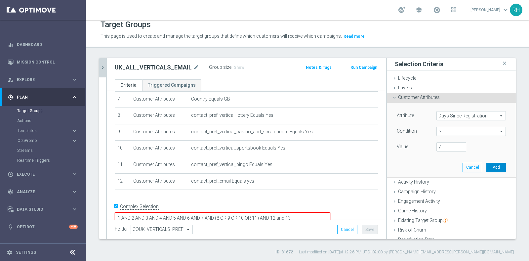
click at [486, 163] on button "Add" at bounding box center [496, 167] width 20 height 9
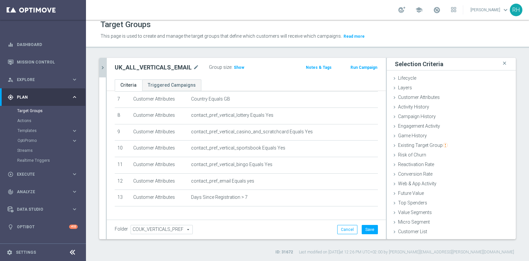
scroll to position [137, 0]
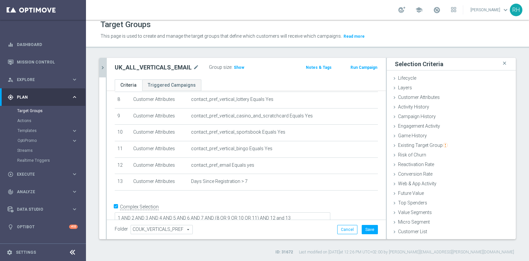
click at [360, 223] on div "Folder COUK_VERTICALS_PREF COUK_VERTICALS_PREF arrow_drop_down search Cancel Sa…" at bounding box center [246, 229] width 279 height 20
click at [362, 229] on button "Save" at bounding box center [370, 229] width 16 height 9
click at [102, 69] on icon "chevron_right" at bounding box center [102, 67] width 6 height 6
click at [102, 69] on div "UK_ALL_VERTICALS_EMAIL close more_vert Prioritize Customer Target Groups librar…" at bounding box center [102, 68] width 7 height 20
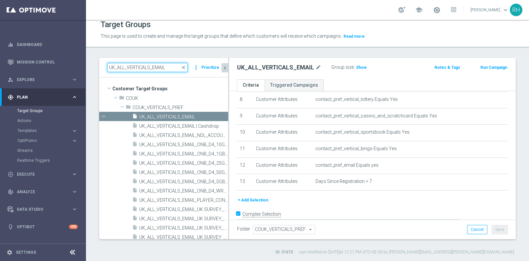
click at [124, 67] on input "UK_ALL_VERTICALS_EMAIL" at bounding box center [147, 67] width 81 height 9
paste input ""UK_ALL_VERTICALS_SMS ""
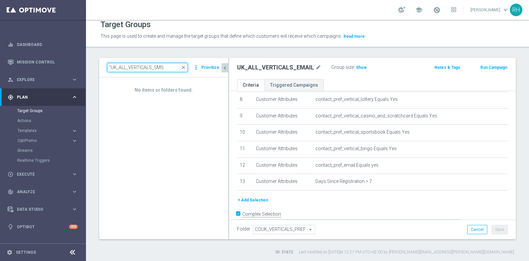
click at [111, 66] on input ""UK_ALL_VERTICALS_SMS" at bounding box center [147, 67] width 81 height 9
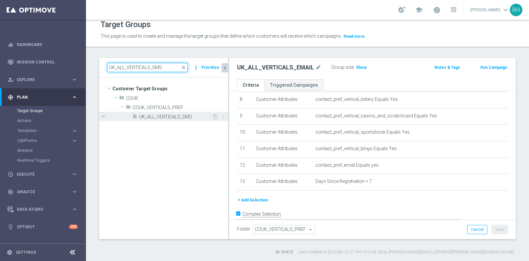
type input "UK_ALL_VERTICALS_SMS"
click at [158, 119] on div "insert_drive_file UK_ALL_VERTICALS_SMS" at bounding box center [172, 116] width 80 height 9
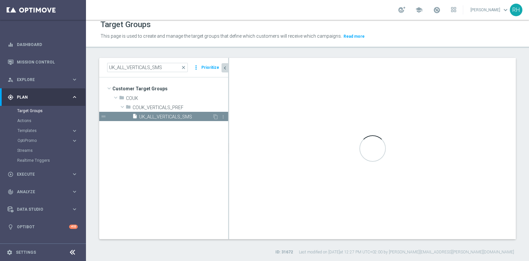
checkbox input "false"
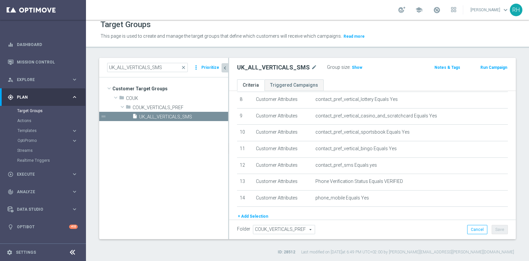
click at [262, 213] on button "+ Add Selection" at bounding box center [253, 216] width 32 height 7
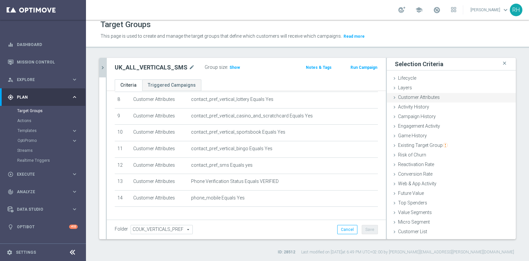
click at [413, 98] on span "Customer Attributes" at bounding box center [419, 97] width 42 height 5
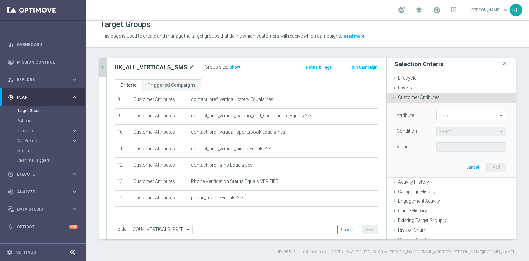
click at [437, 112] on span at bounding box center [471, 115] width 69 height 9
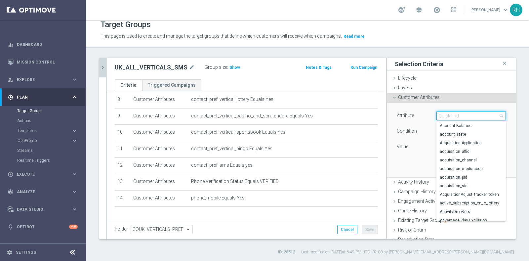
click at [437, 112] on input "search" at bounding box center [470, 115] width 69 height 9
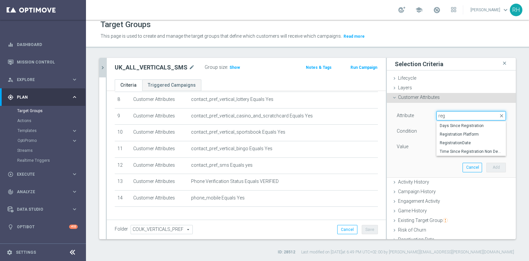
click at [438, 117] on input "reg" at bounding box center [470, 115] width 69 height 9
type input "reg"
click at [438, 122] on label "Days Since Registration" at bounding box center [470, 125] width 69 height 9
type input "Days Since Registration"
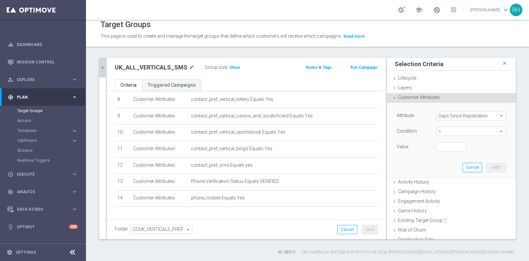
click at [439, 134] on span "=" at bounding box center [471, 131] width 69 height 9
click at [439, 131] on input "search" at bounding box center [470, 131] width 69 height 9
click at [440, 173] on span ">" at bounding box center [471, 175] width 63 height 5
type input ">"
click at [445, 146] on input "number" at bounding box center [451, 146] width 30 height 9
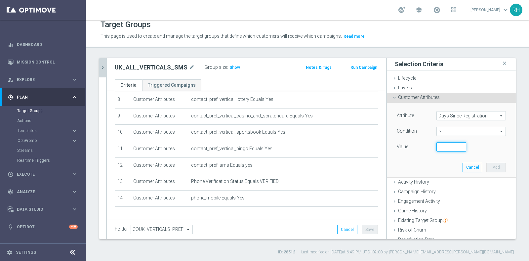
click at [444, 147] on input "number" at bounding box center [451, 146] width 30 height 9
type input "7"
click at [486, 165] on button "Add" at bounding box center [496, 167] width 20 height 9
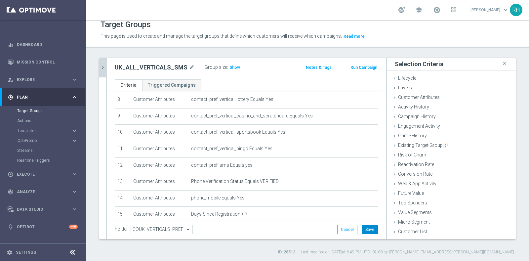
click at [366, 229] on button "Save" at bounding box center [370, 229] width 16 height 9
click at [103, 67] on icon "chevron_right" at bounding box center [102, 67] width 6 height 6
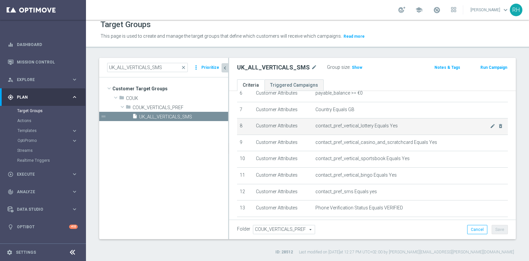
scroll to position [176, 0]
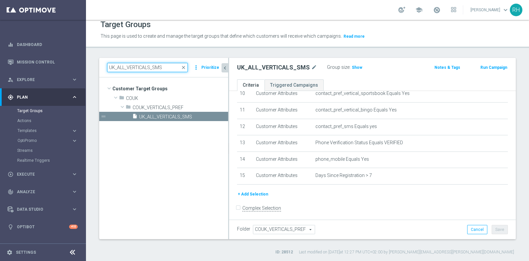
click at [158, 65] on input "UK_ALL_VERTICALS_SMS" at bounding box center [147, 67] width 81 height 9
paste input "APP"
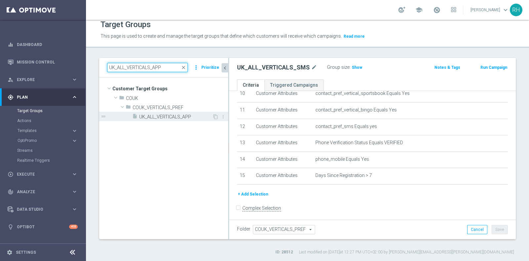
type input "UK_ALL_VERTICALS_APP"
click at [180, 114] on span "UK_ALL_VERTICALS_APP" at bounding box center [175, 117] width 73 height 6
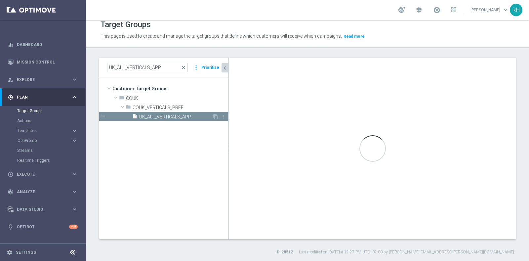
scroll to position [160, 0]
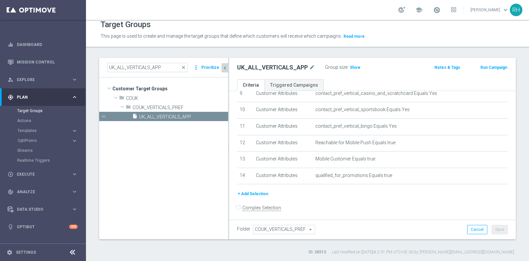
click at [256, 190] on button "+ Add Selection" at bounding box center [253, 193] width 32 height 7
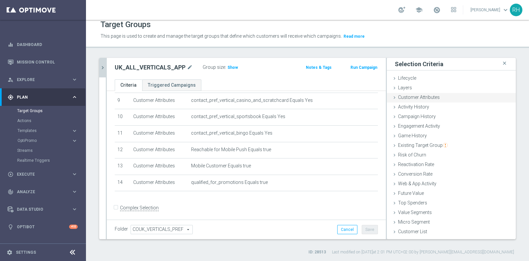
click at [436, 100] on div "Customer Attributes done selection saved" at bounding box center [451, 98] width 129 height 10
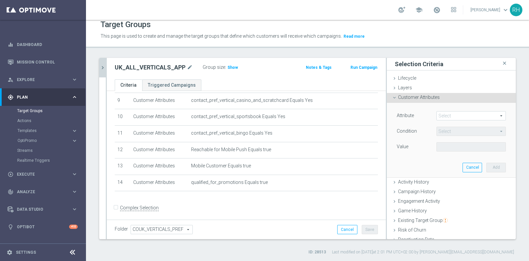
click at [442, 113] on span at bounding box center [471, 115] width 69 height 9
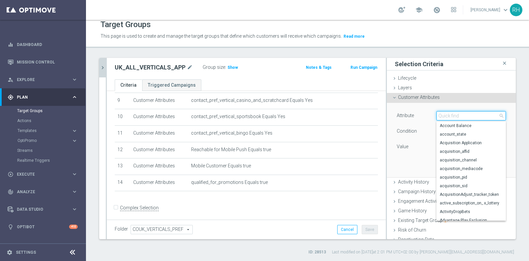
click at [442, 113] on input "search" at bounding box center [470, 115] width 69 height 9
type input "reg"
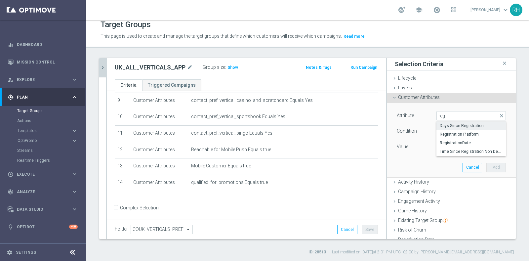
click at [442, 126] on span "Days Since Registration" at bounding box center [471, 125] width 63 height 5
type input "Days Since Registration"
click at [441, 128] on span "=" at bounding box center [471, 131] width 69 height 9
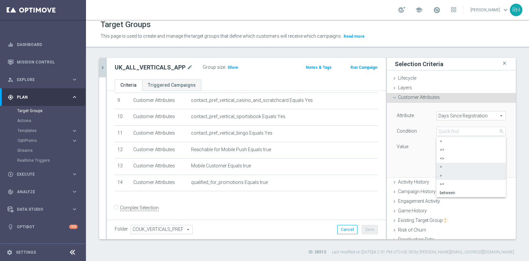
click at [440, 174] on span ">" at bounding box center [471, 175] width 63 height 5
type input ">"
click at [442, 146] on input "number" at bounding box center [451, 146] width 30 height 9
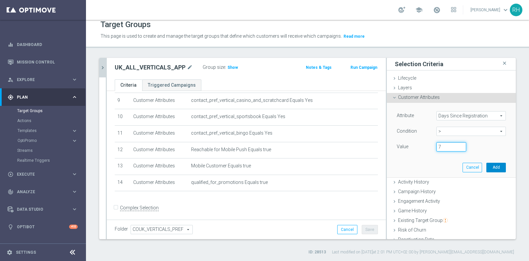
type input "7"
click at [486, 163] on button "Add" at bounding box center [496, 167] width 20 height 9
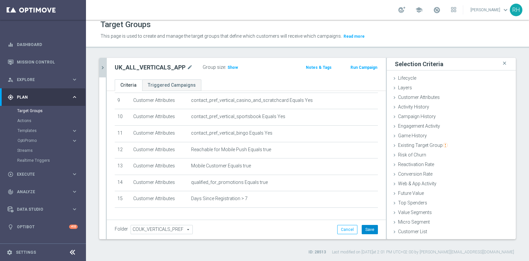
click at [366, 226] on button "Save" at bounding box center [370, 229] width 16 height 9
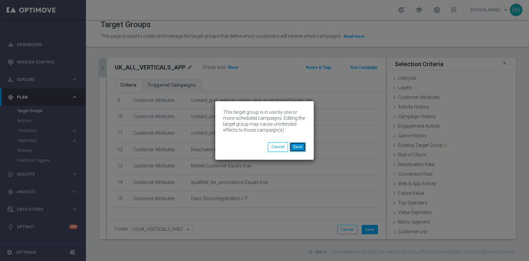
click at [297, 151] on button "Save" at bounding box center [298, 146] width 16 height 9
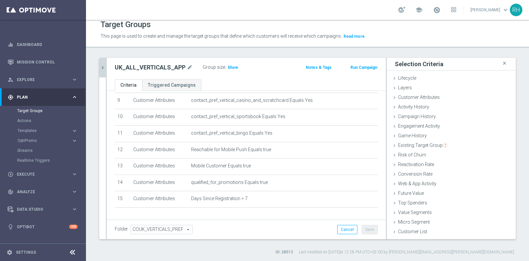
click at [102, 67] on icon "chevron_right" at bounding box center [102, 67] width 6 height 6
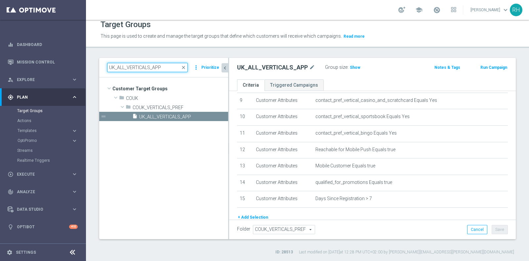
click at [118, 68] on input "UK_ALL_VERTICALS_APP" at bounding box center [147, 67] width 81 height 9
paste input ""UK_ALL_VERTICALS_RICHINBOX ""
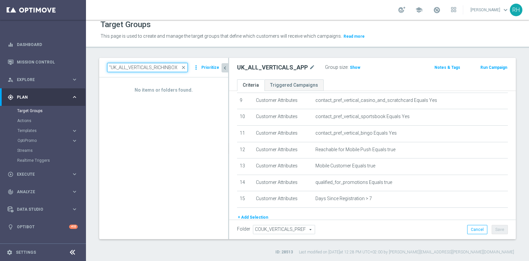
click at [111, 67] on input ""UK_ALL_VERTICALS_RICHINBOX" at bounding box center [147, 67] width 81 height 9
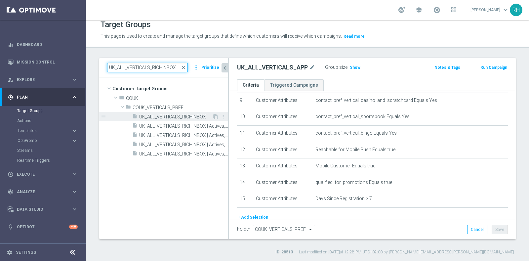
type input "UK_ALL_VERTICALS_RICHINBOX"
click at [155, 114] on span "UK_ALL_VERTICALS_RICHINBOX" at bounding box center [175, 117] width 73 height 6
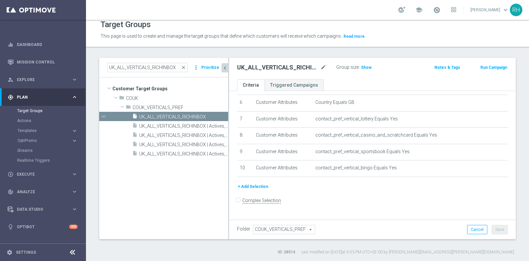
scroll to position [95, 0]
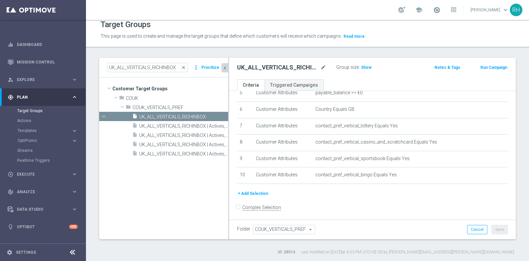
click at [222, 67] on icon "chevron_left" at bounding box center [225, 68] width 6 height 6
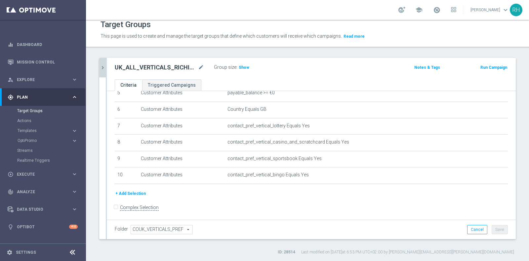
click at [137, 192] on button "+ Add Selection" at bounding box center [131, 193] width 32 height 7
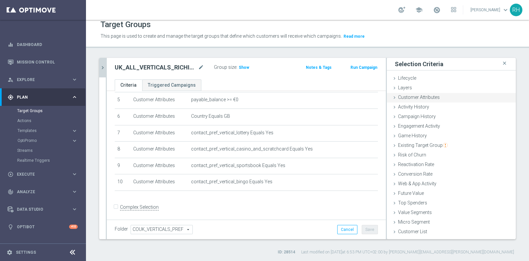
click at [433, 96] on span "Customer Attributes" at bounding box center [419, 97] width 42 height 5
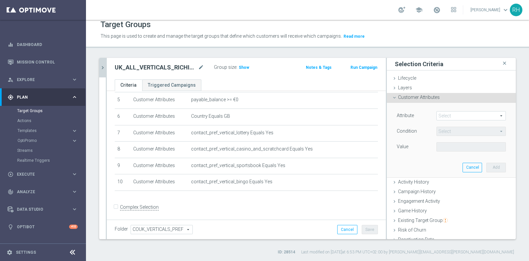
click at [440, 112] on span at bounding box center [471, 115] width 69 height 9
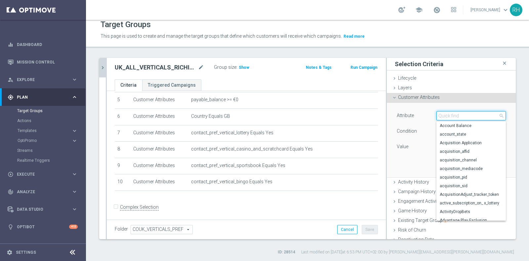
click at [440, 112] on input "search" at bounding box center [470, 115] width 69 height 9
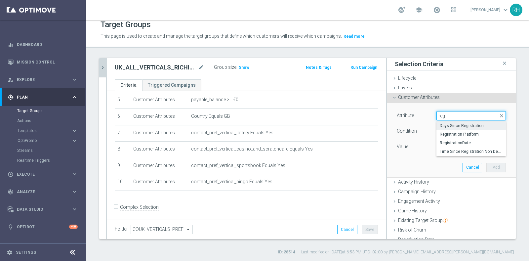
type input "reg"
click at [445, 124] on span "Days Since Registration" at bounding box center [471, 125] width 63 height 5
type input "Days Since Registration"
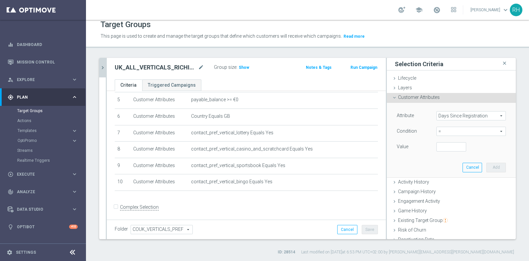
click at [446, 129] on span "=" at bounding box center [471, 131] width 69 height 9
click at [443, 178] on label ">" at bounding box center [470, 175] width 69 height 9
type input ">"
click at [443, 142] on input "number" at bounding box center [451, 146] width 30 height 9
type input "7"
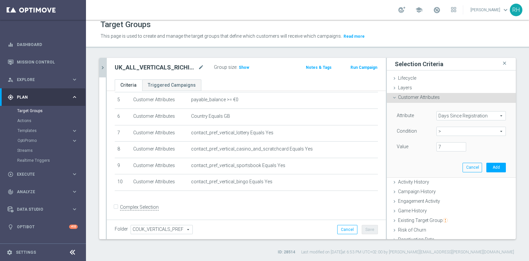
click at [493, 171] on div "Attribute Days Since Registration Days Since Registration arrow_drop_down searc…" at bounding box center [451, 140] width 119 height 74
click at [491, 169] on button "Add" at bounding box center [496, 167] width 20 height 9
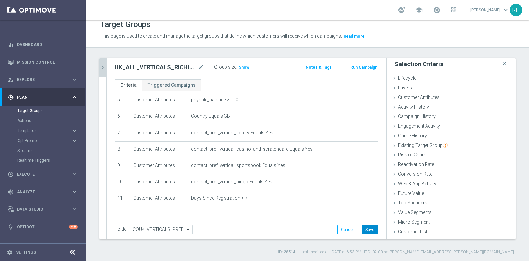
click at [370, 227] on button "Save" at bounding box center [370, 229] width 16 height 9
